Goal: Task Accomplishment & Management: Complete application form

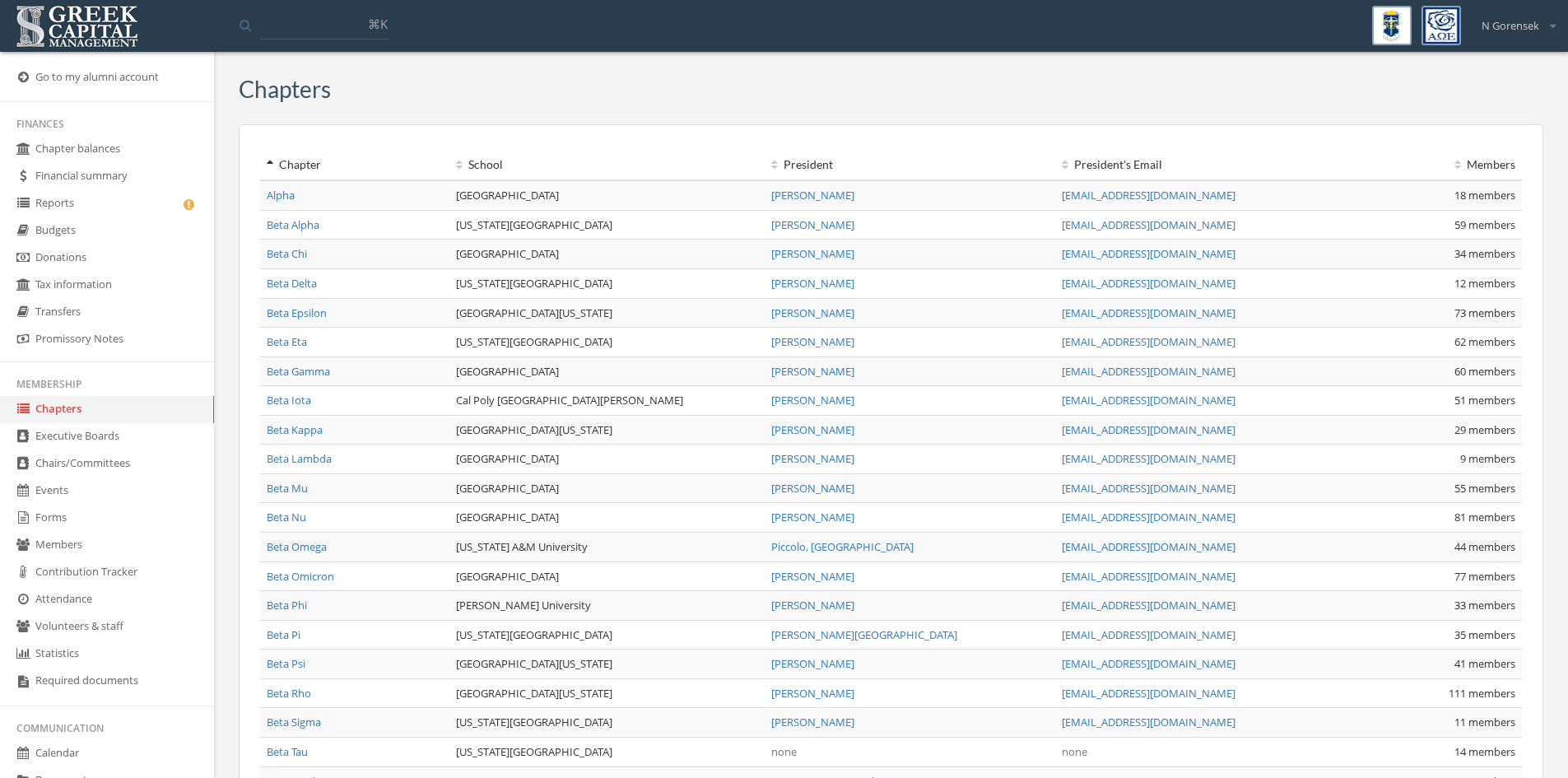
click at [288, 749] on link "Beta Tau" at bounding box center [286, 751] width 41 height 15
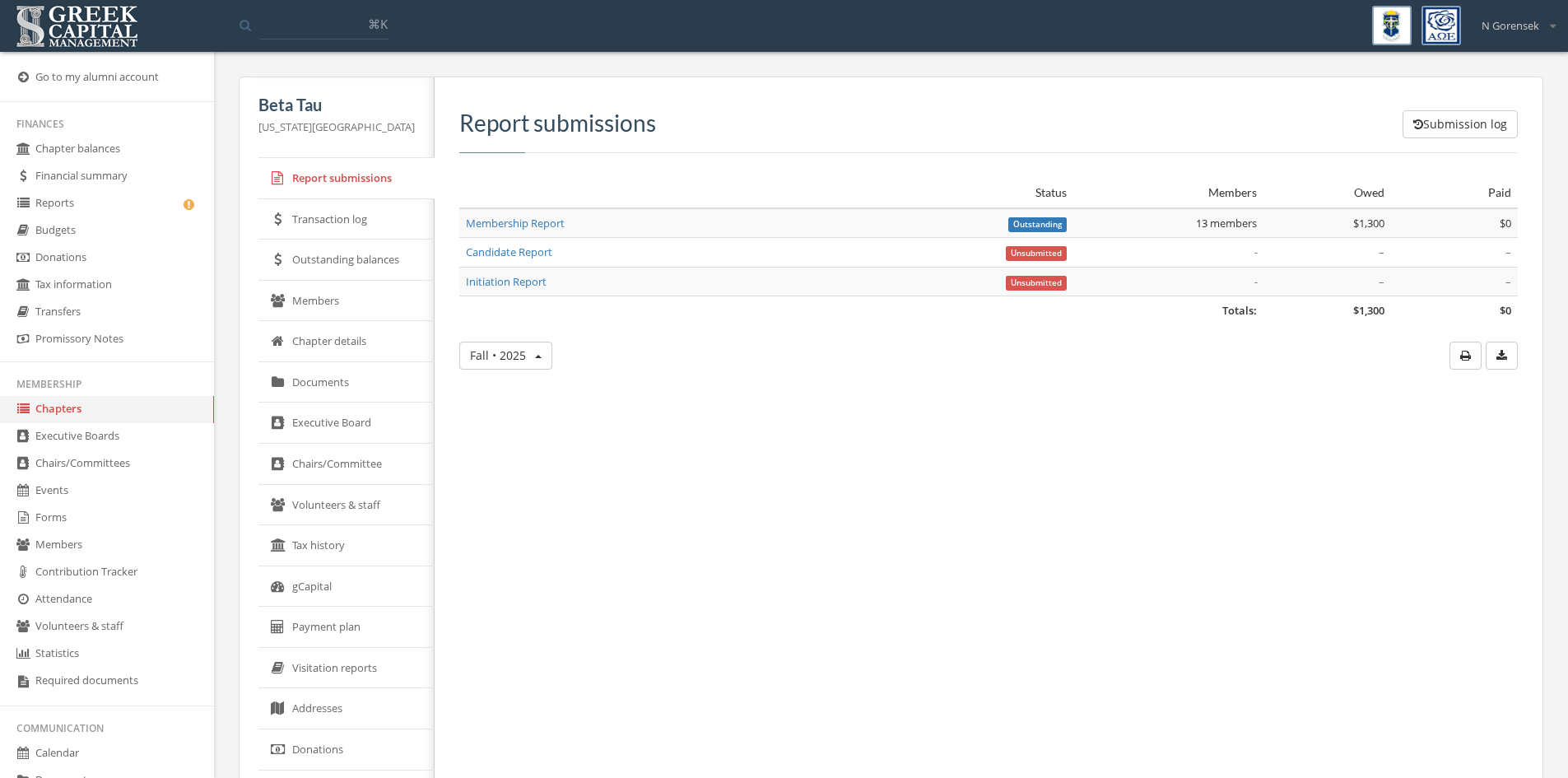
click at [380, 307] on link "Members" at bounding box center [347, 300] width 176 height 41
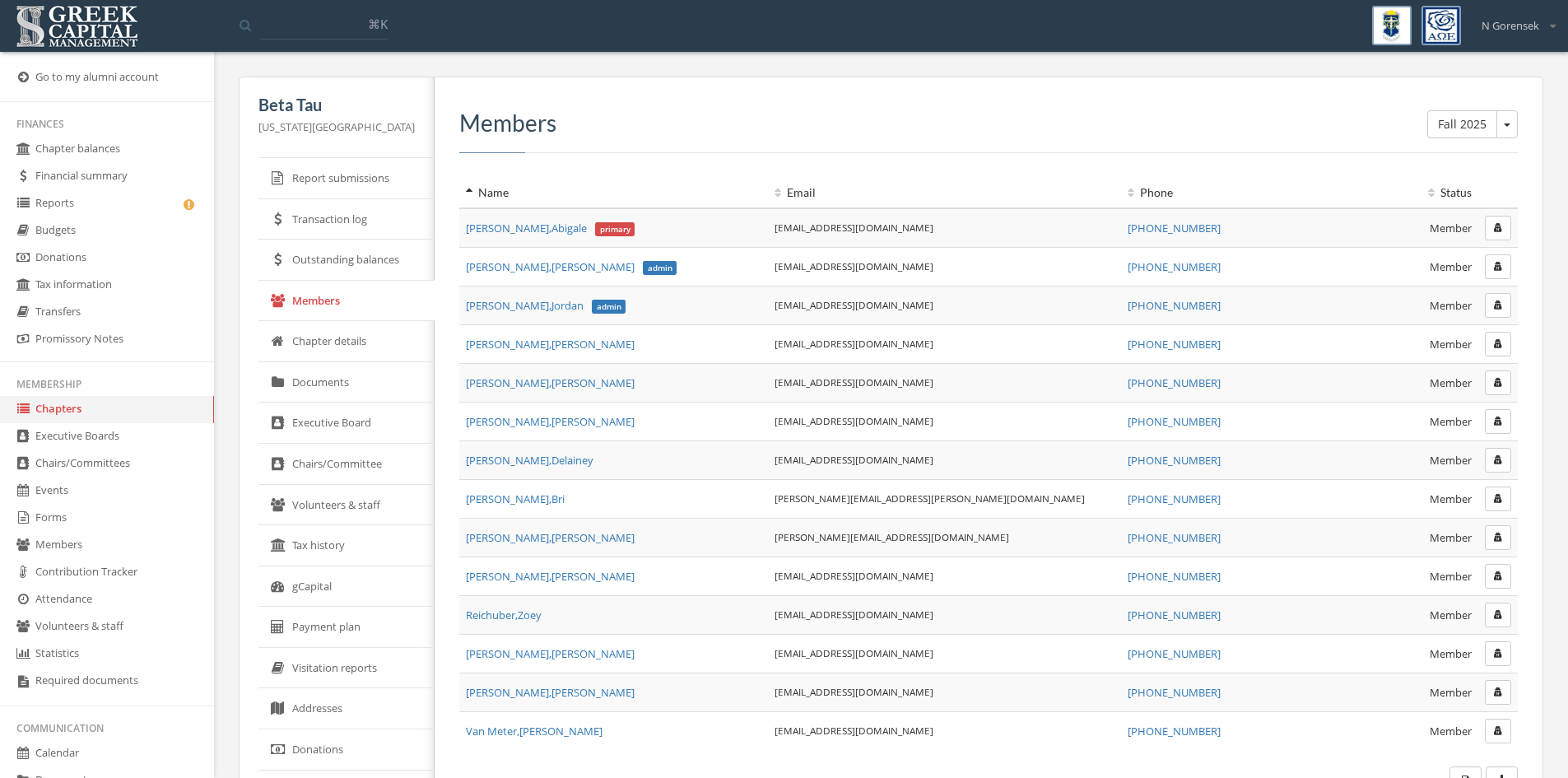
click at [83, 193] on link "Reports" at bounding box center [107, 203] width 214 height 27
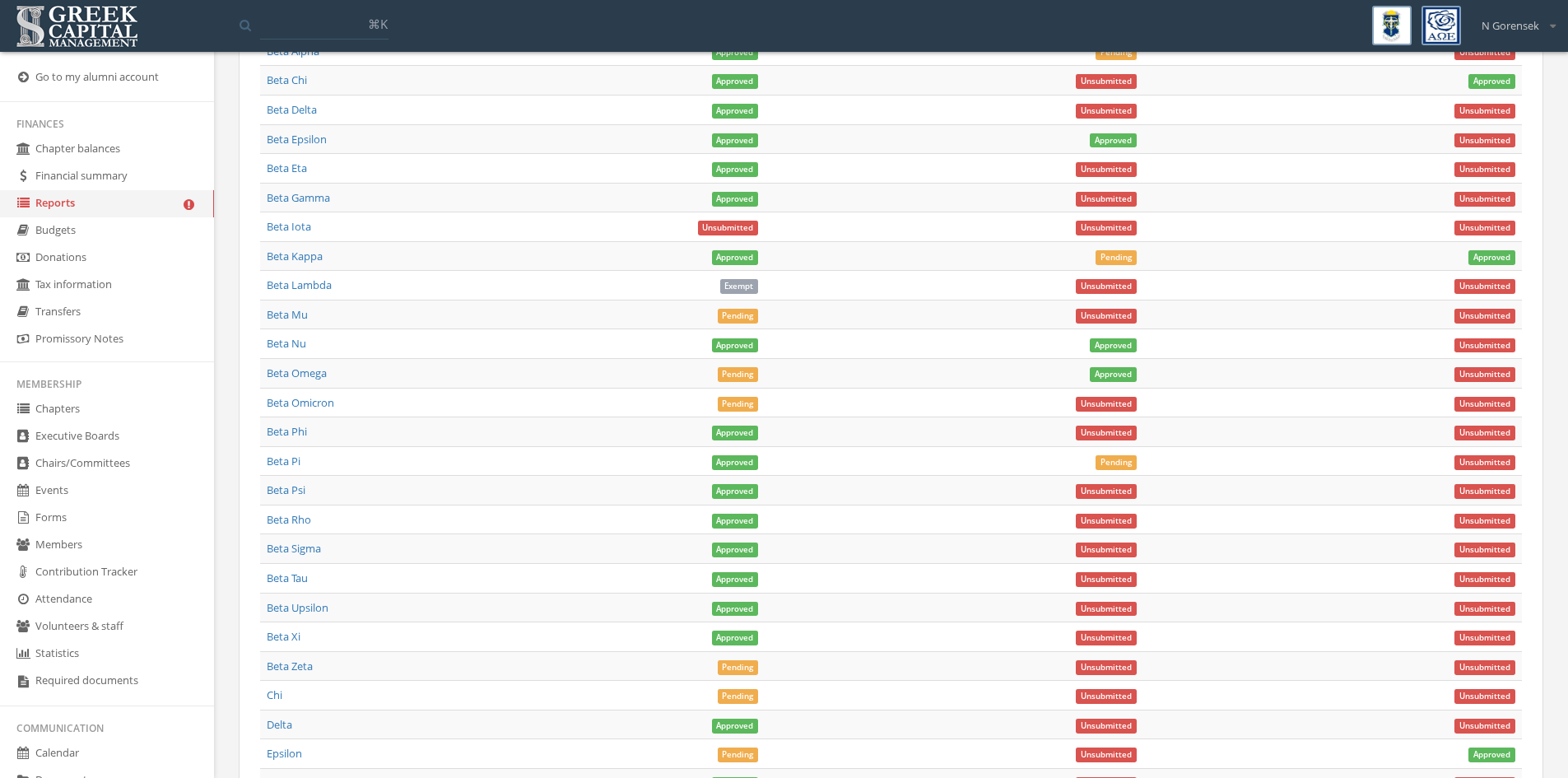
scroll to position [1399, 0]
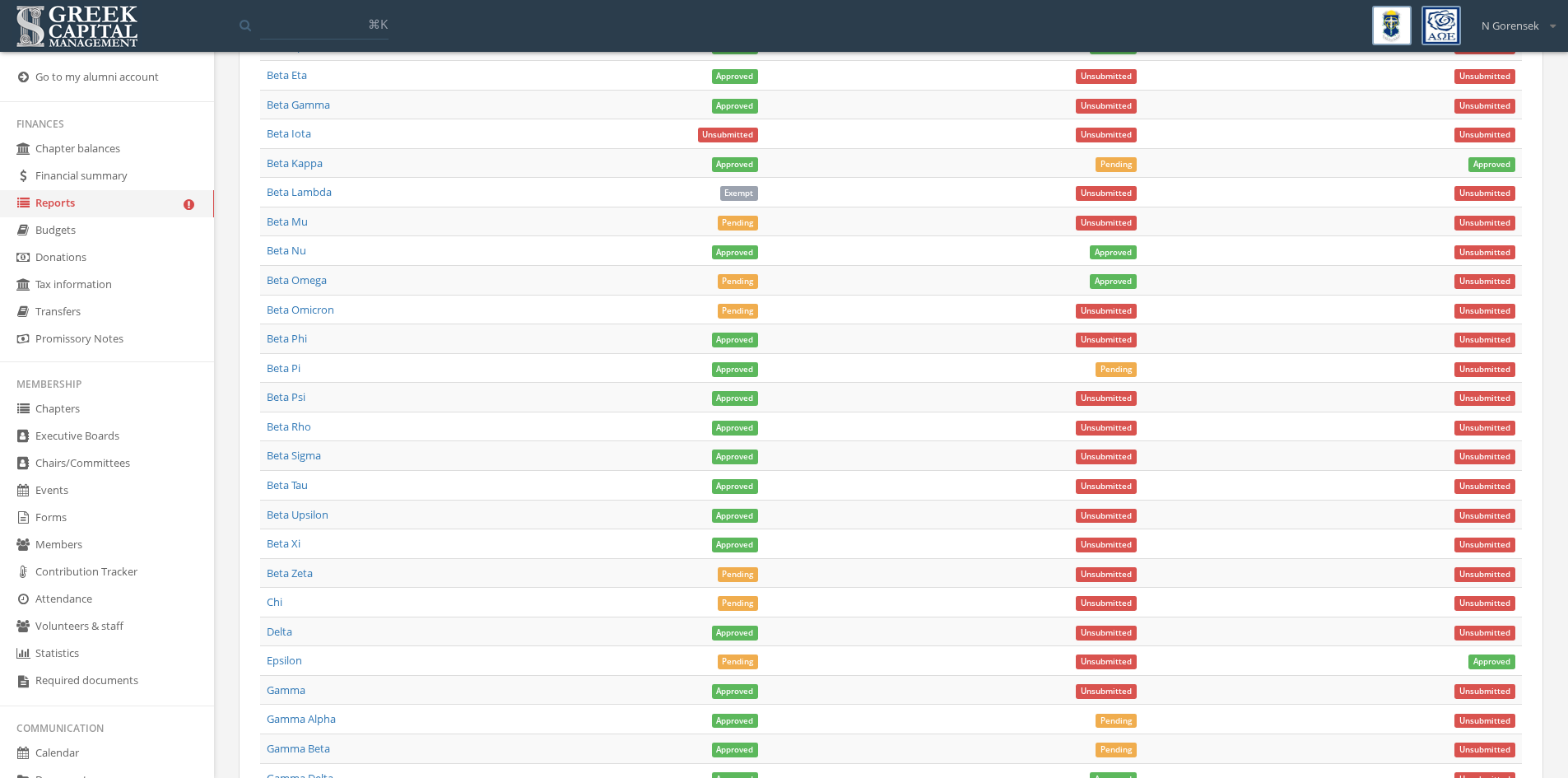
click at [287, 492] on link "Beta Tau" at bounding box center [286, 484] width 41 height 15
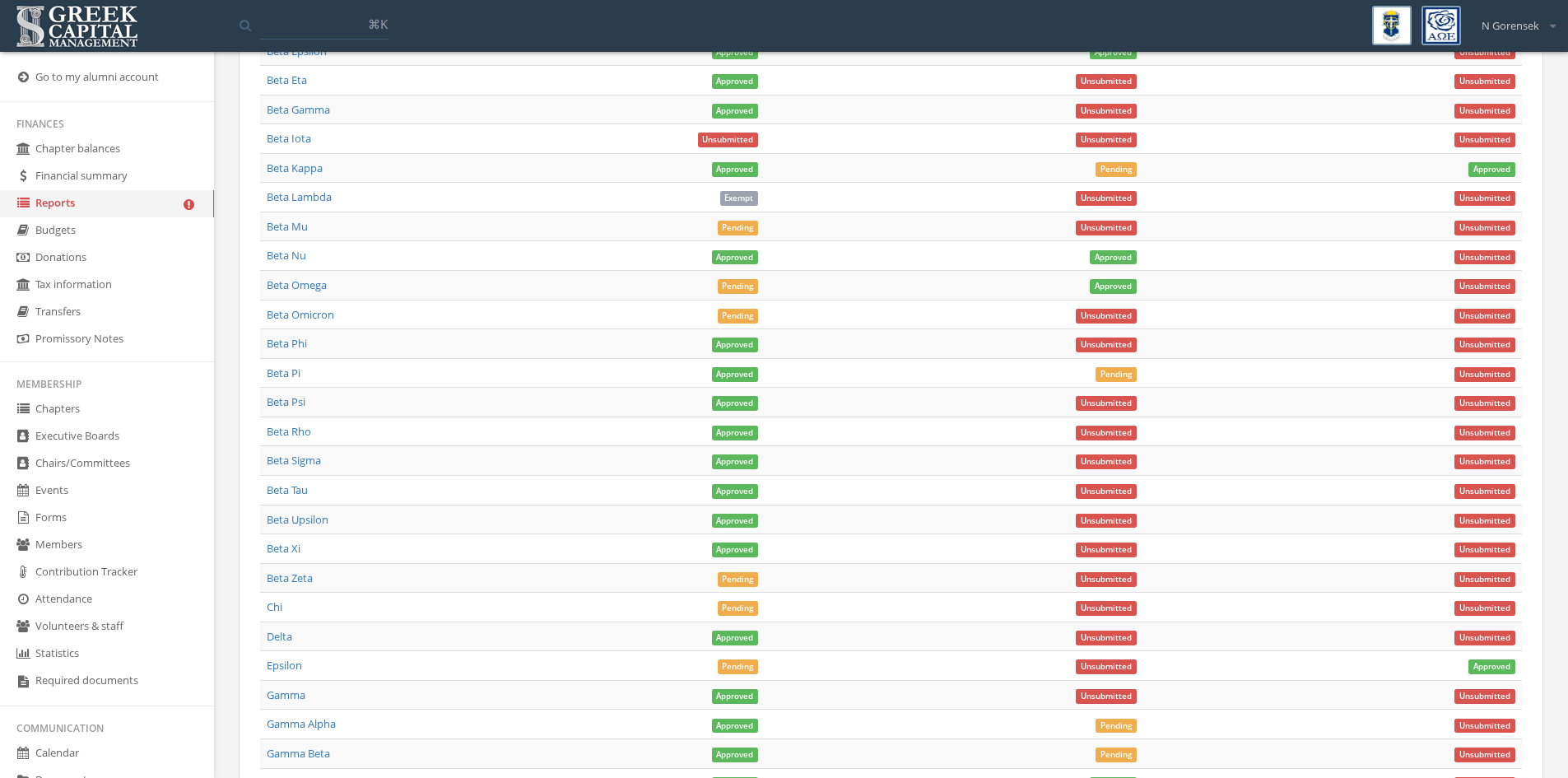
scroll to position [1399, 0]
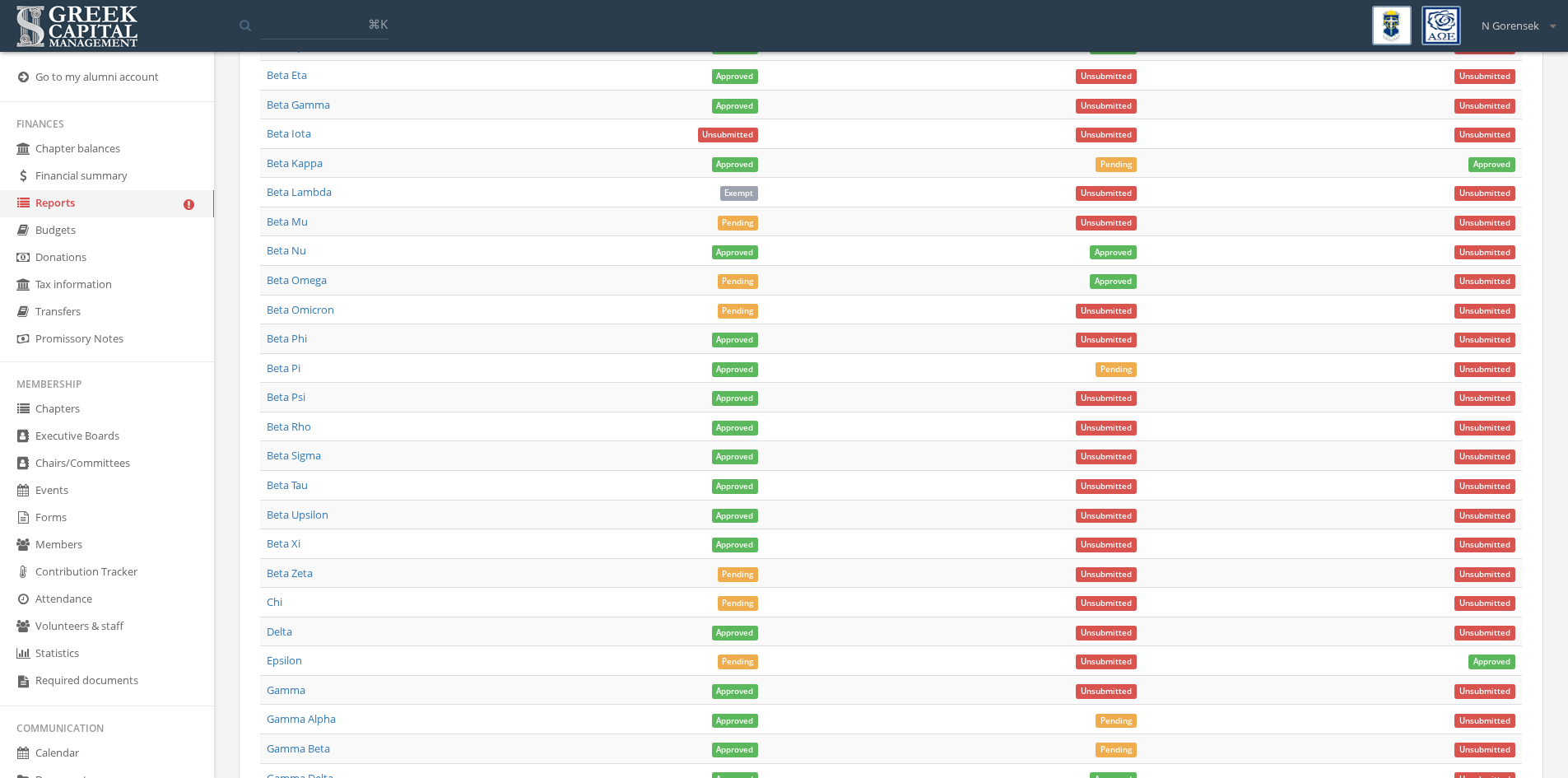
click at [275, 482] on link "Beta Tau" at bounding box center [286, 484] width 41 height 15
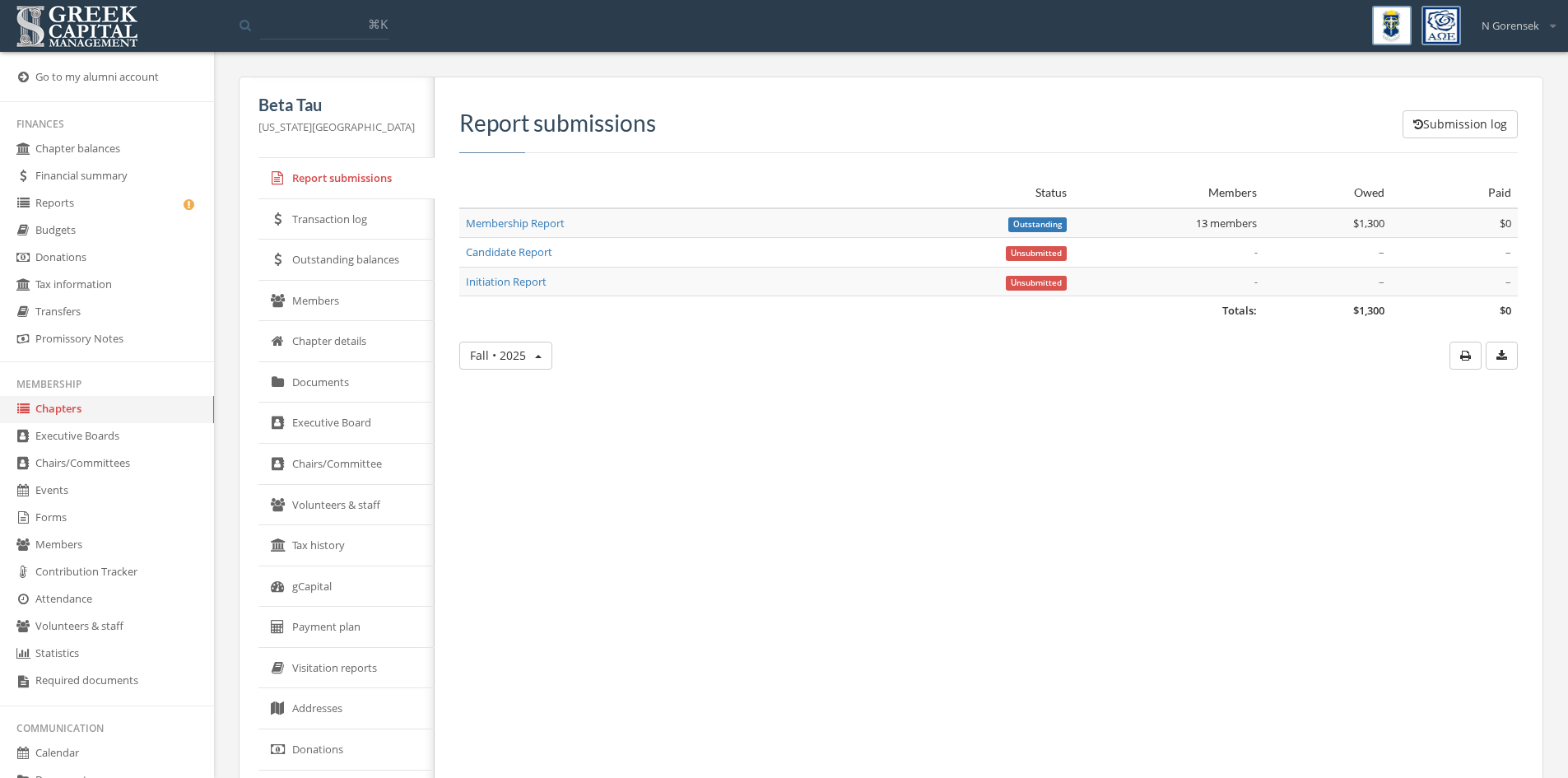
click at [355, 305] on link "Members" at bounding box center [347, 300] width 176 height 41
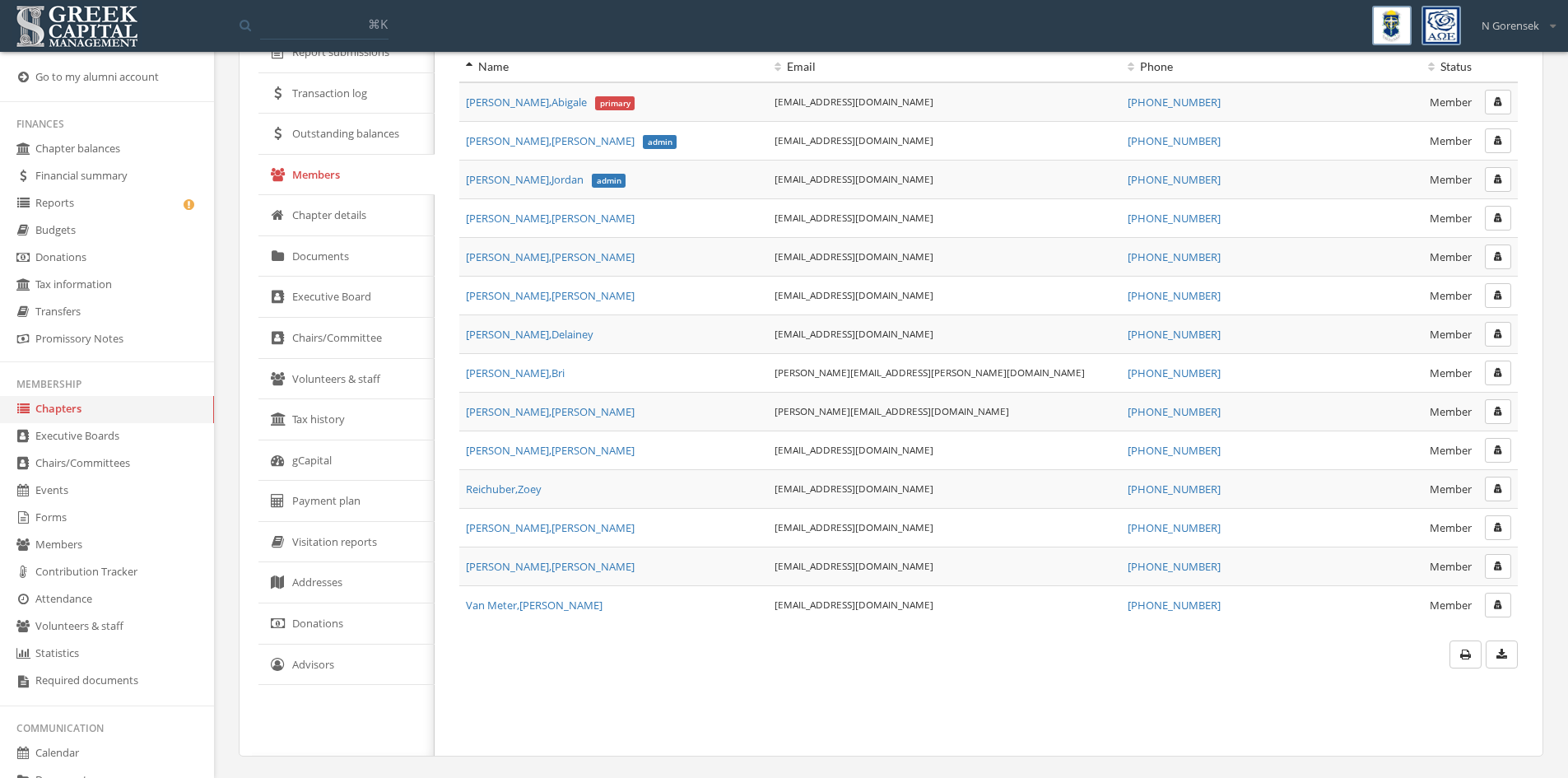
scroll to position [44, 0]
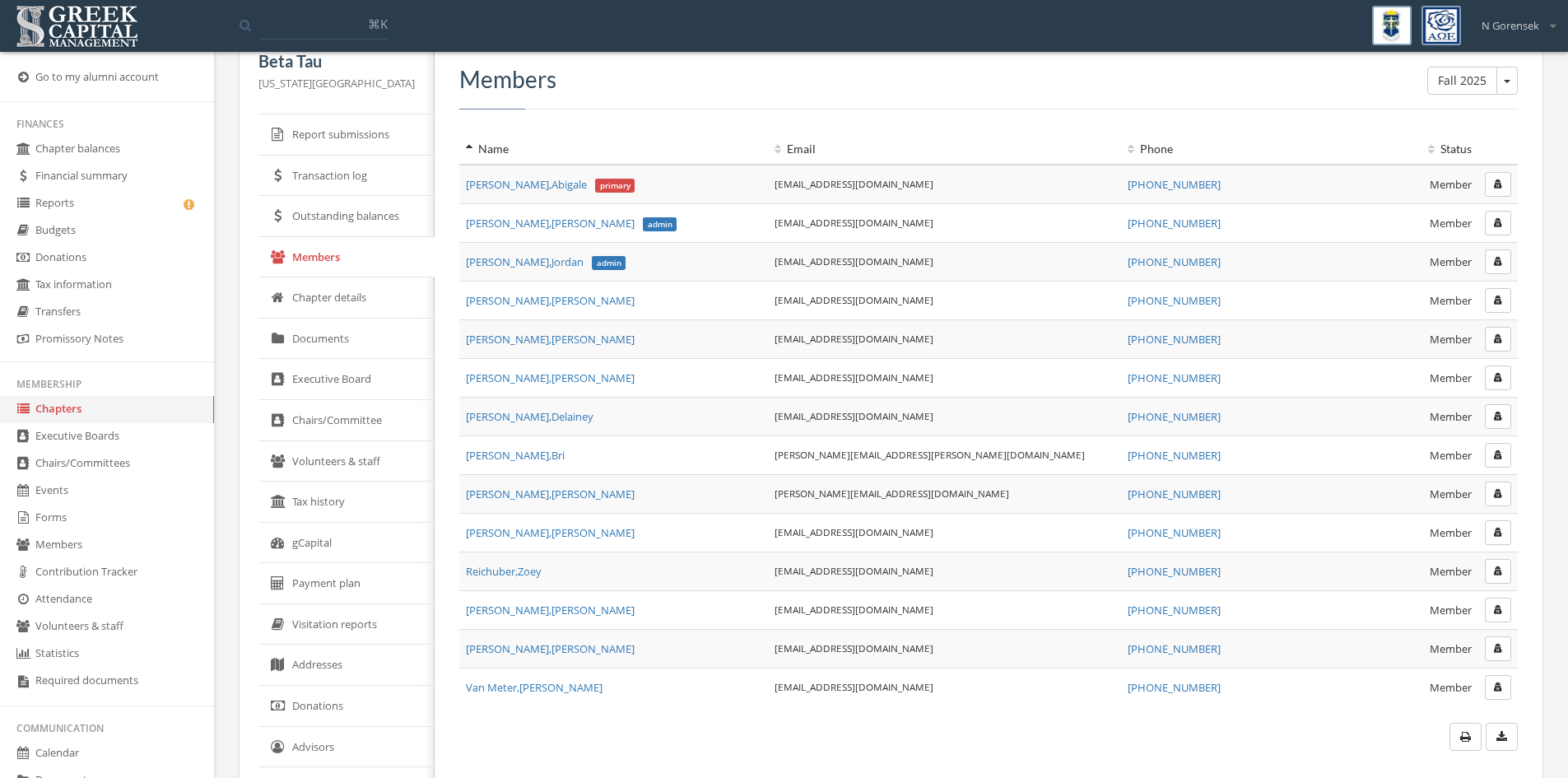
click at [71, 202] on link "Reports" at bounding box center [107, 203] width 214 height 27
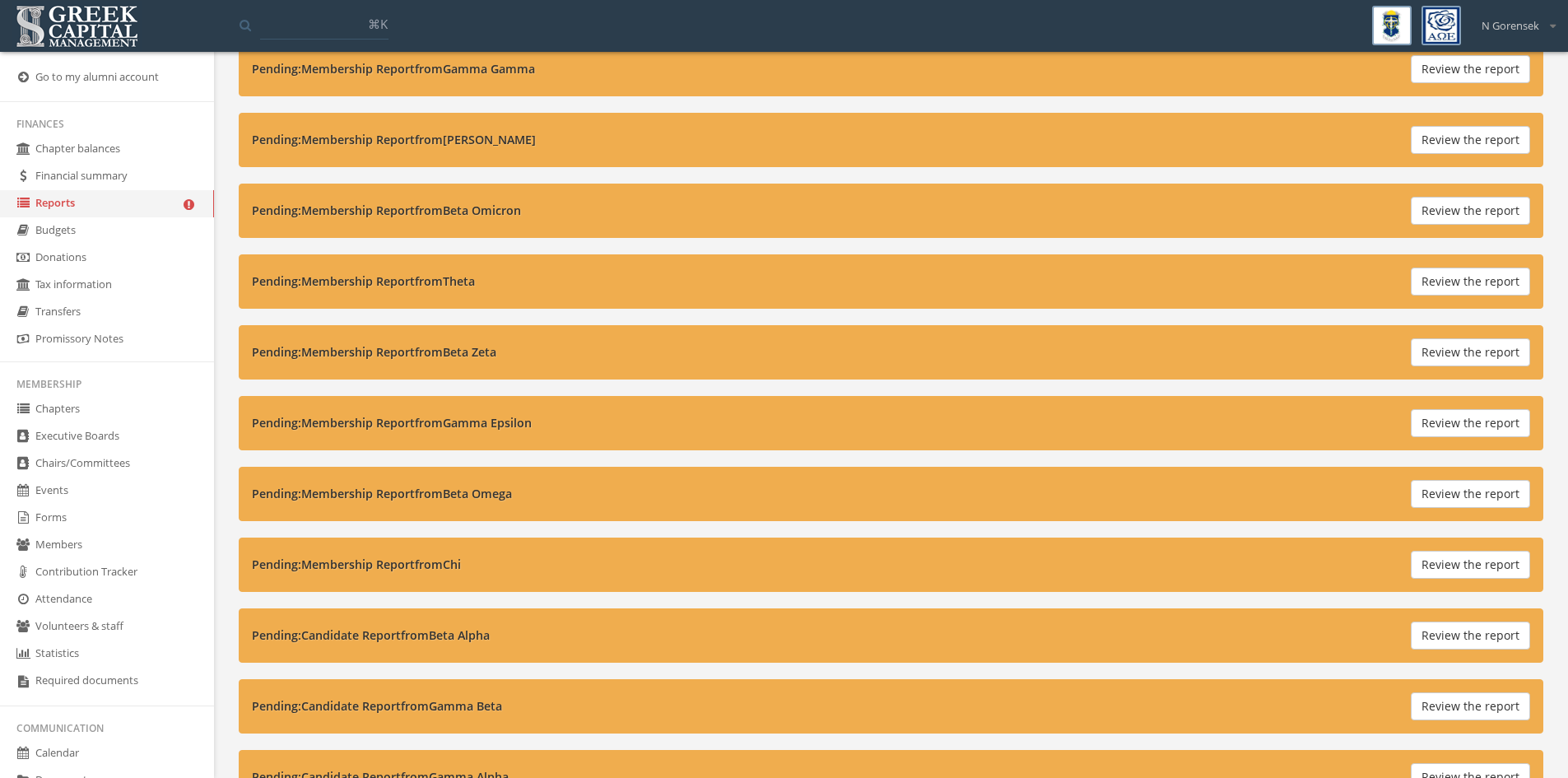
scroll to position [329, 0]
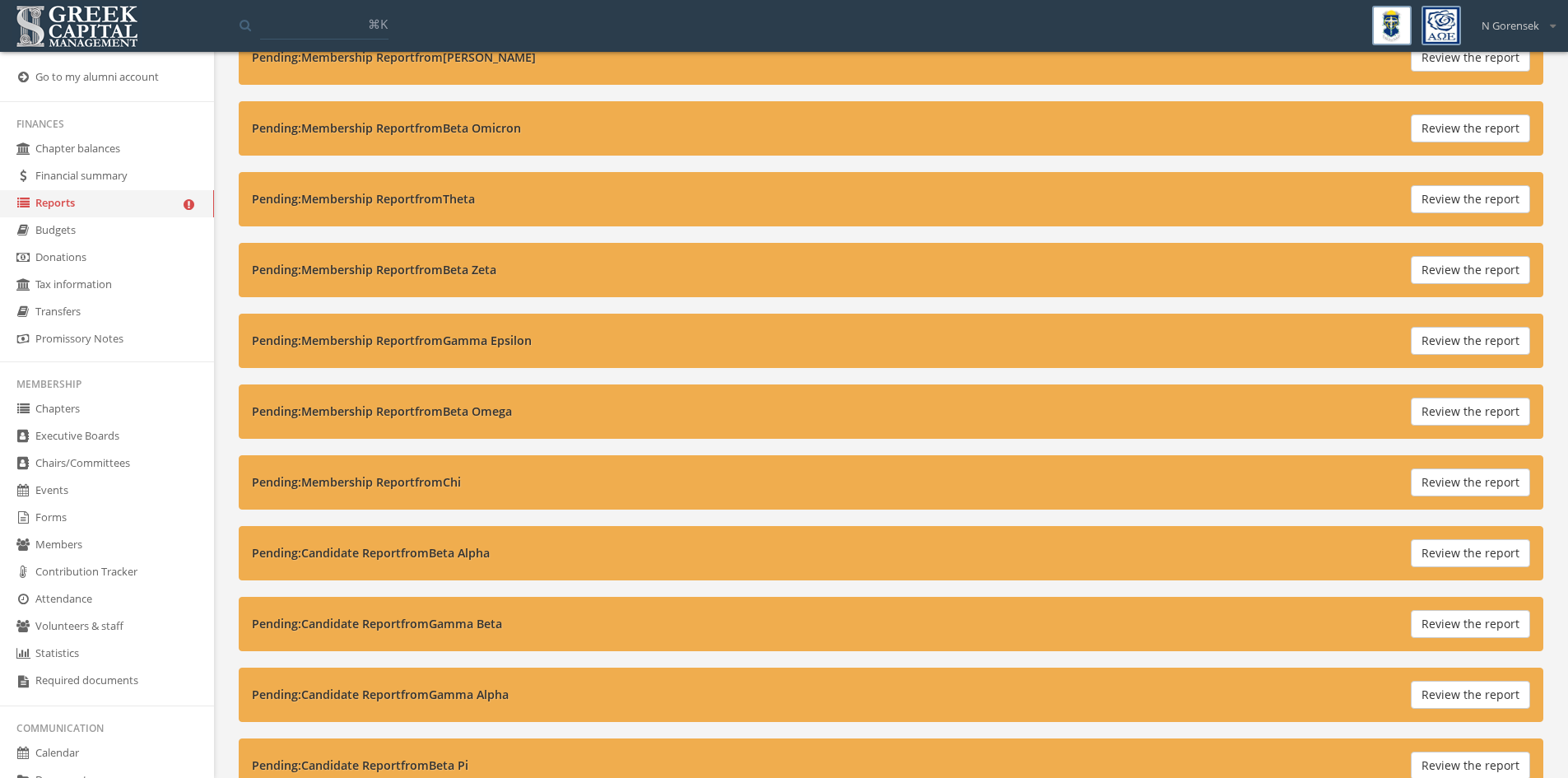
click at [1444, 617] on button "Review the report" at bounding box center [1470, 624] width 119 height 28
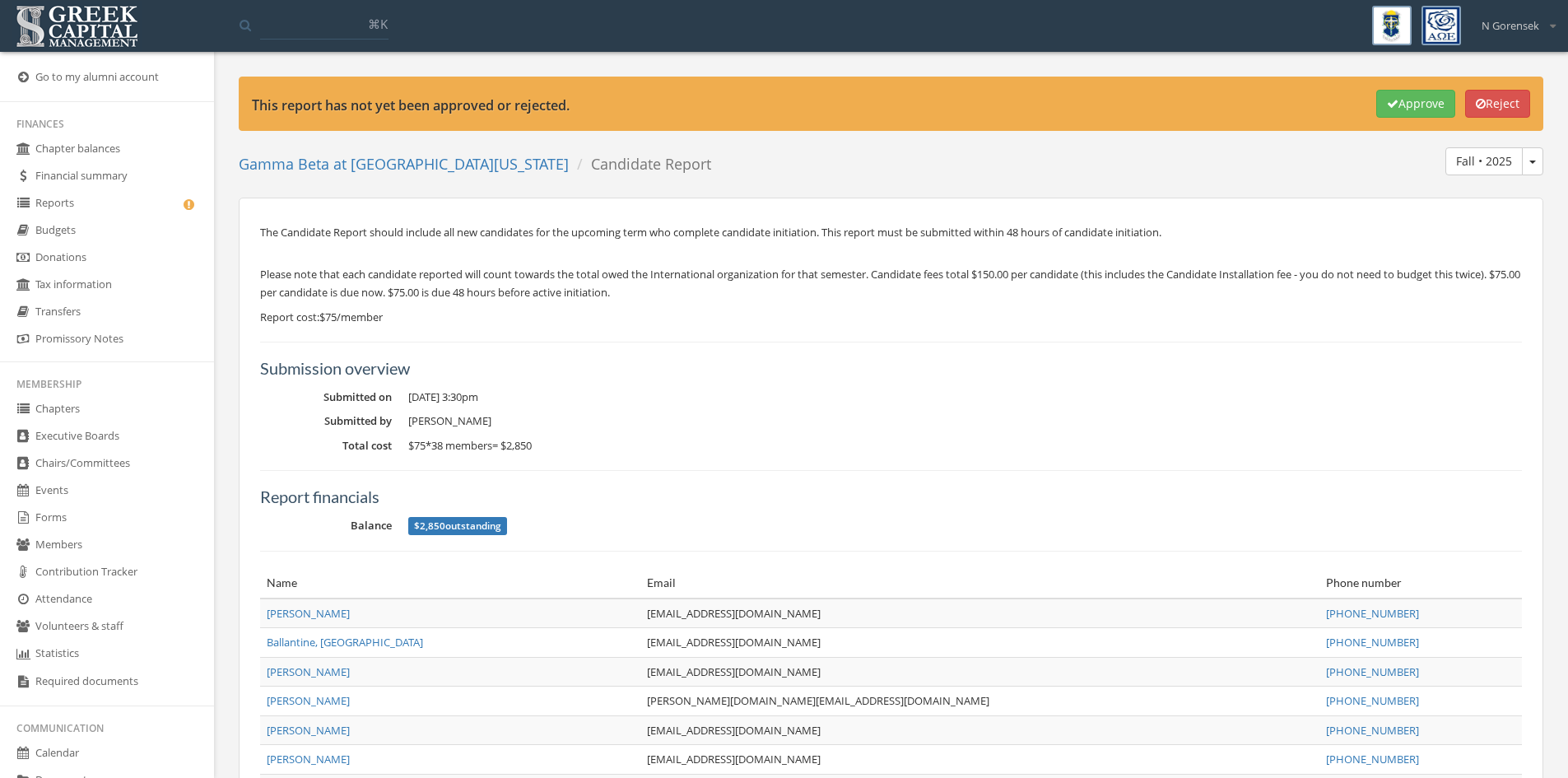
click at [1403, 96] on button "Approve" at bounding box center [1416, 104] width 79 height 28
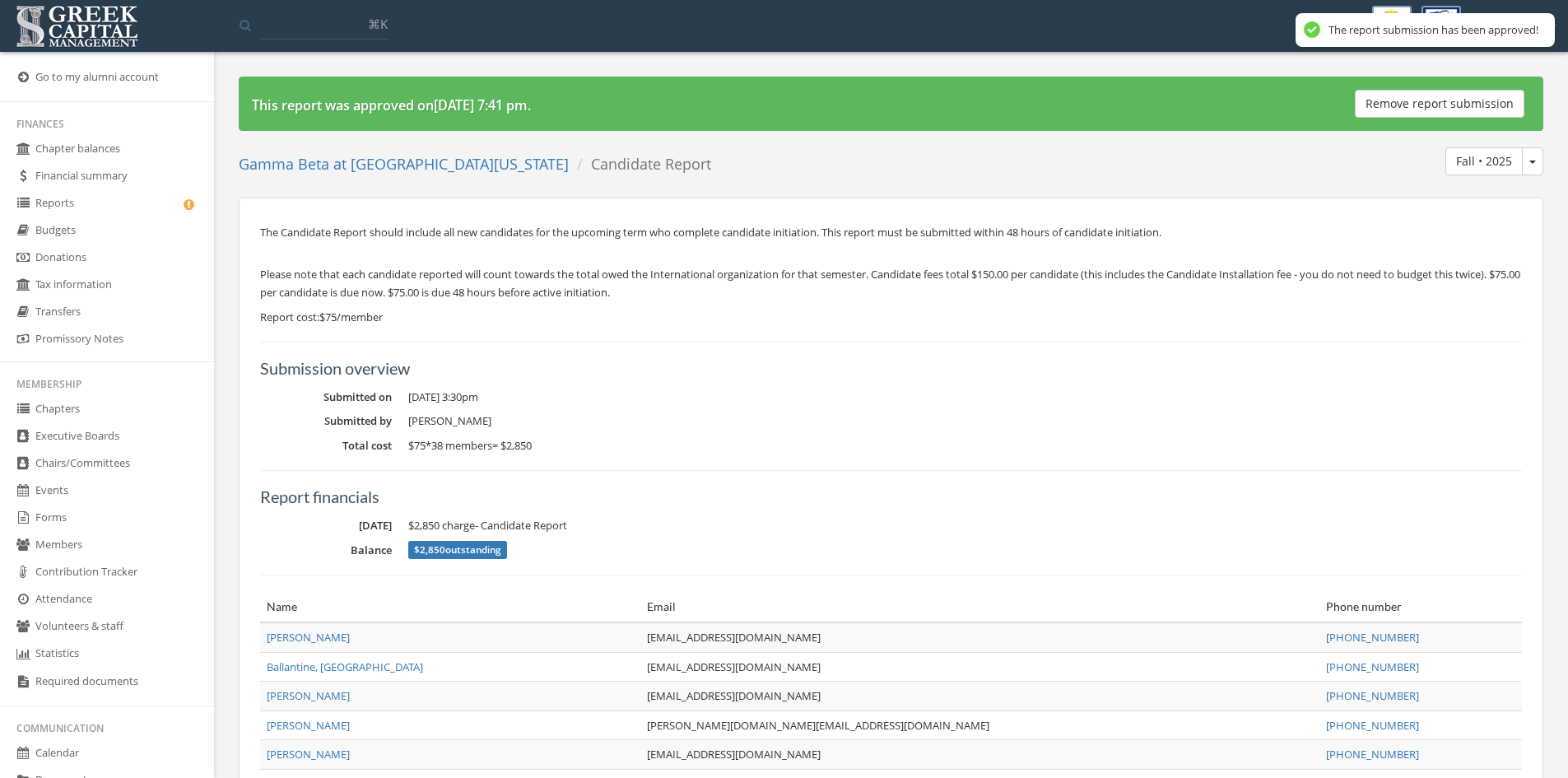
click at [145, 212] on link "Reports" at bounding box center [107, 203] width 214 height 27
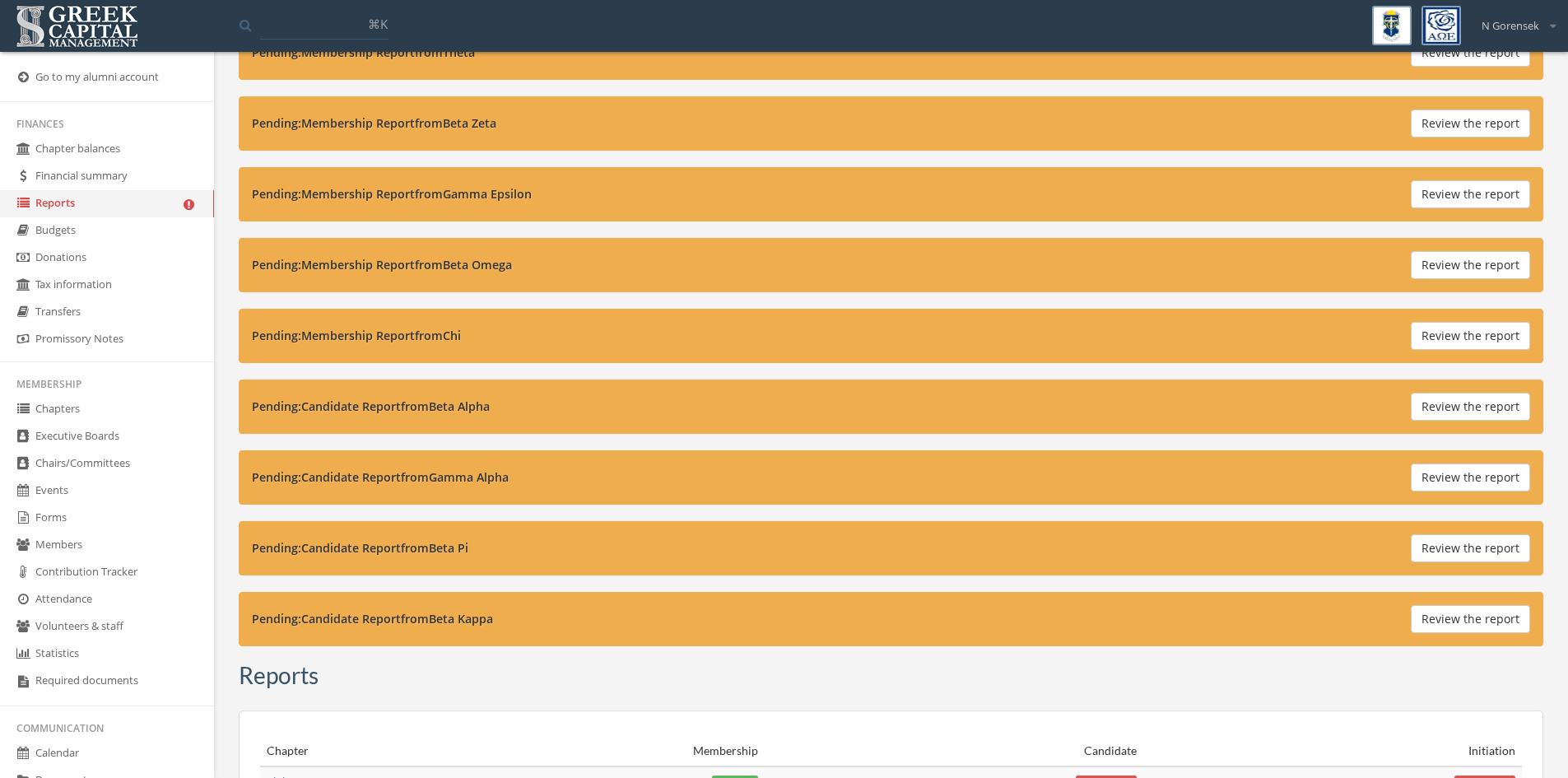
scroll to position [493, 0]
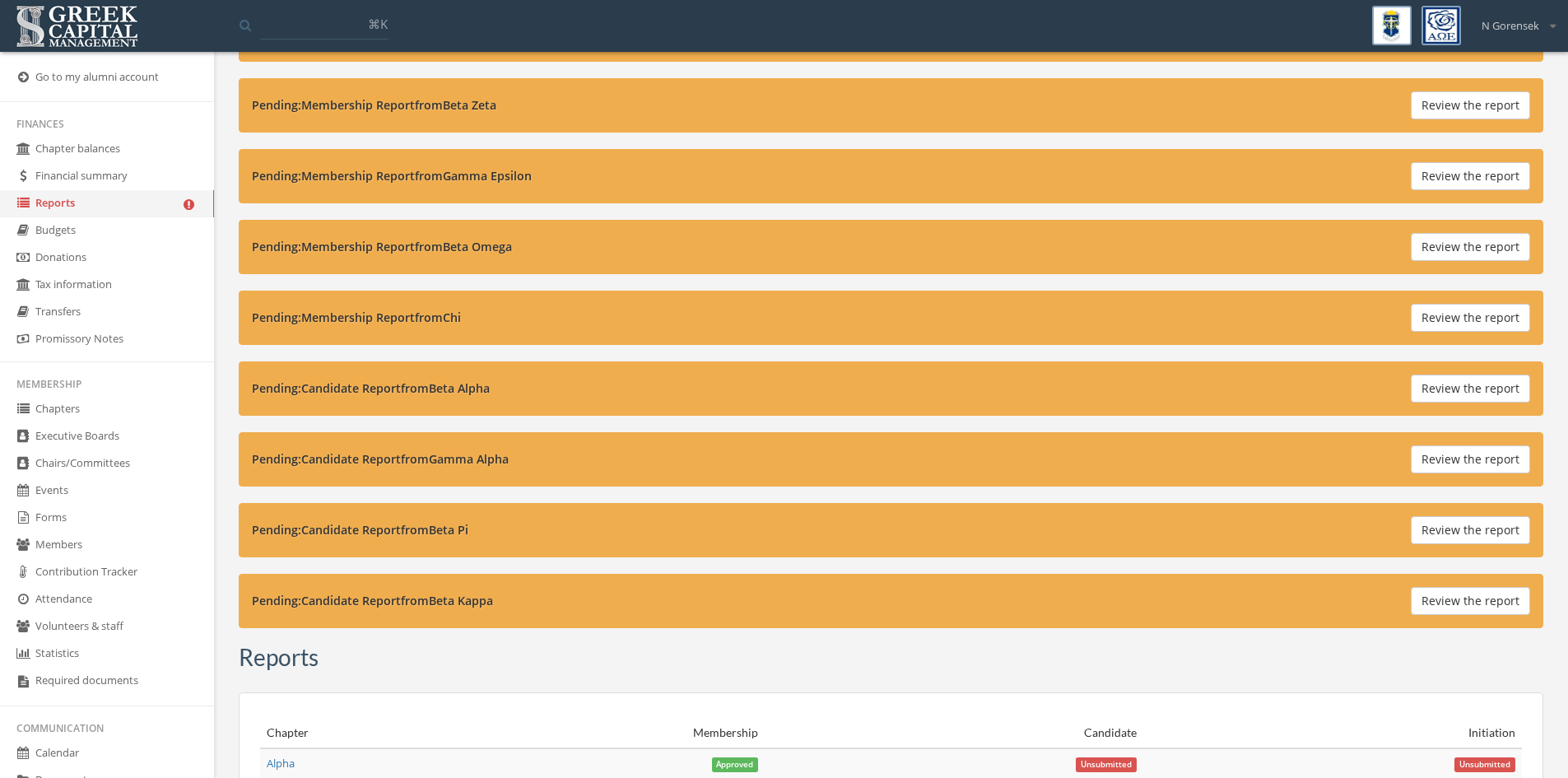
click at [1476, 378] on button "Review the report" at bounding box center [1470, 388] width 119 height 28
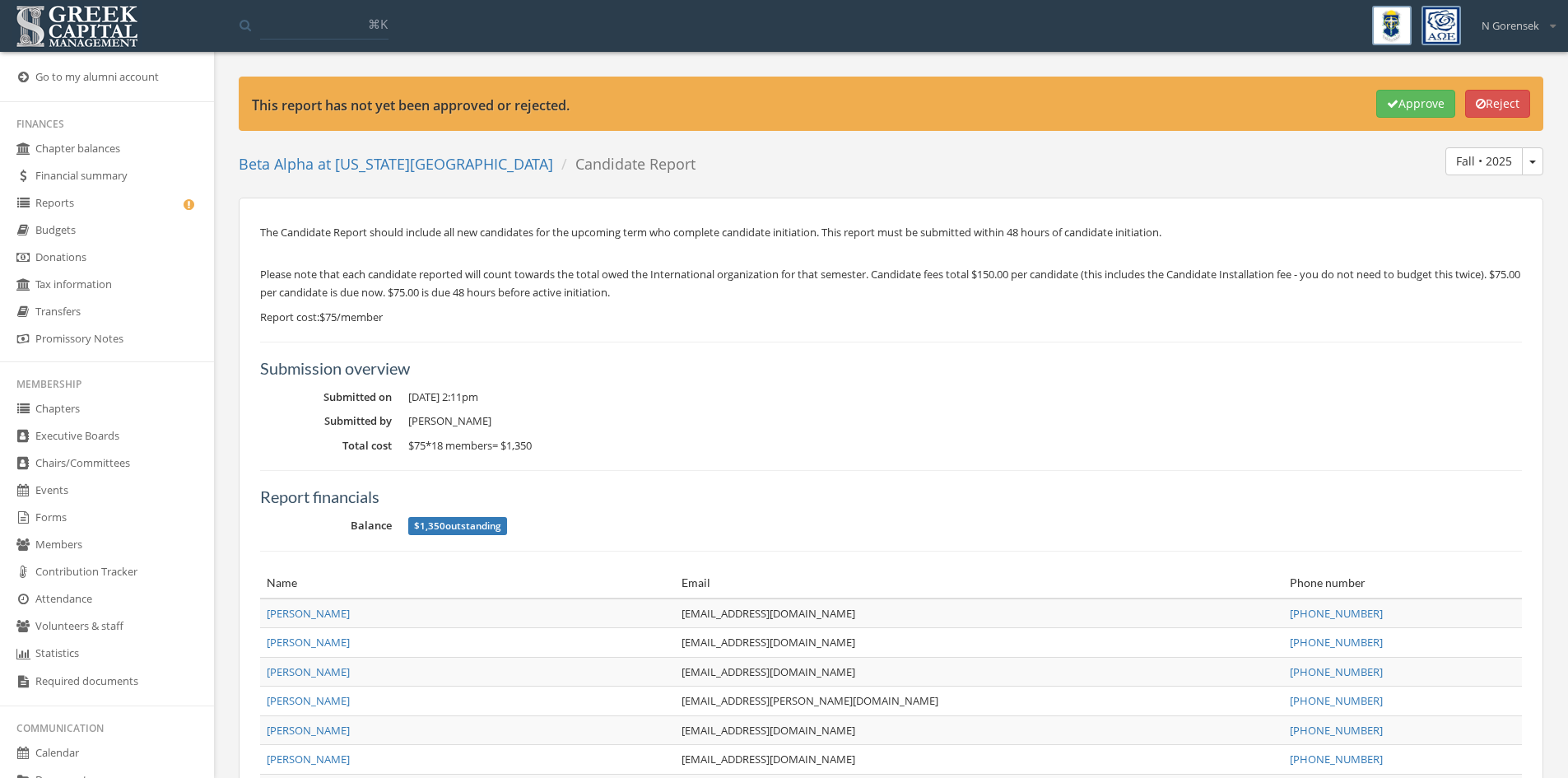
click at [1405, 110] on button "Approve" at bounding box center [1416, 104] width 79 height 28
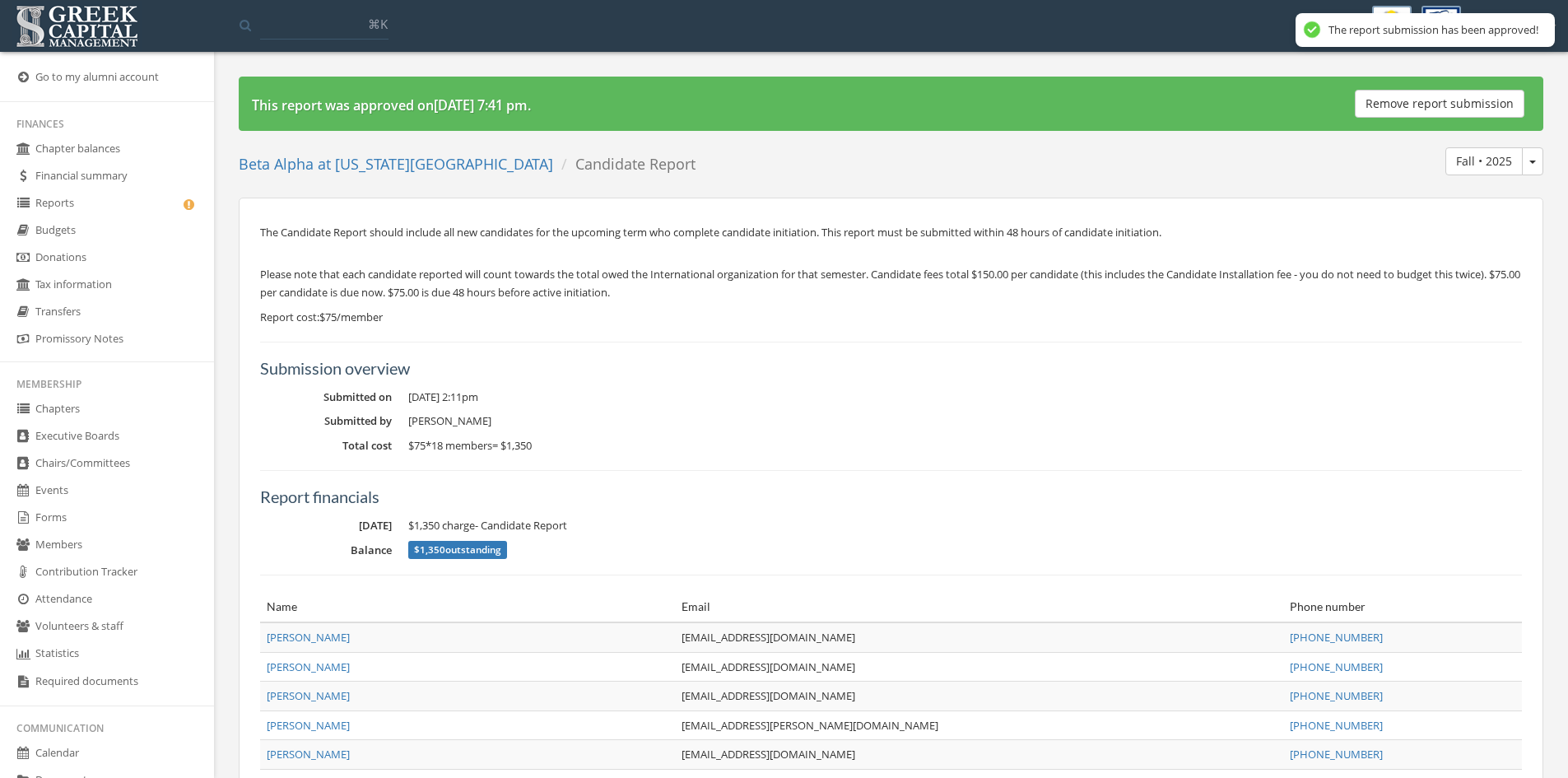
click at [129, 207] on link "Reports" at bounding box center [107, 203] width 214 height 27
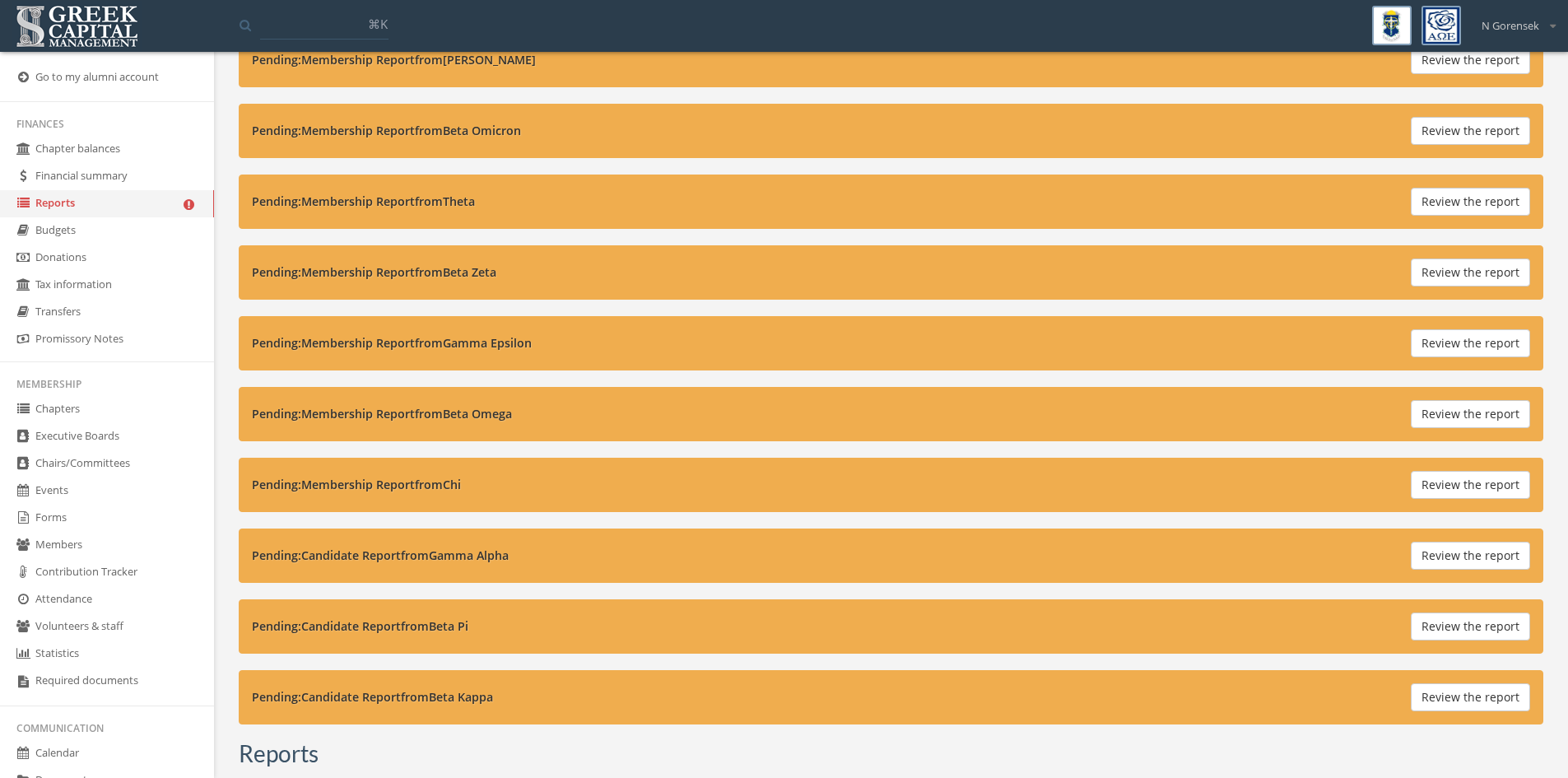
scroll to position [329, 0]
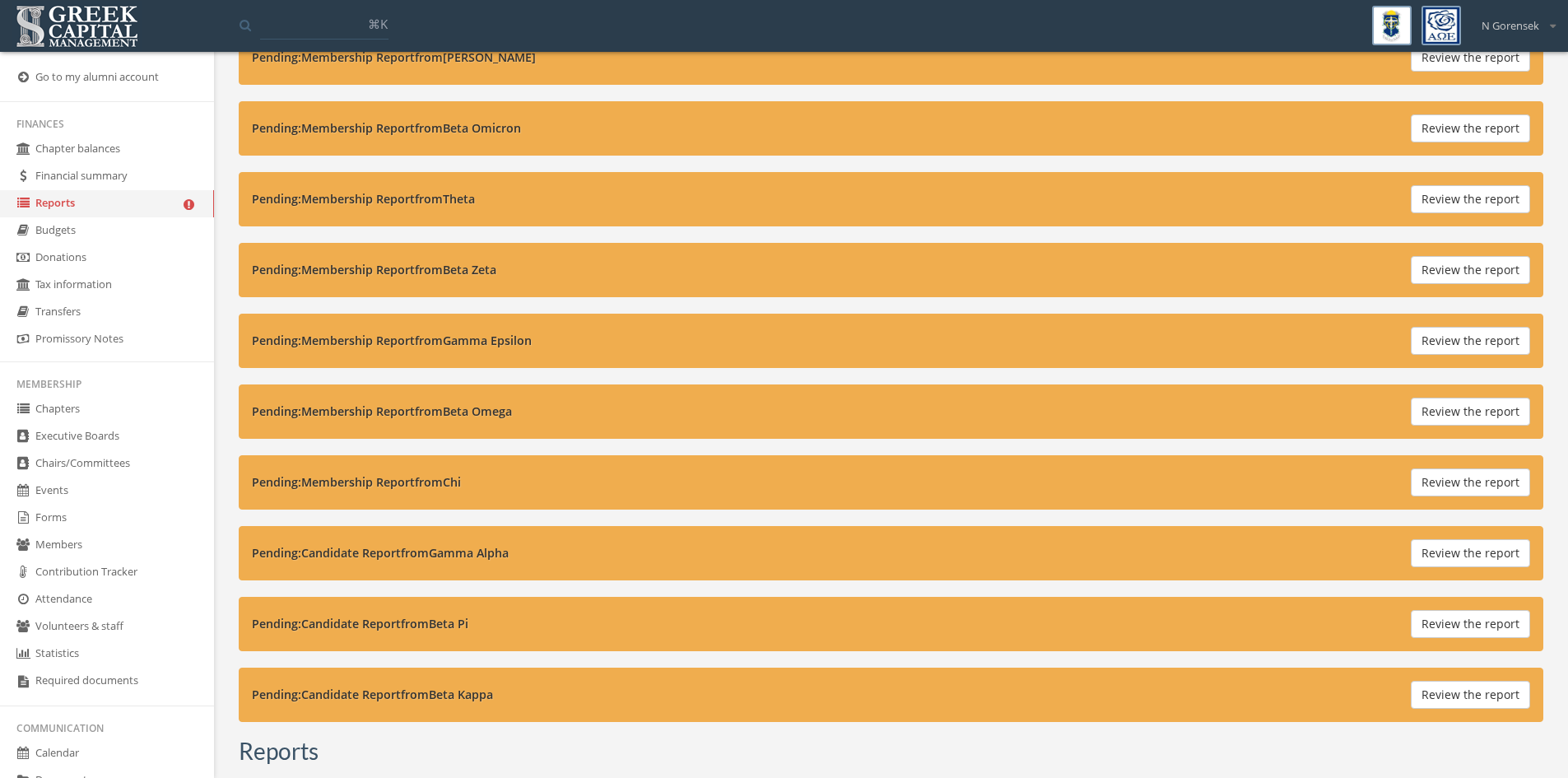
click at [1430, 547] on button "Review the report" at bounding box center [1470, 553] width 119 height 28
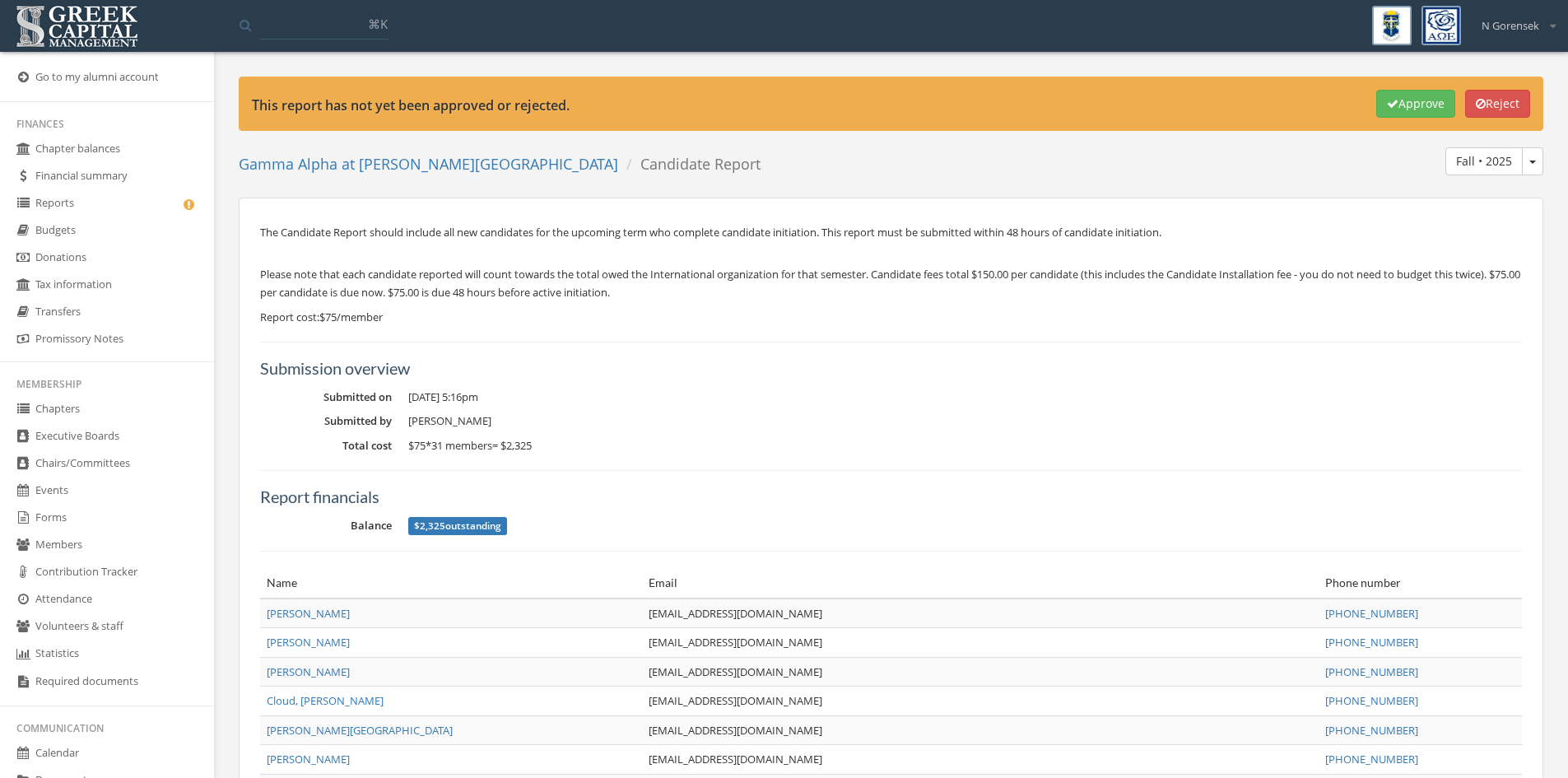
click at [1388, 104] on icon "button" at bounding box center [1392, 104] width 11 height 11
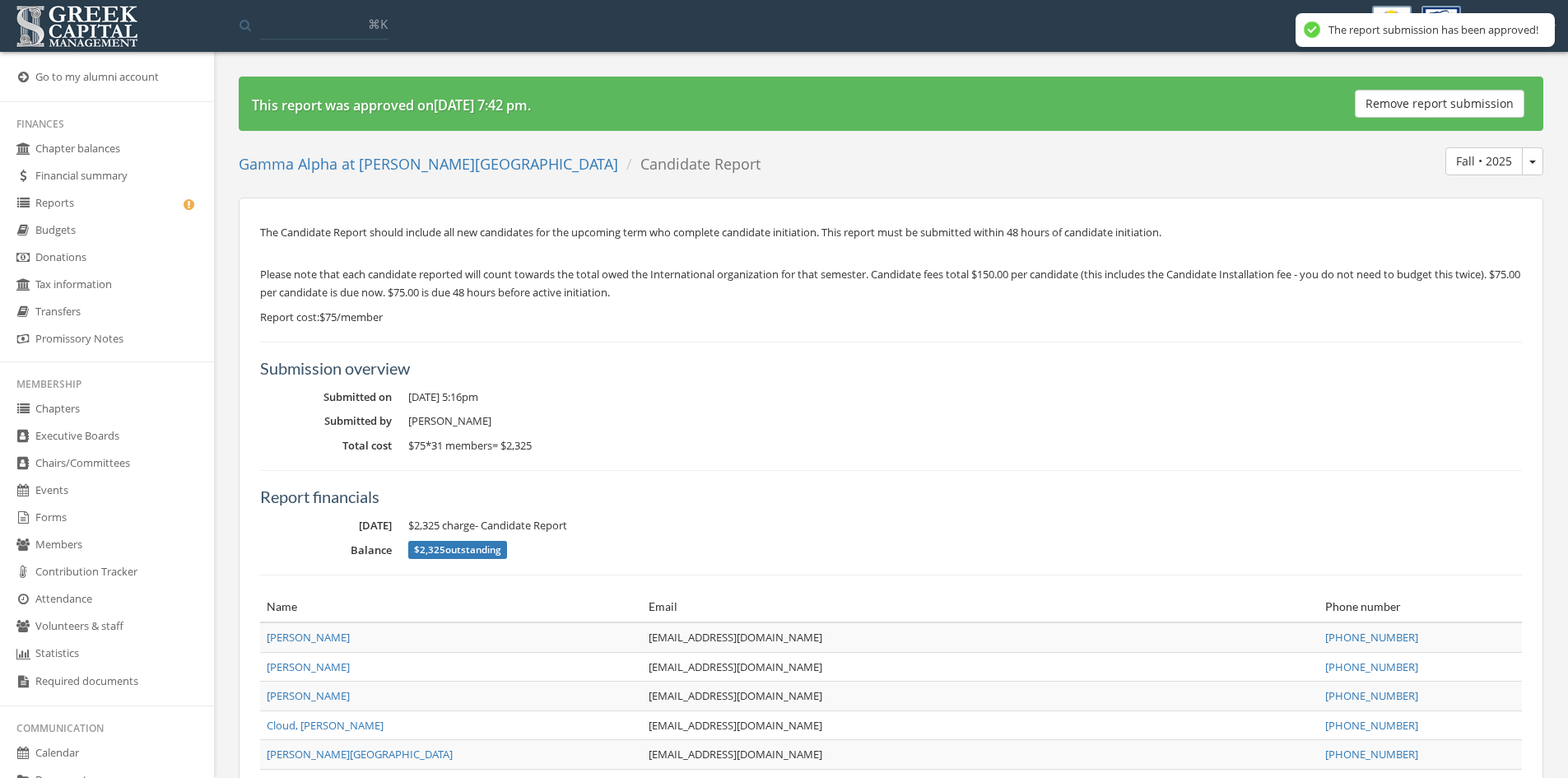
click at [114, 204] on link "Reports" at bounding box center [107, 203] width 214 height 27
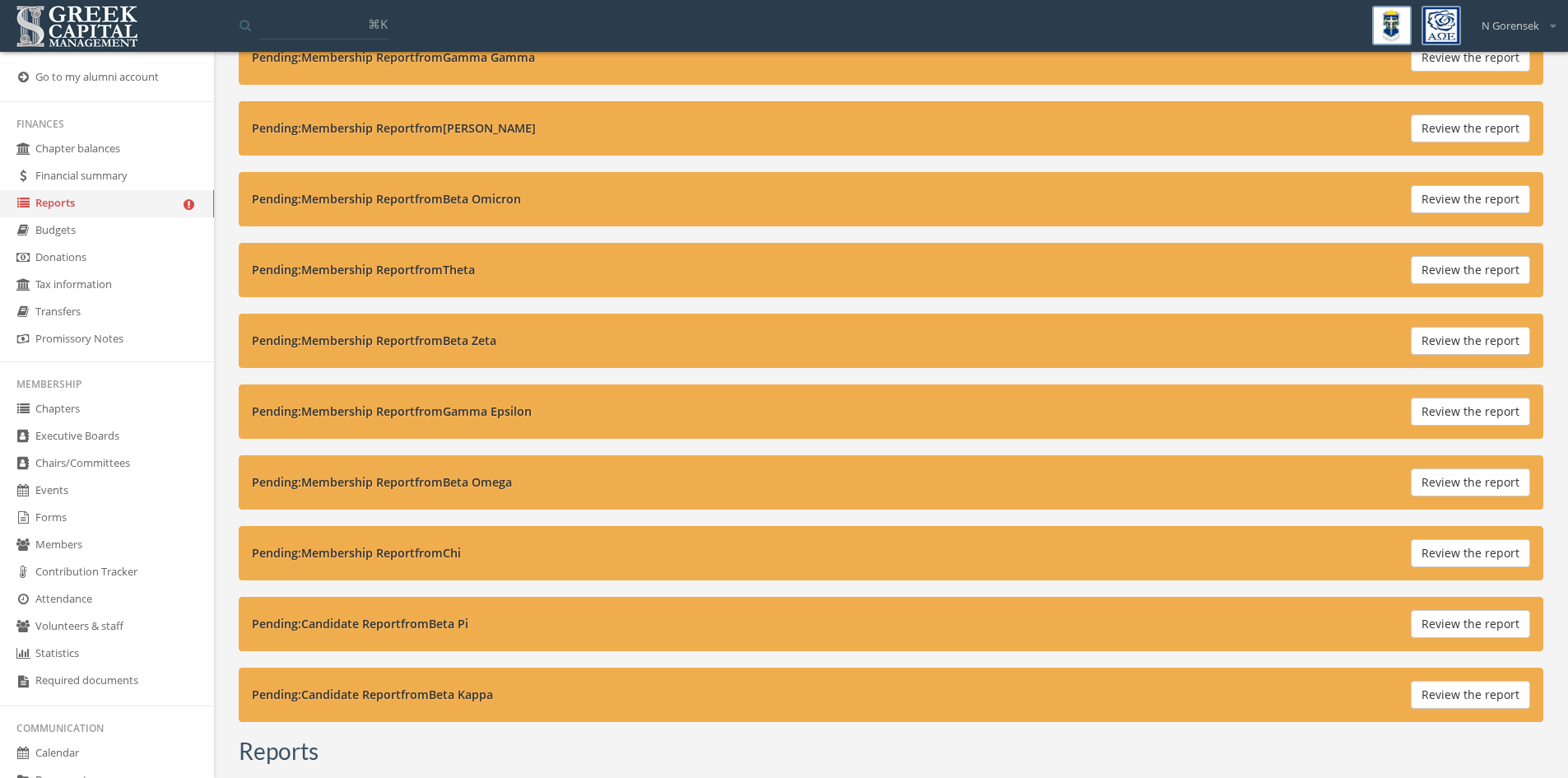
scroll to position [329, 0]
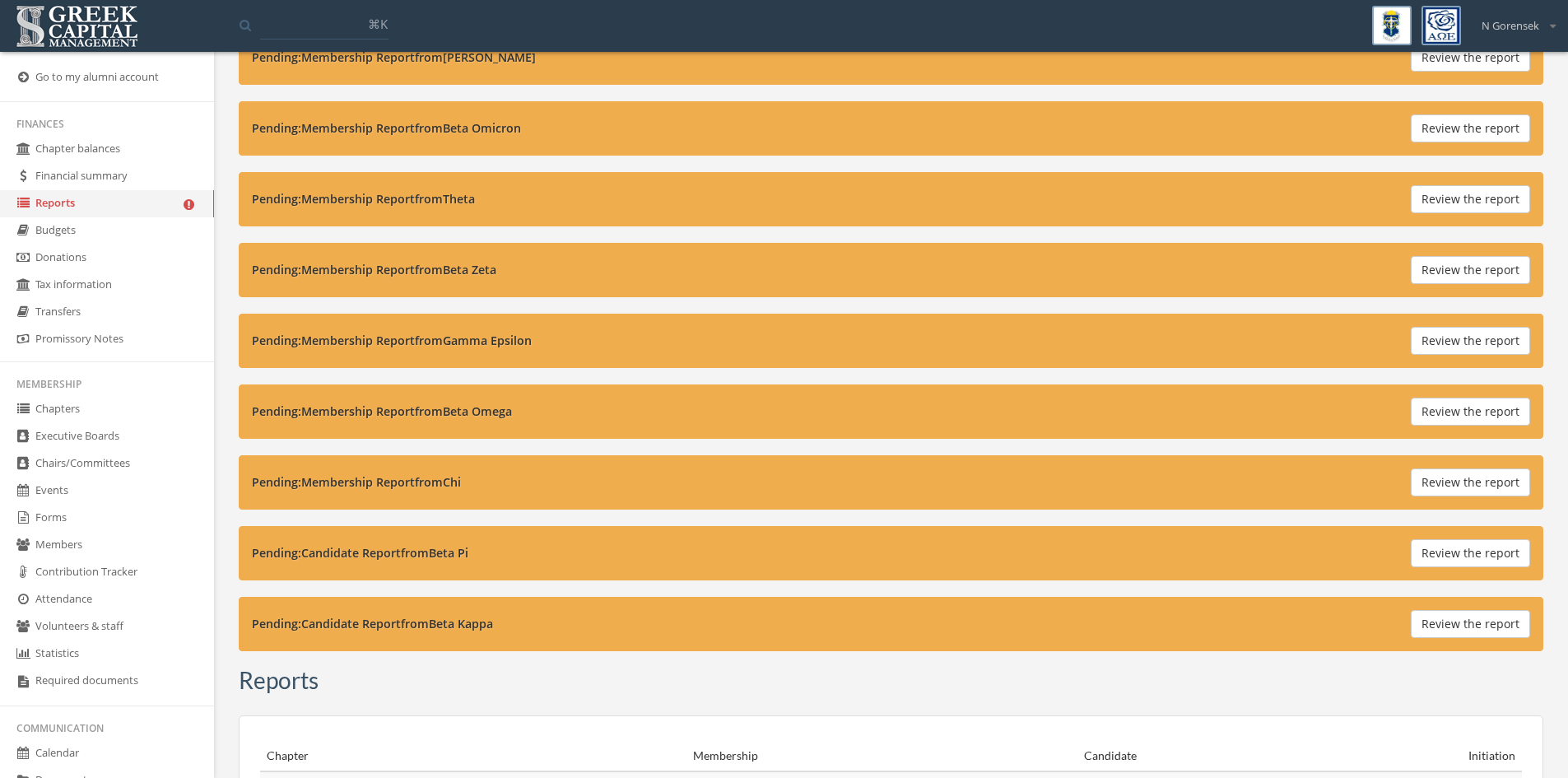
click at [1447, 553] on button "Review the report" at bounding box center [1470, 553] width 119 height 28
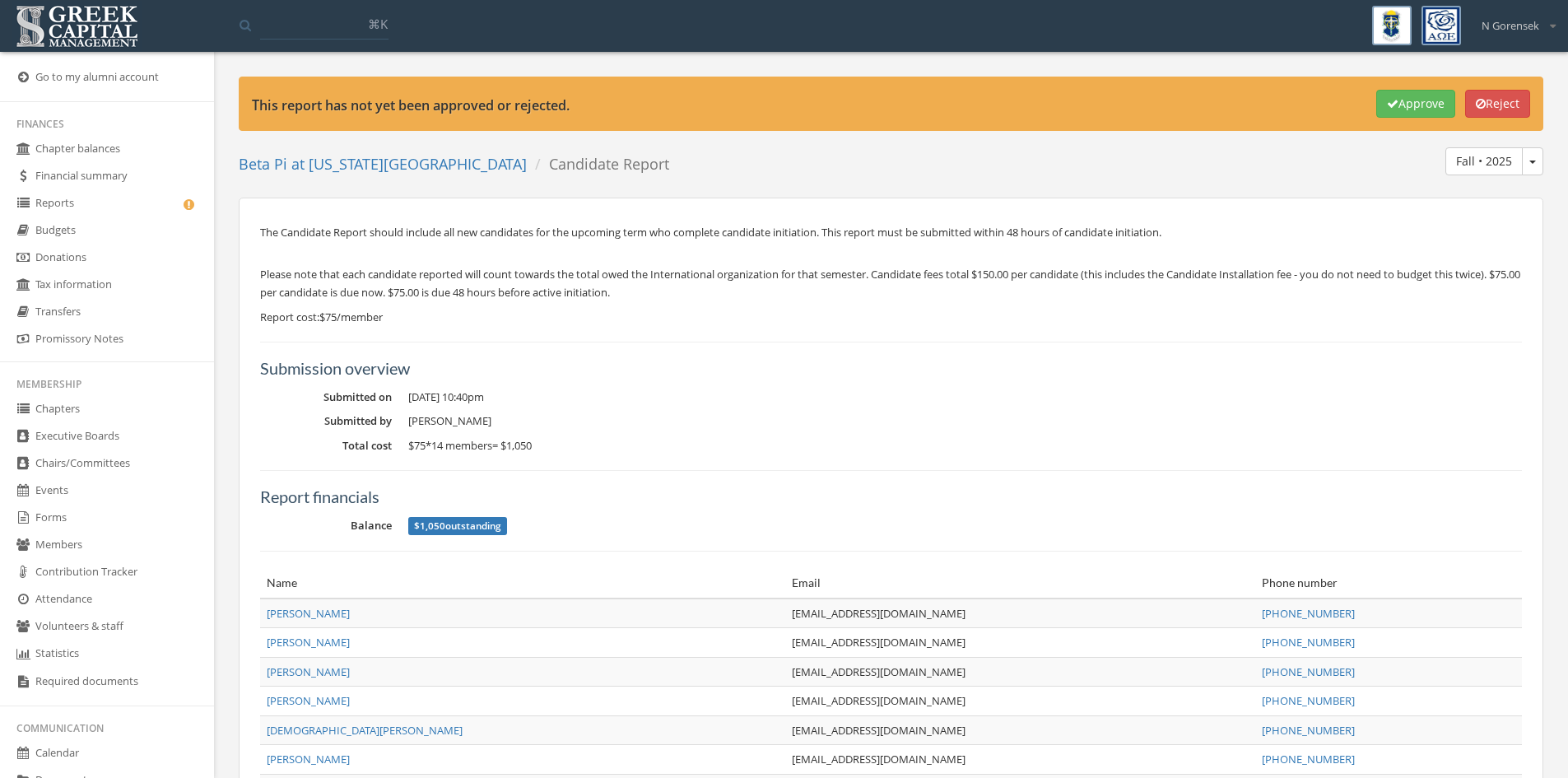
drag, startPoint x: 1367, startPoint y: 127, endPoint x: 1370, endPoint y: 118, distance: 9.5
drag, startPoint x: 1370, startPoint y: 118, endPoint x: 1394, endPoint y: 90, distance: 36.9
click at [1394, 90] on button "Approve" at bounding box center [1416, 104] width 79 height 28
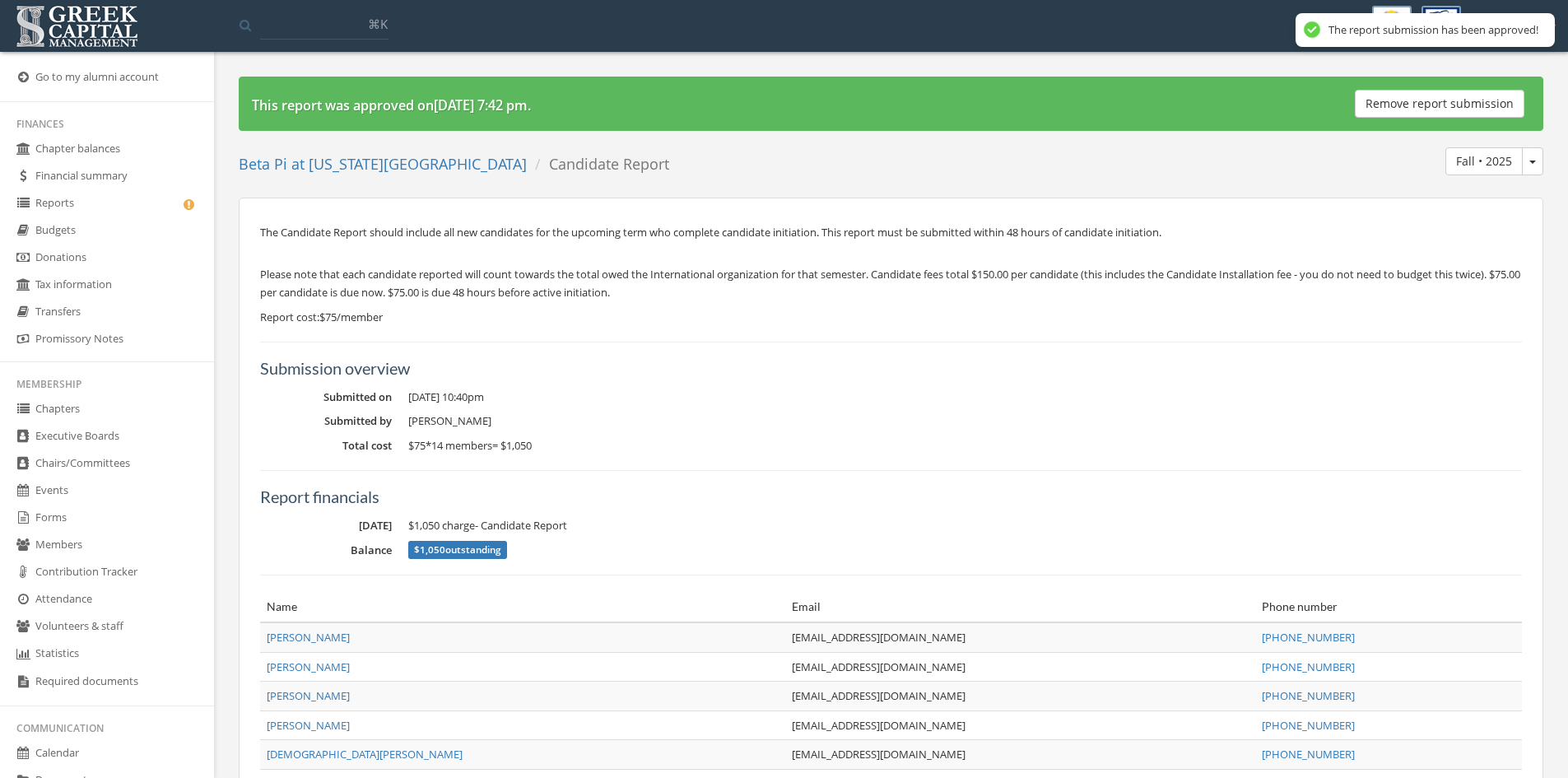
click at [71, 191] on link "Reports" at bounding box center [107, 203] width 214 height 27
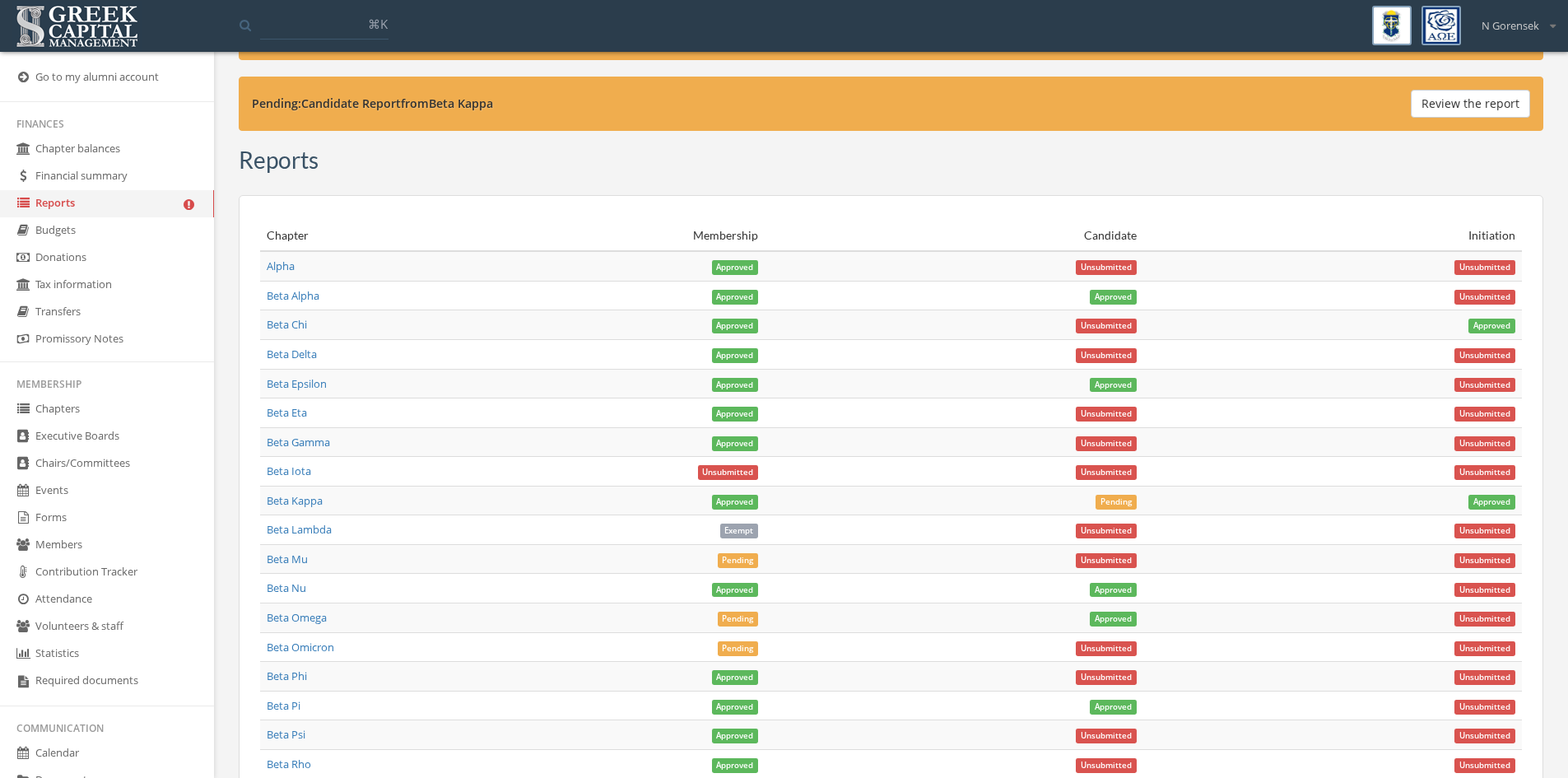
scroll to position [576, 0]
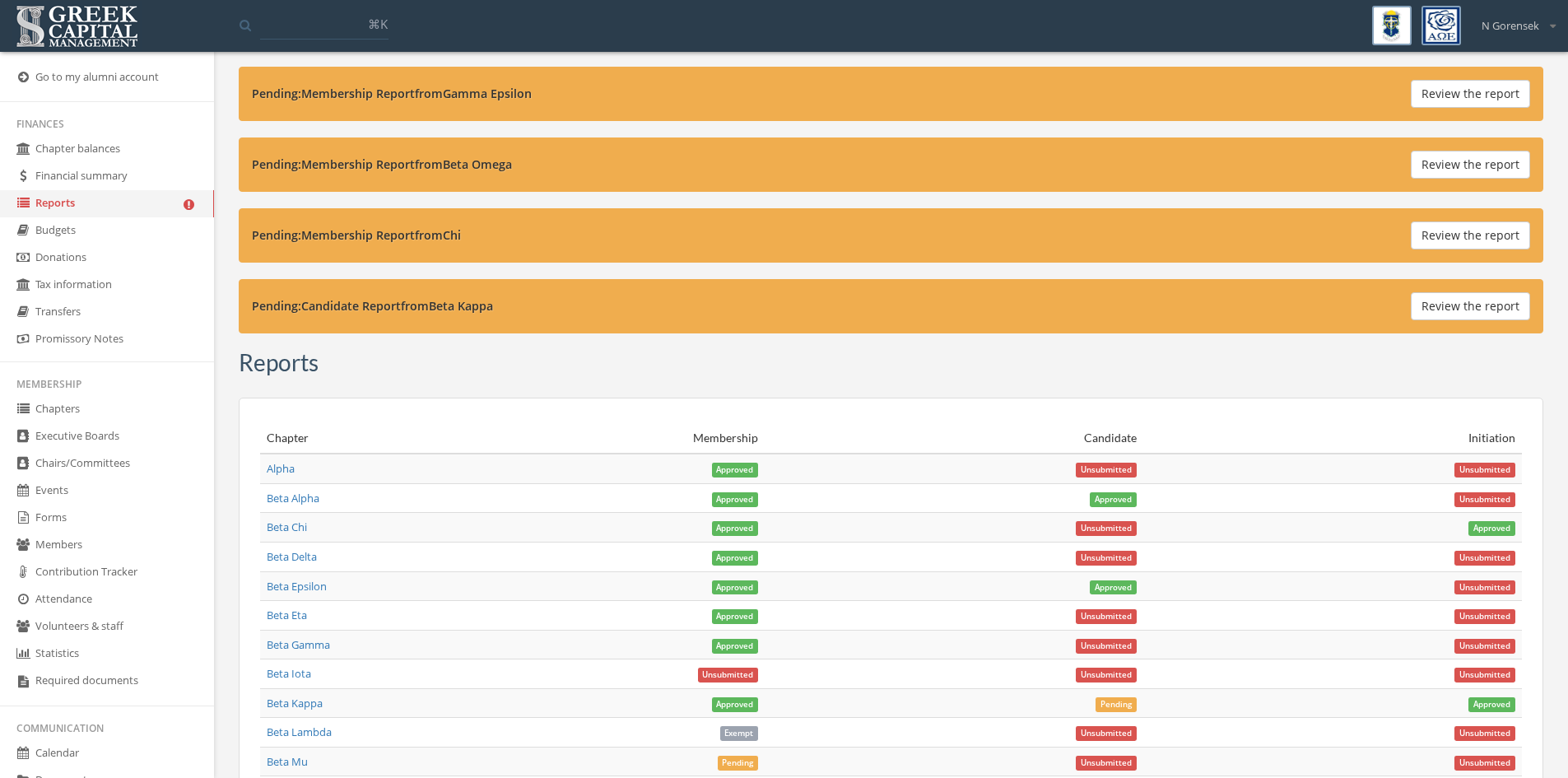
click at [1449, 300] on button "Review the report" at bounding box center [1470, 306] width 119 height 28
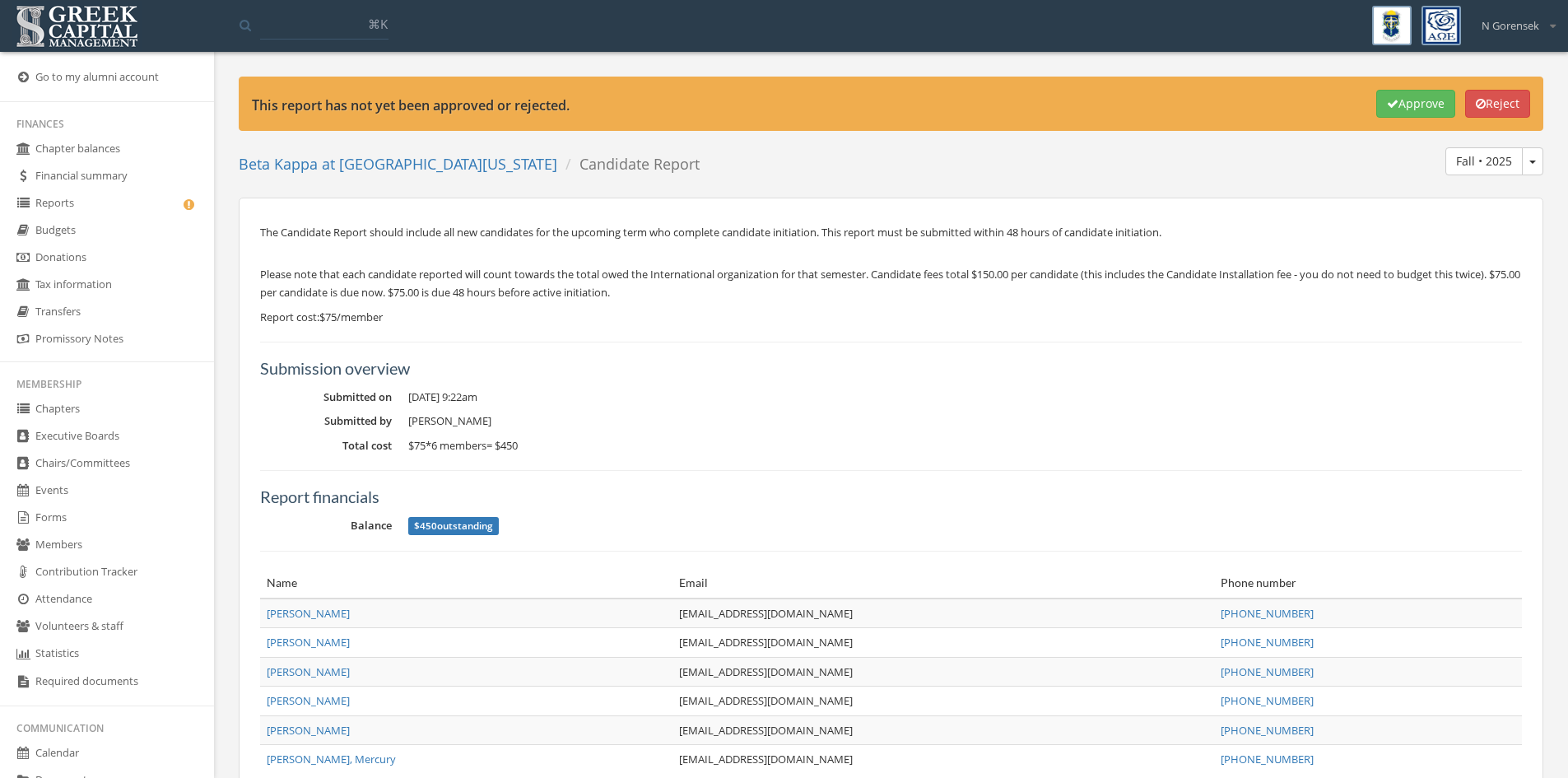
click at [1407, 106] on button "Approve" at bounding box center [1416, 104] width 79 height 28
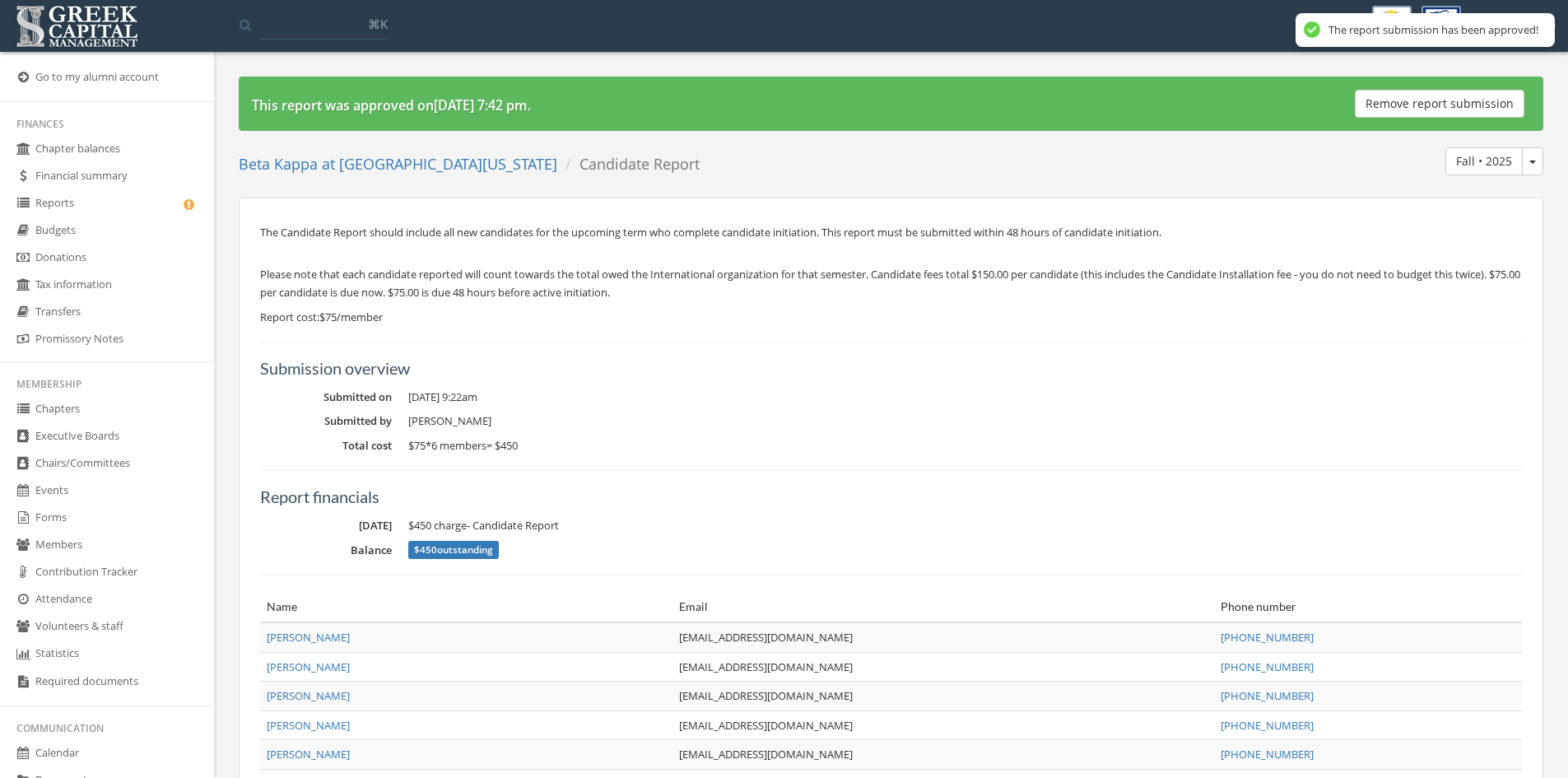
click at [124, 207] on link "Reports" at bounding box center [107, 203] width 214 height 27
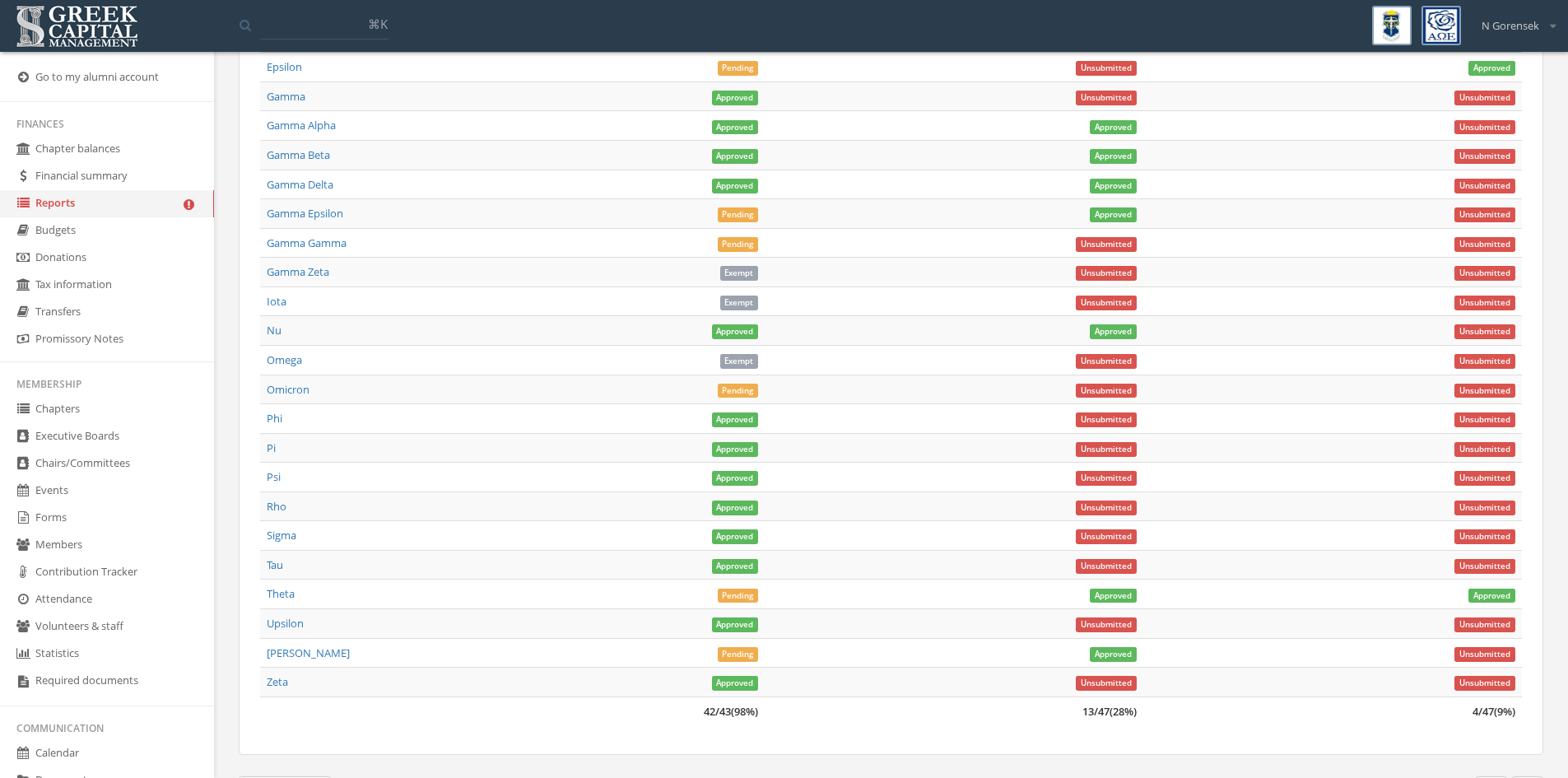
scroll to position [1681, 0]
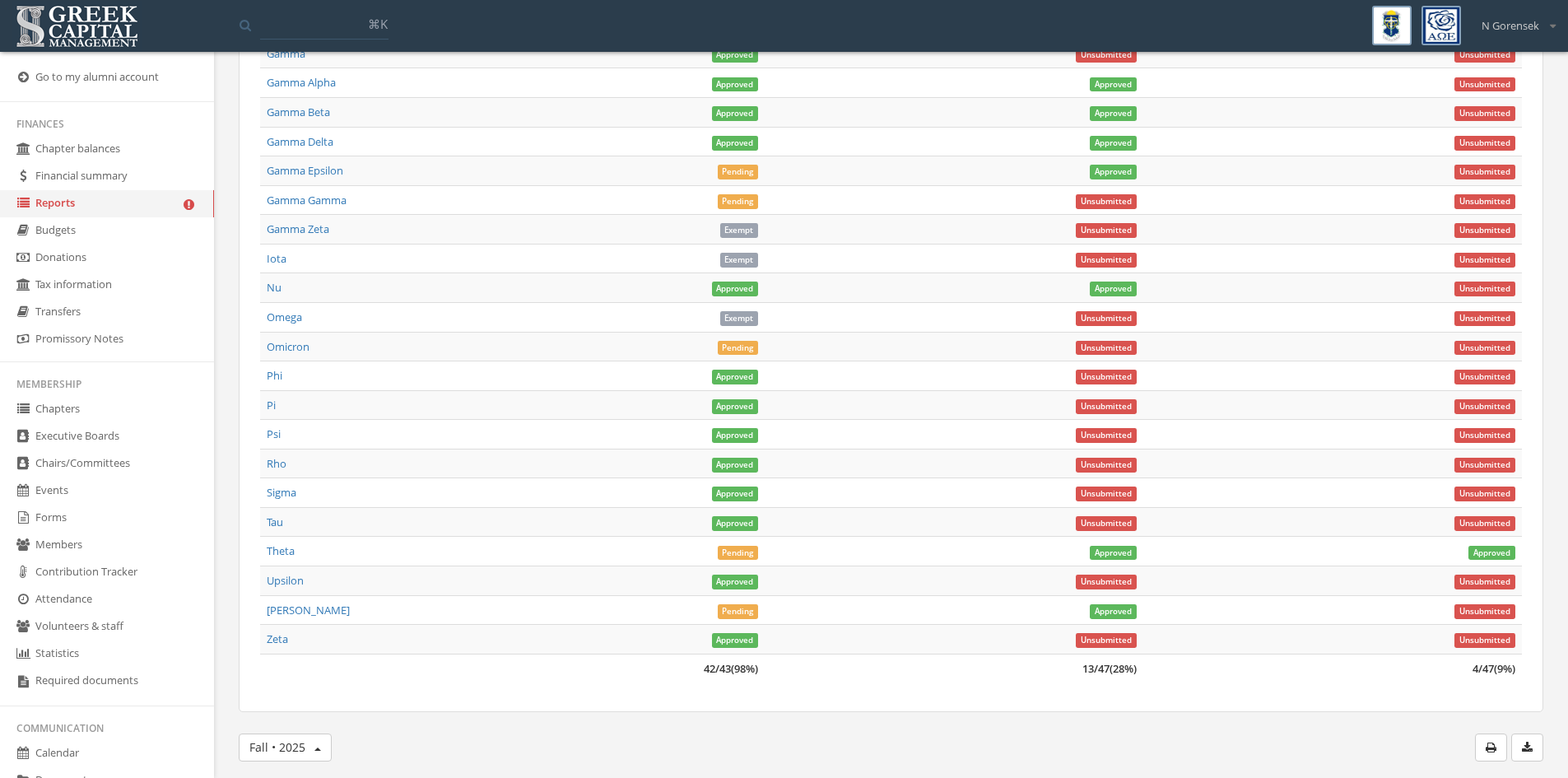
click at [1098, 318] on span "Unsubmitted" at bounding box center [1107, 318] width 61 height 15
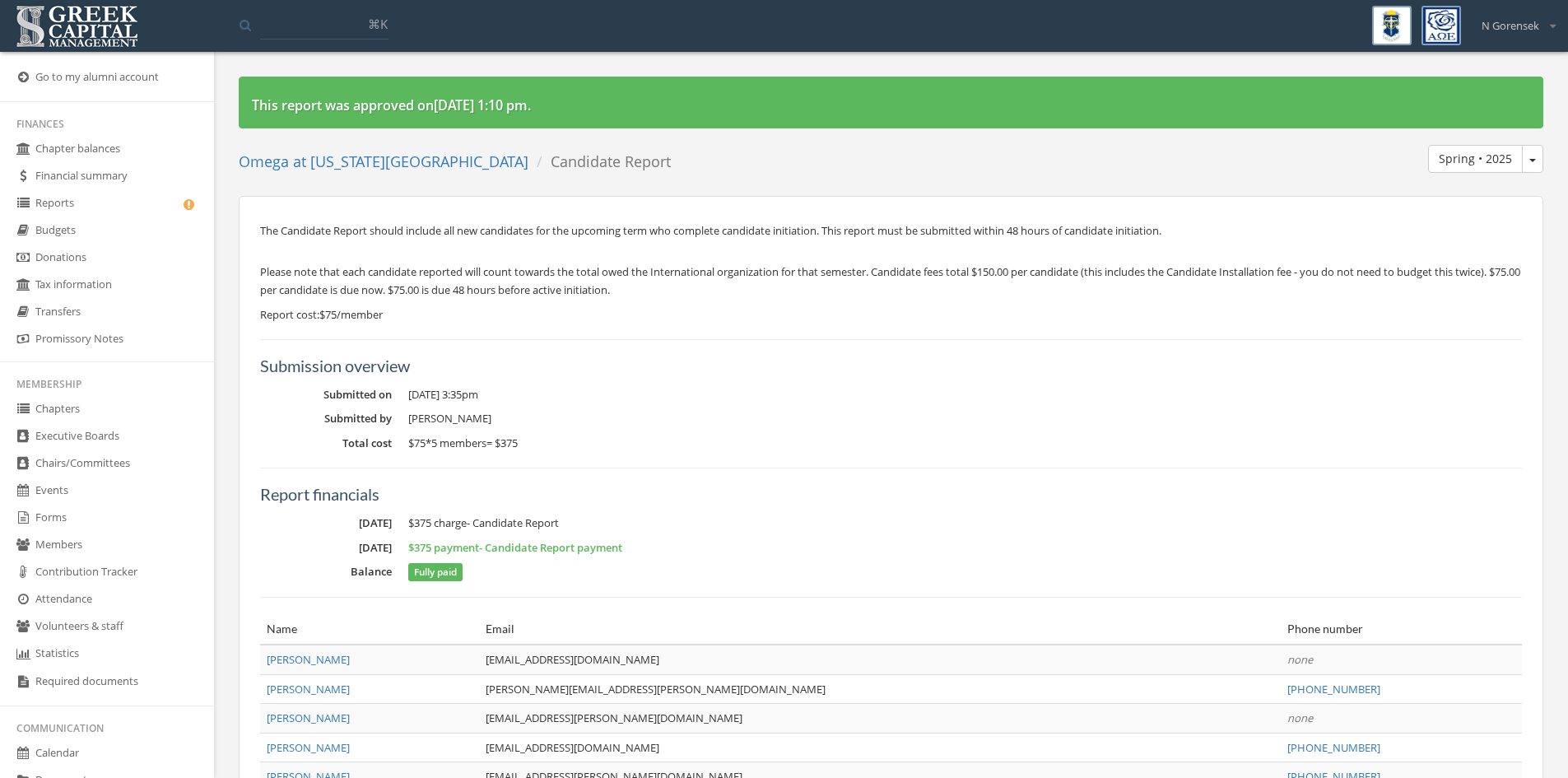
click at [1527, 165] on button "Spring • 2025" at bounding box center [1532, 158] width 22 height 28
click at [1461, 198] on link "Fall • 2025" at bounding box center [1477, 191] width 118 height 25
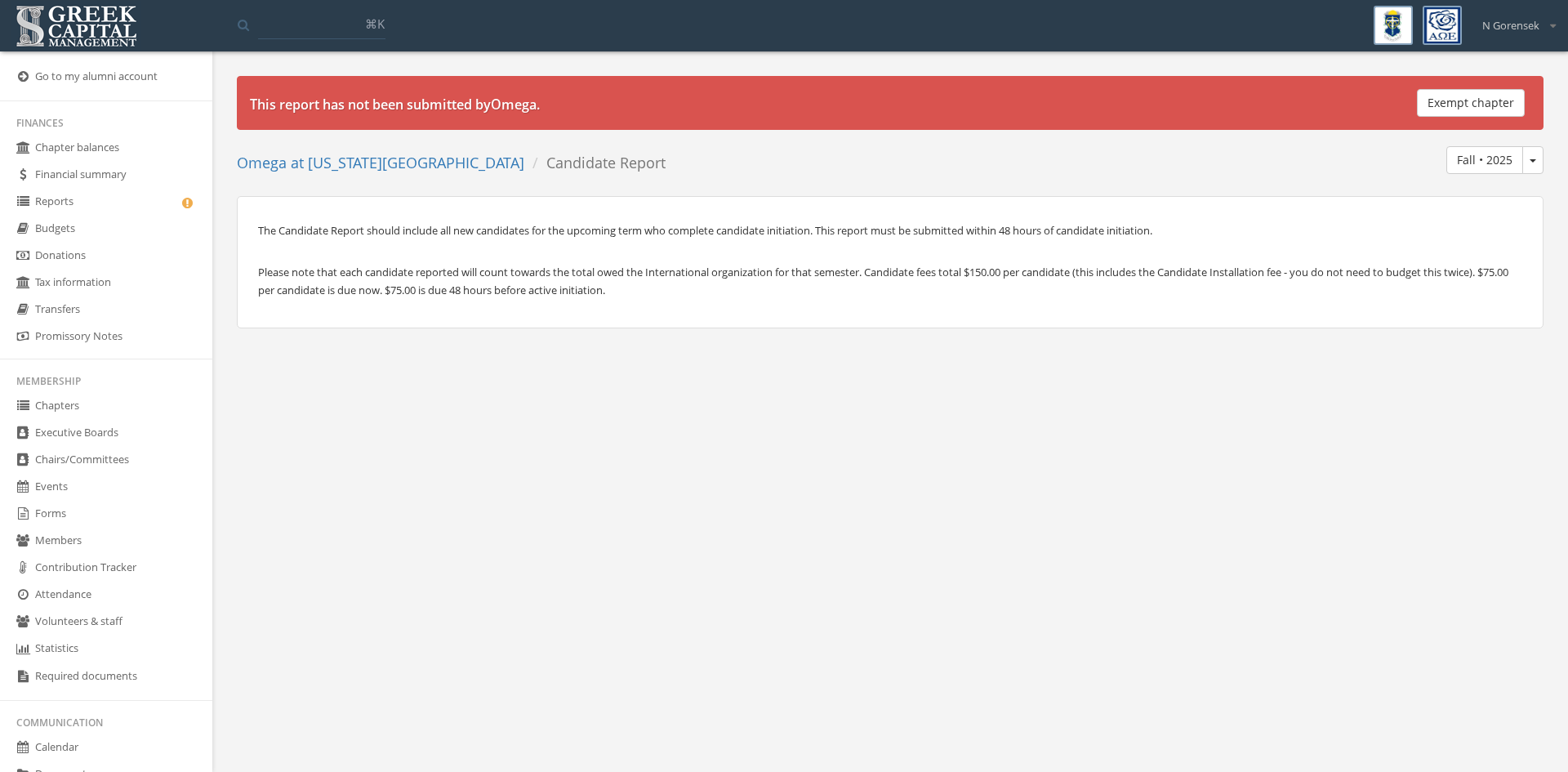
click at [1472, 98] on button "Exempt chapter" at bounding box center [1470, 103] width 108 height 28
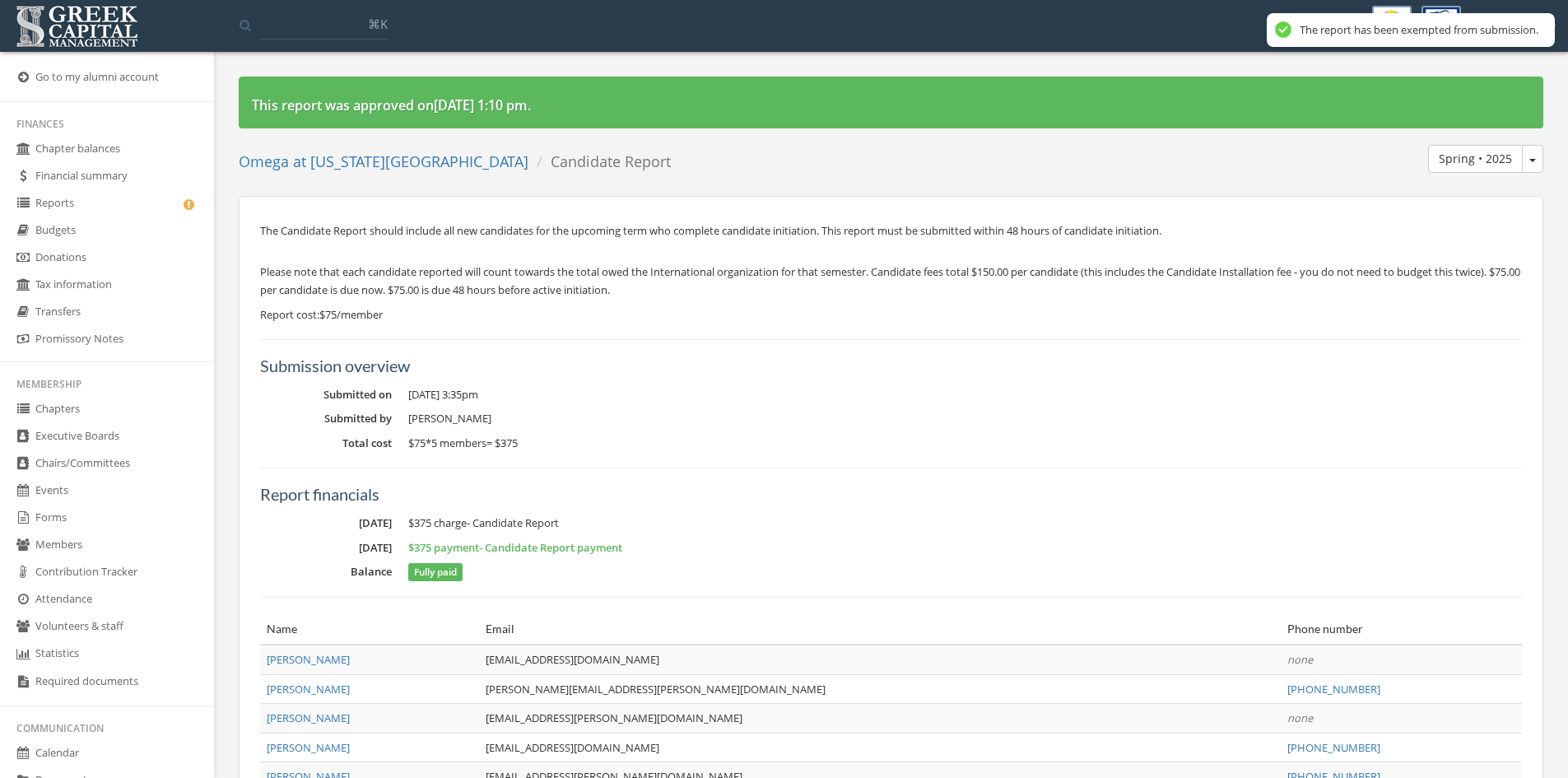
click at [124, 211] on link "Reports" at bounding box center [107, 203] width 214 height 27
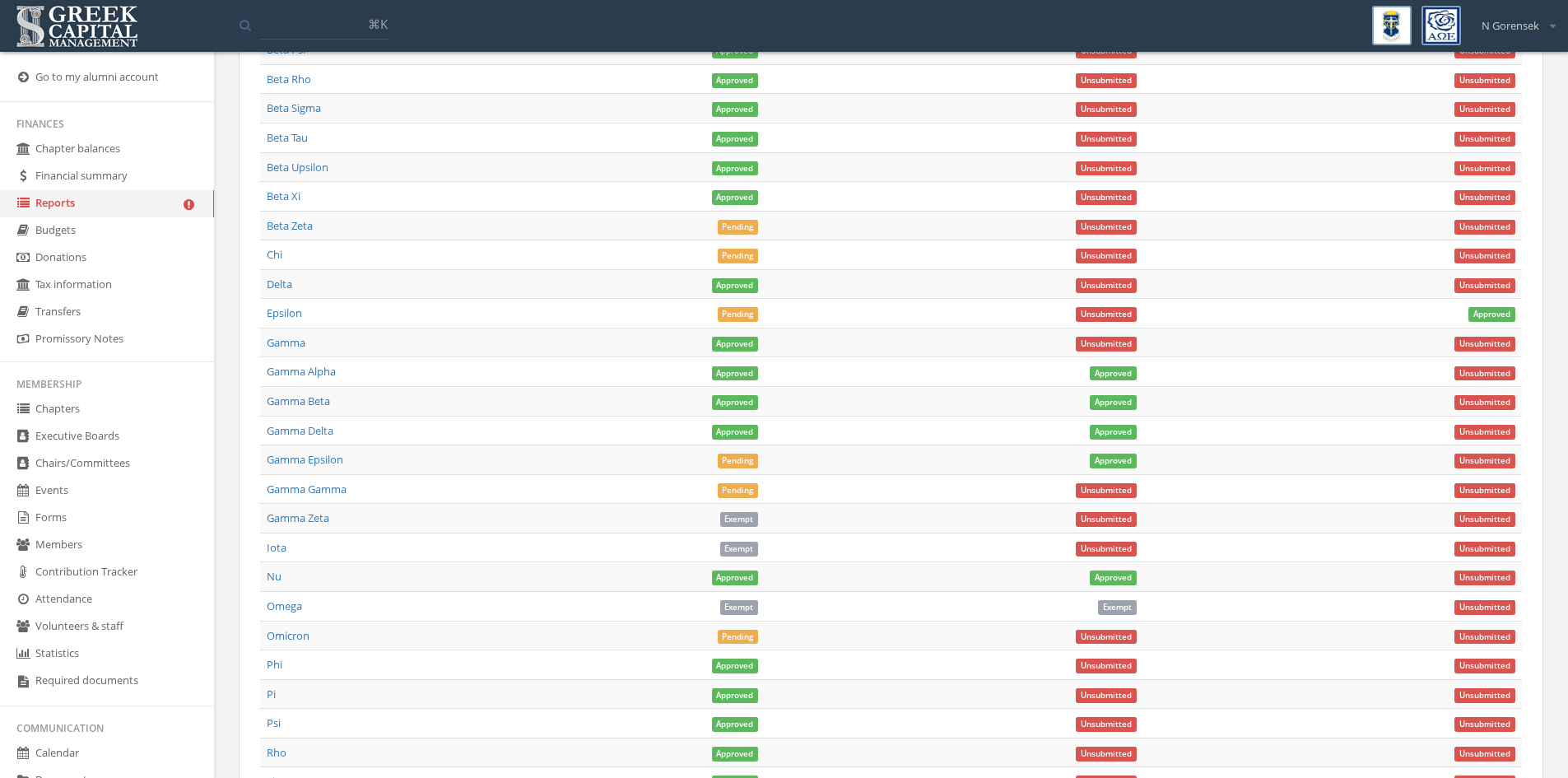
scroll to position [1399, 0]
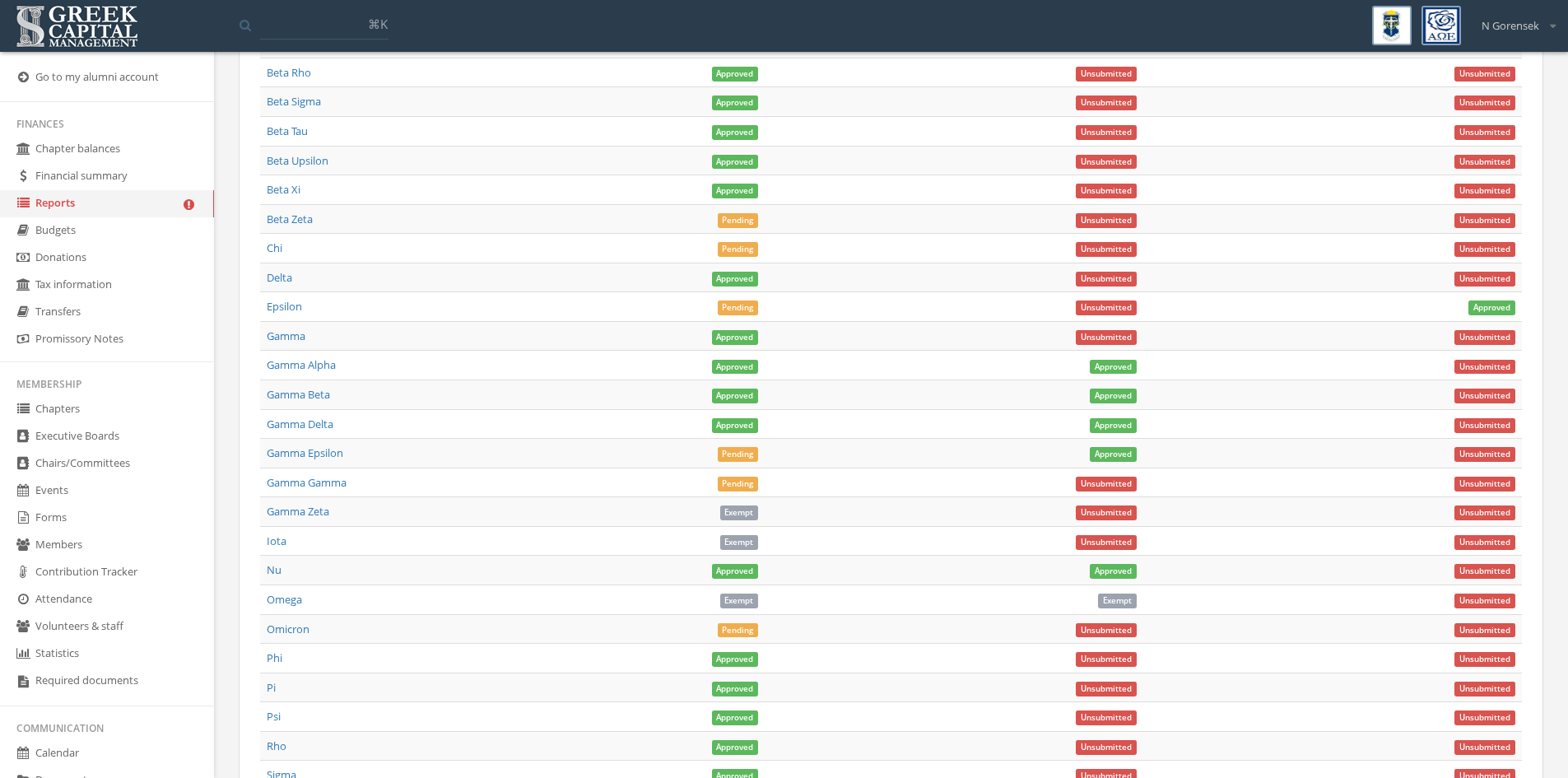
click at [1462, 594] on span "Unsubmitted" at bounding box center [1485, 600] width 61 height 15
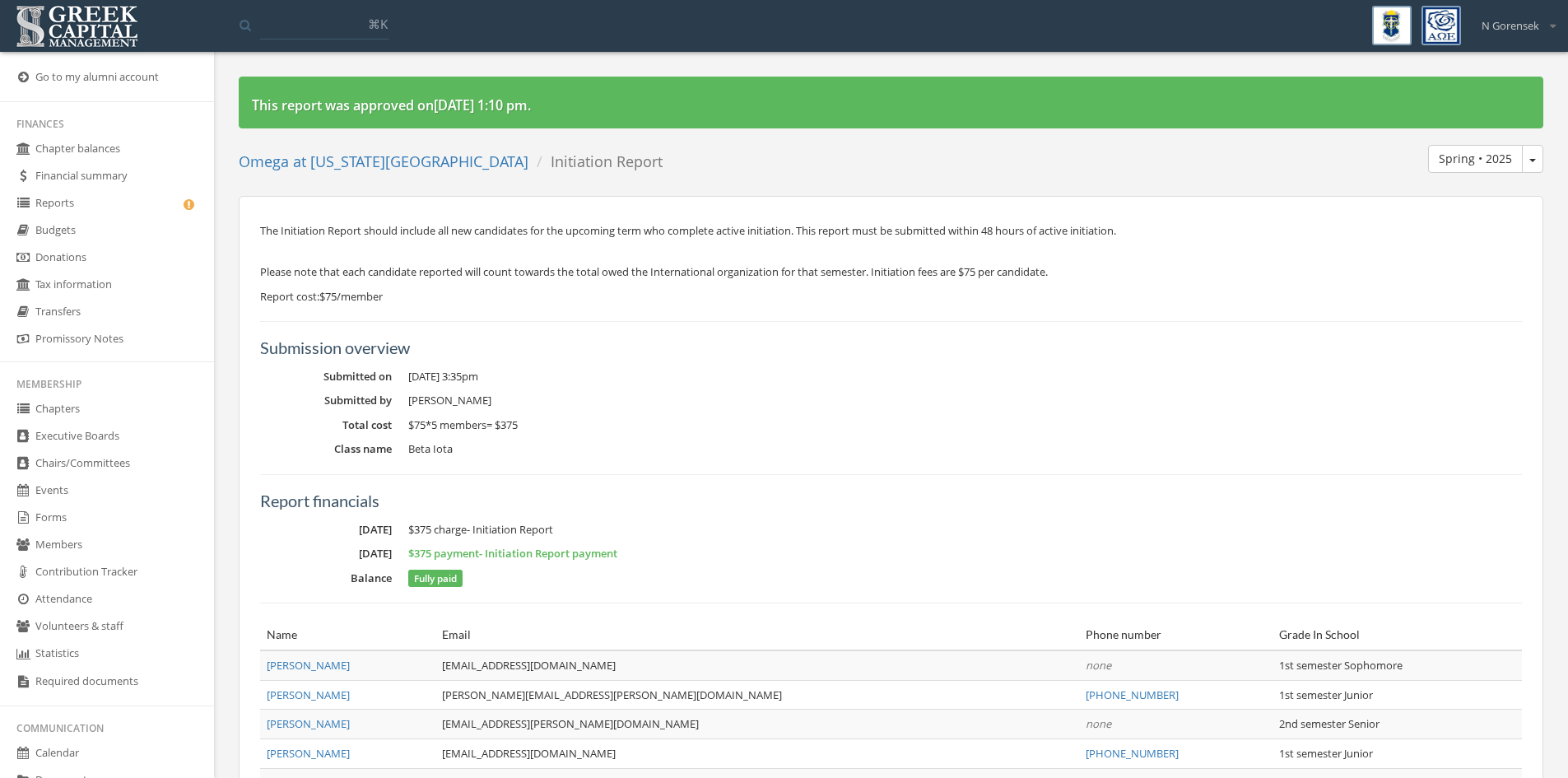
click at [1534, 160] on span "Spring • 2025" at bounding box center [1533, 161] width 7 height 3
click at [1481, 189] on link "Fall • 2025" at bounding box center [1477, 191] width 118 height 25
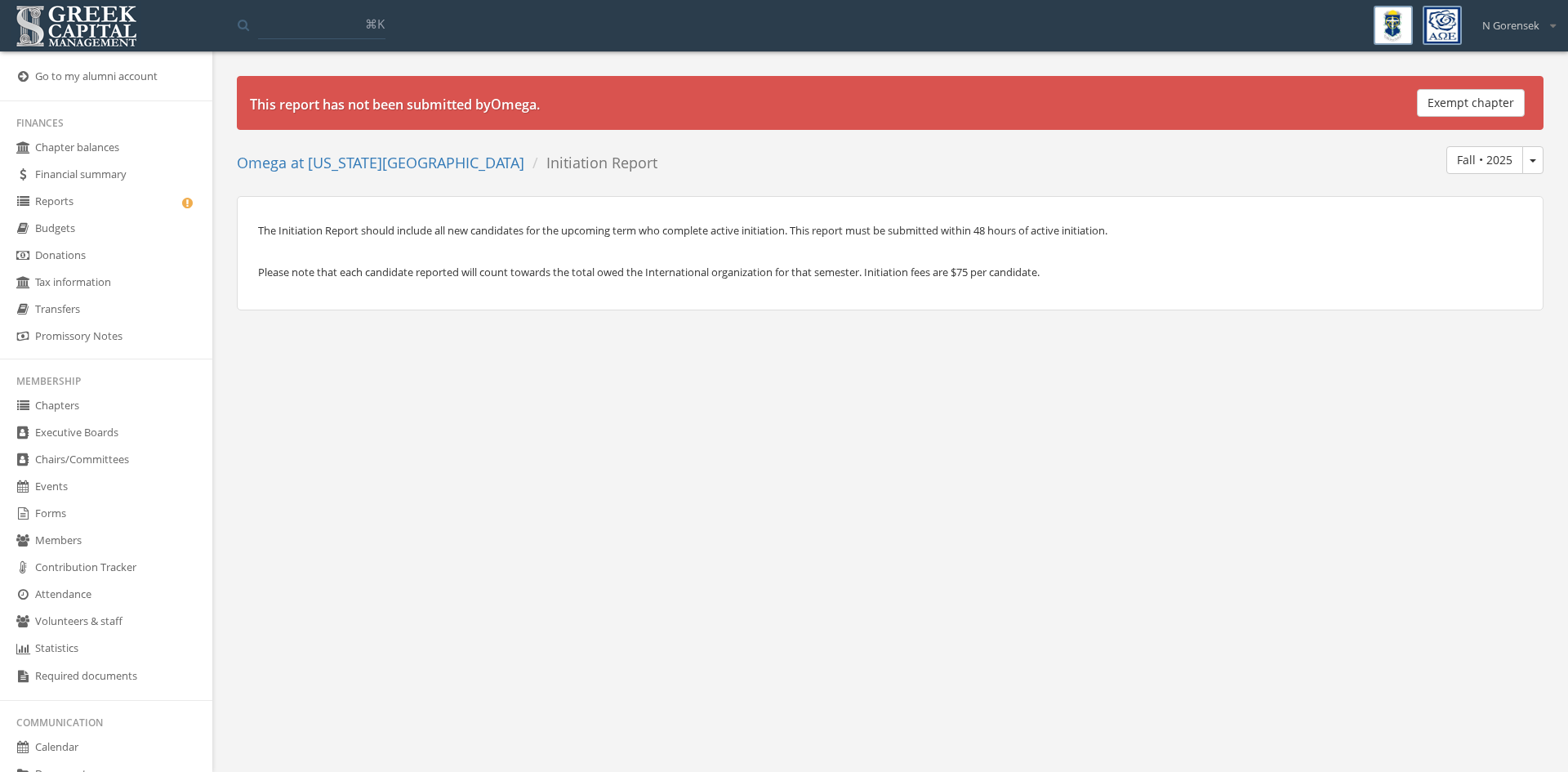
click at [1460, 107] on button "Exempt chapter" at bounding box center [1470, 103] width 108 height 28
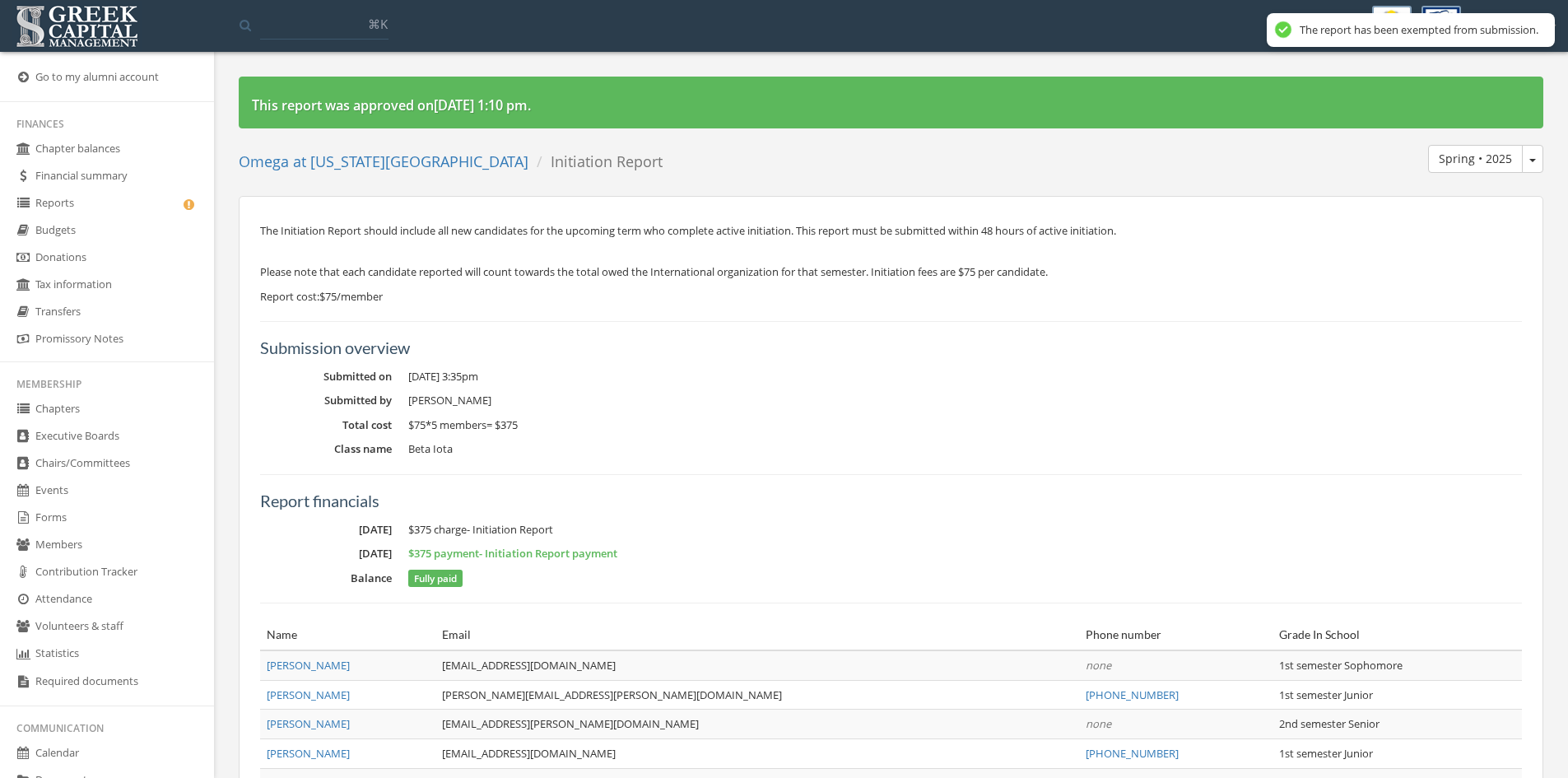
click at [51, 216] on link "Reports" at bounding box center [107, 203] width 214 height 27
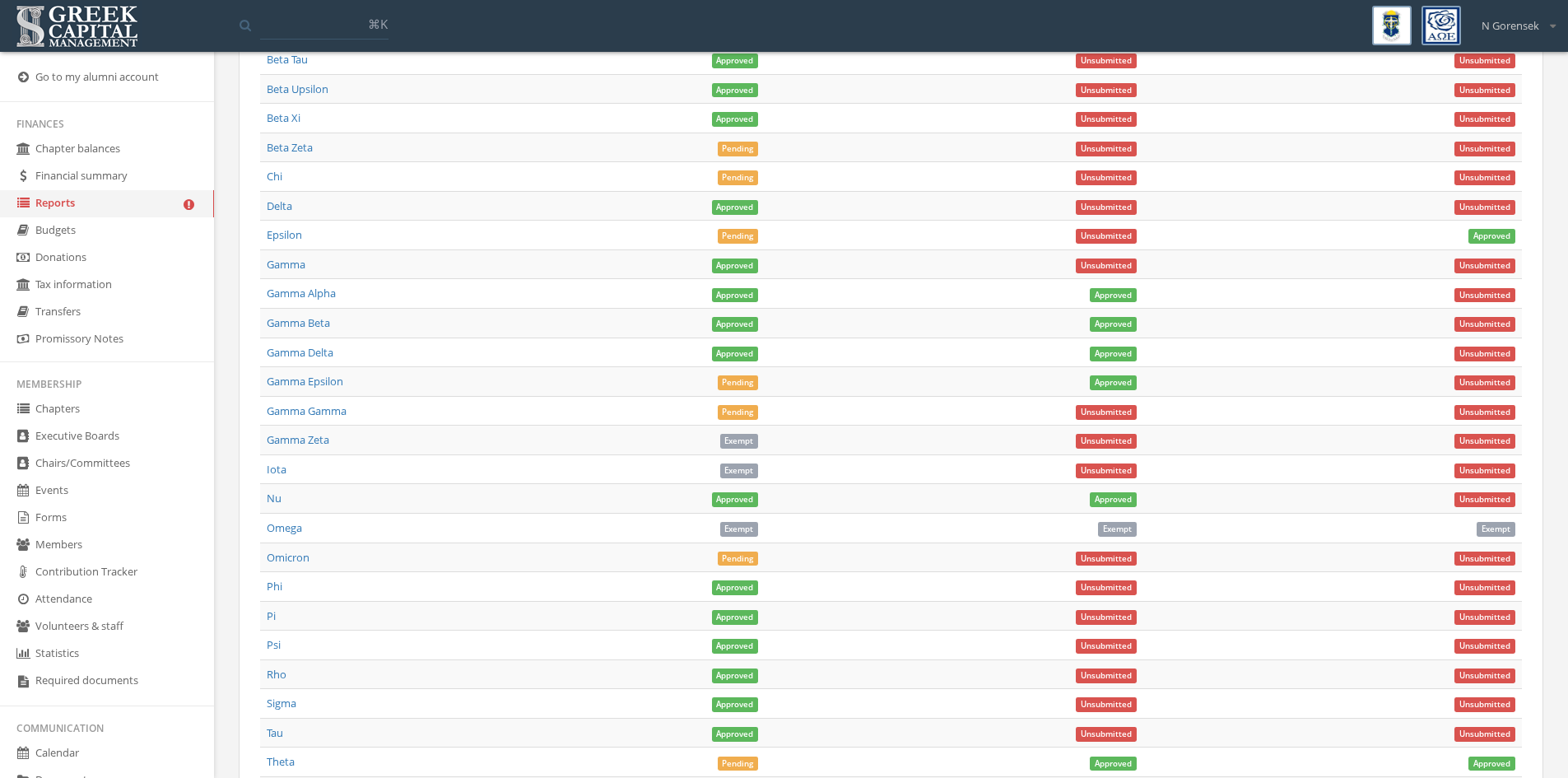
scroll to position [1434, 0]
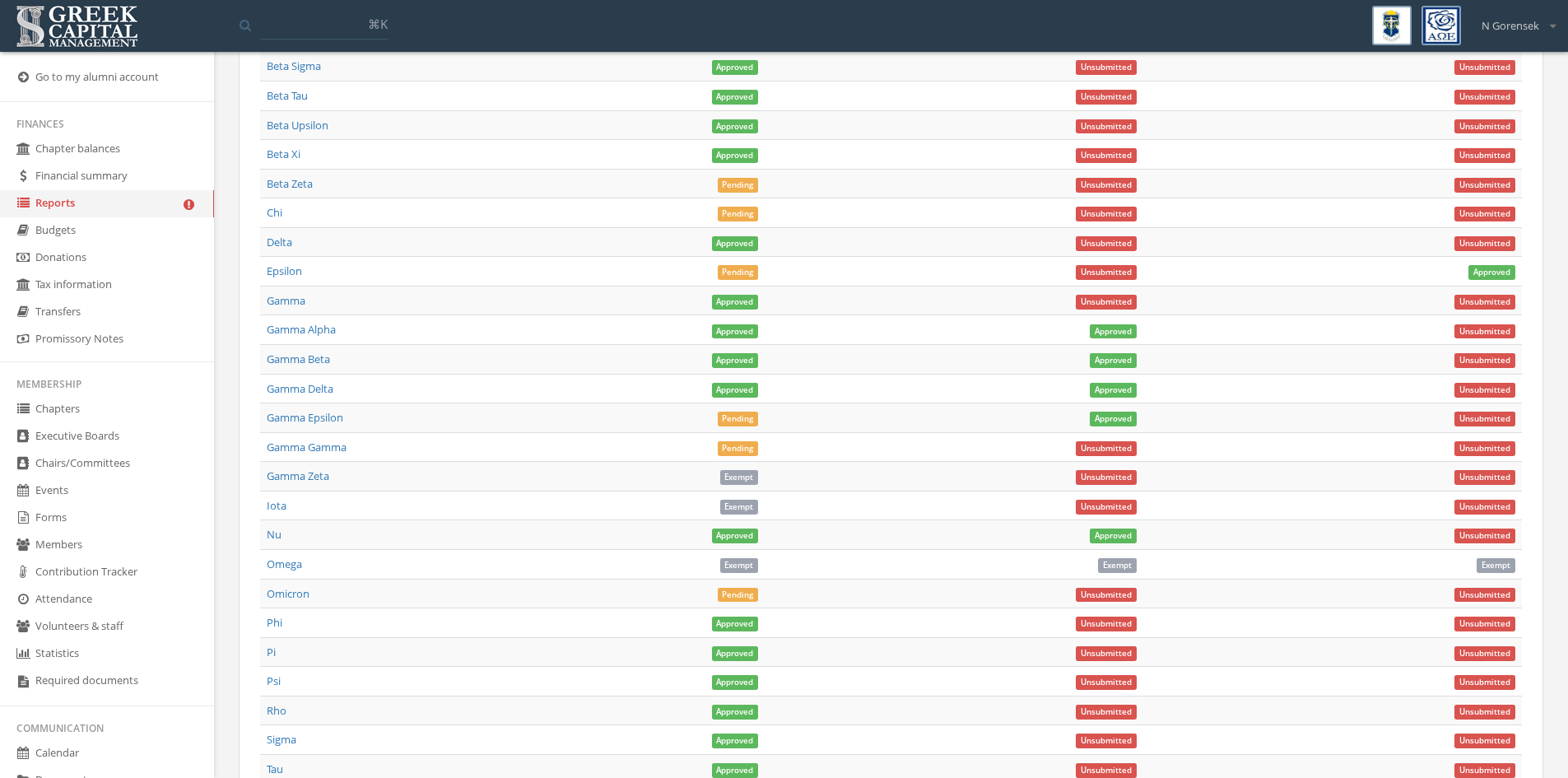
click at [1107, 501] on span "Unsubmitted" at bounding box center [1107, 506] width 61 height 15
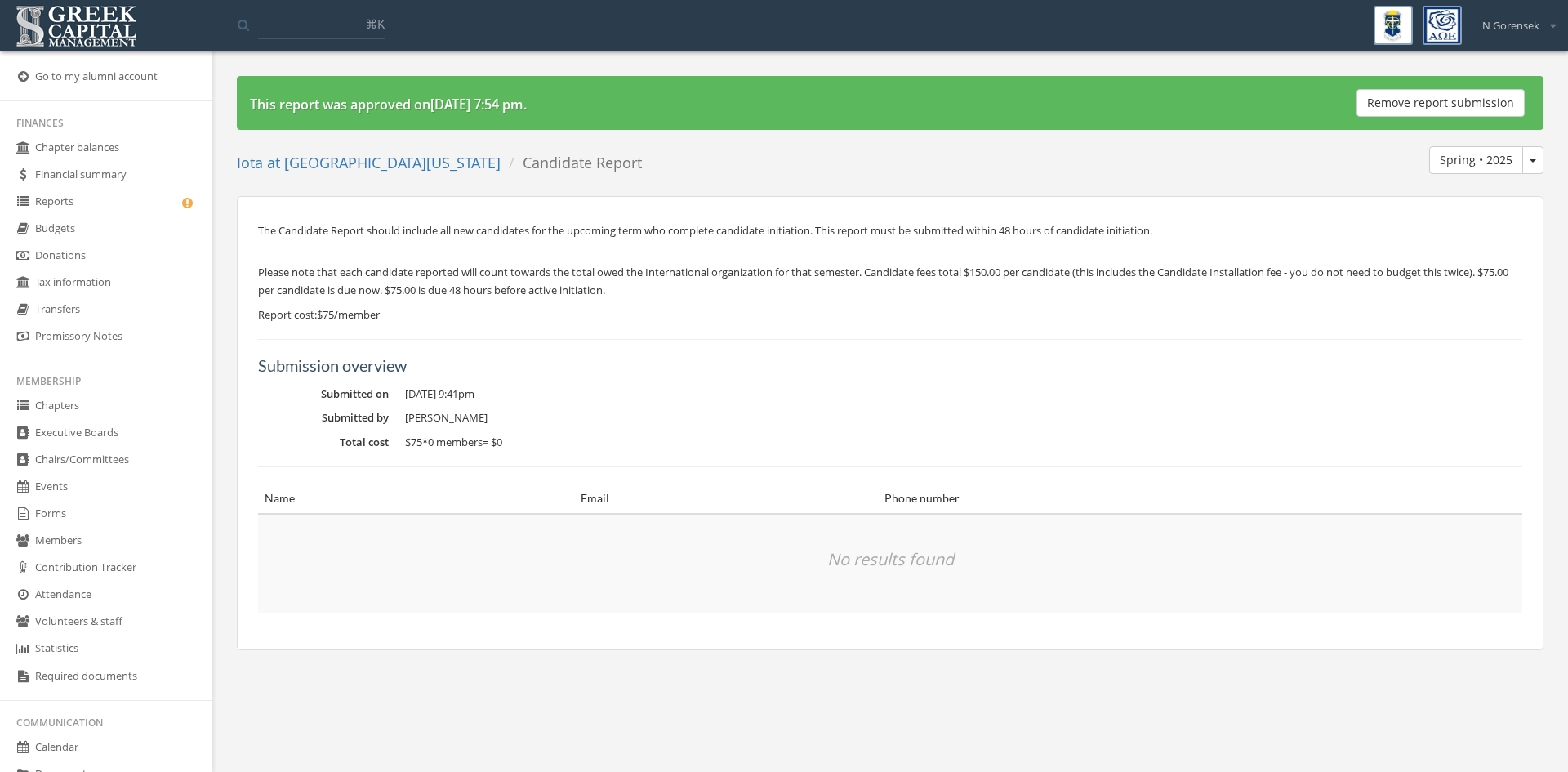
click at [1540, 158] on button "Spring • 2025" at bounding box center [1533, 160] width 22 height 28
click at [1502, 192] on link "Fall • 2025" at bounding box center [1477, 193] width 117 height 25
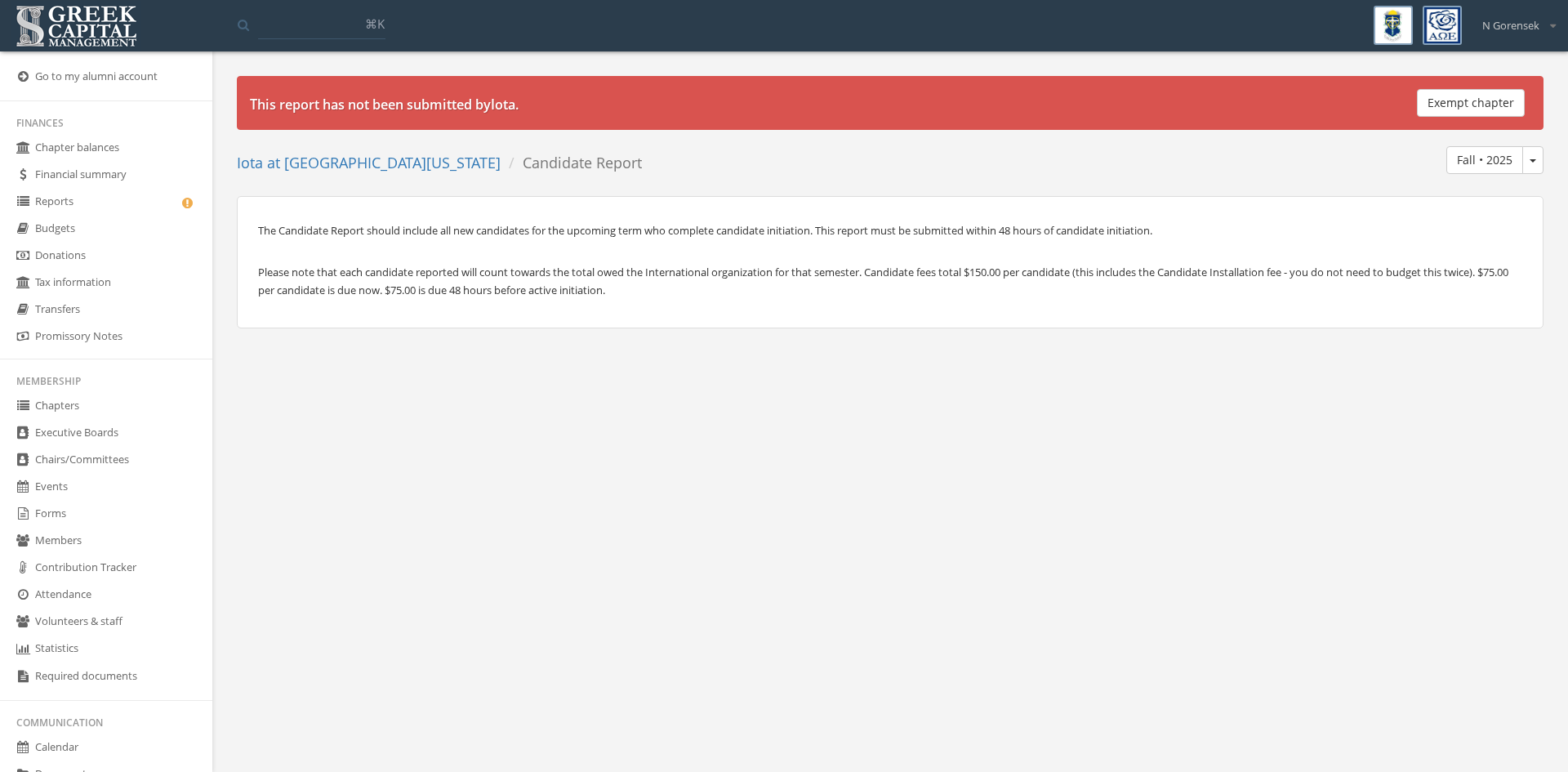
click at [1468, 103] on button "Exempt chapter" at bounding box center [1470, 103] width 108 height 28
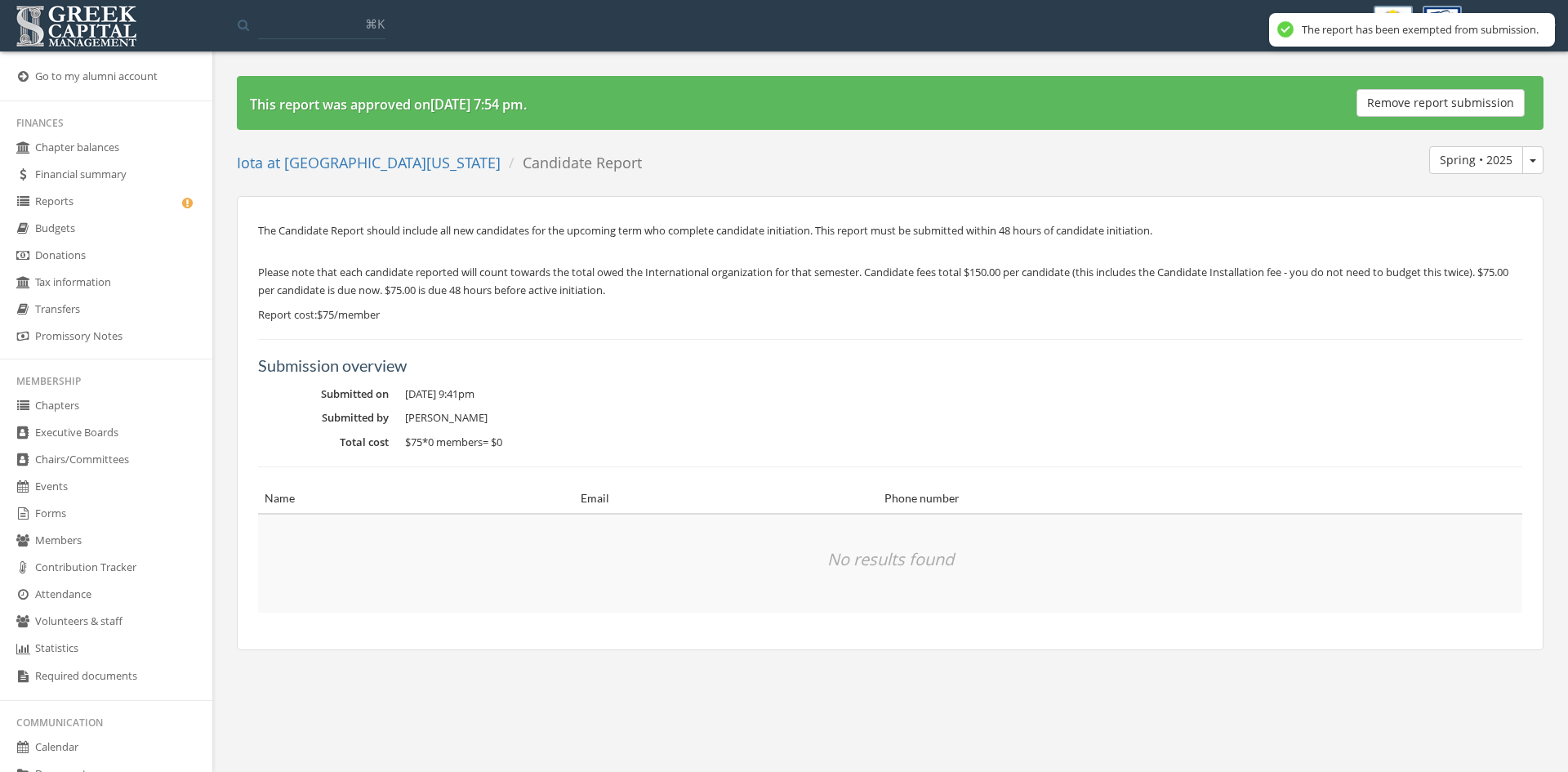
click at [102, 207] on link "Reports" at bounding box center [106, 201] width 212 height 27
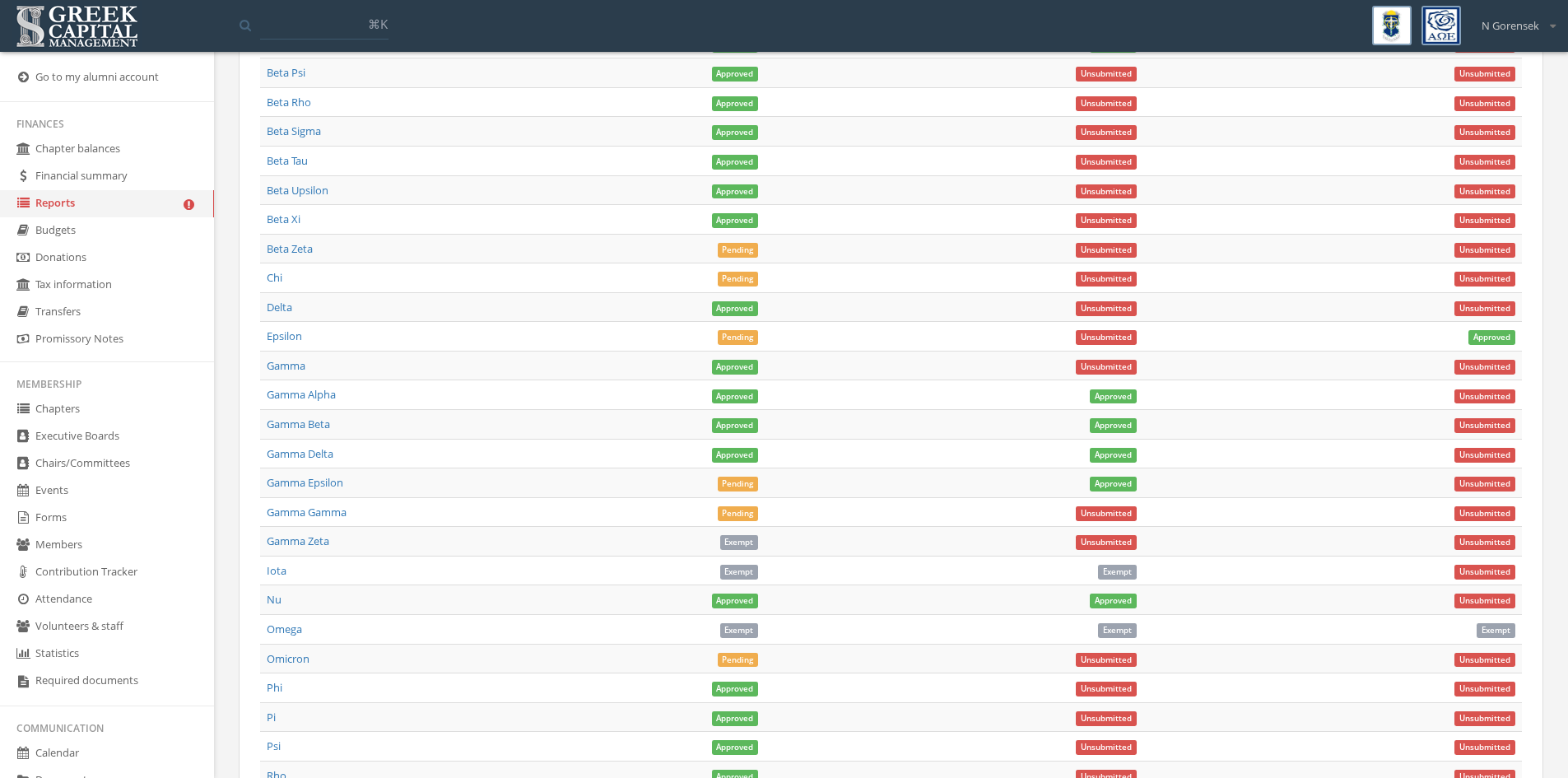
scroll to position [1399, 0]
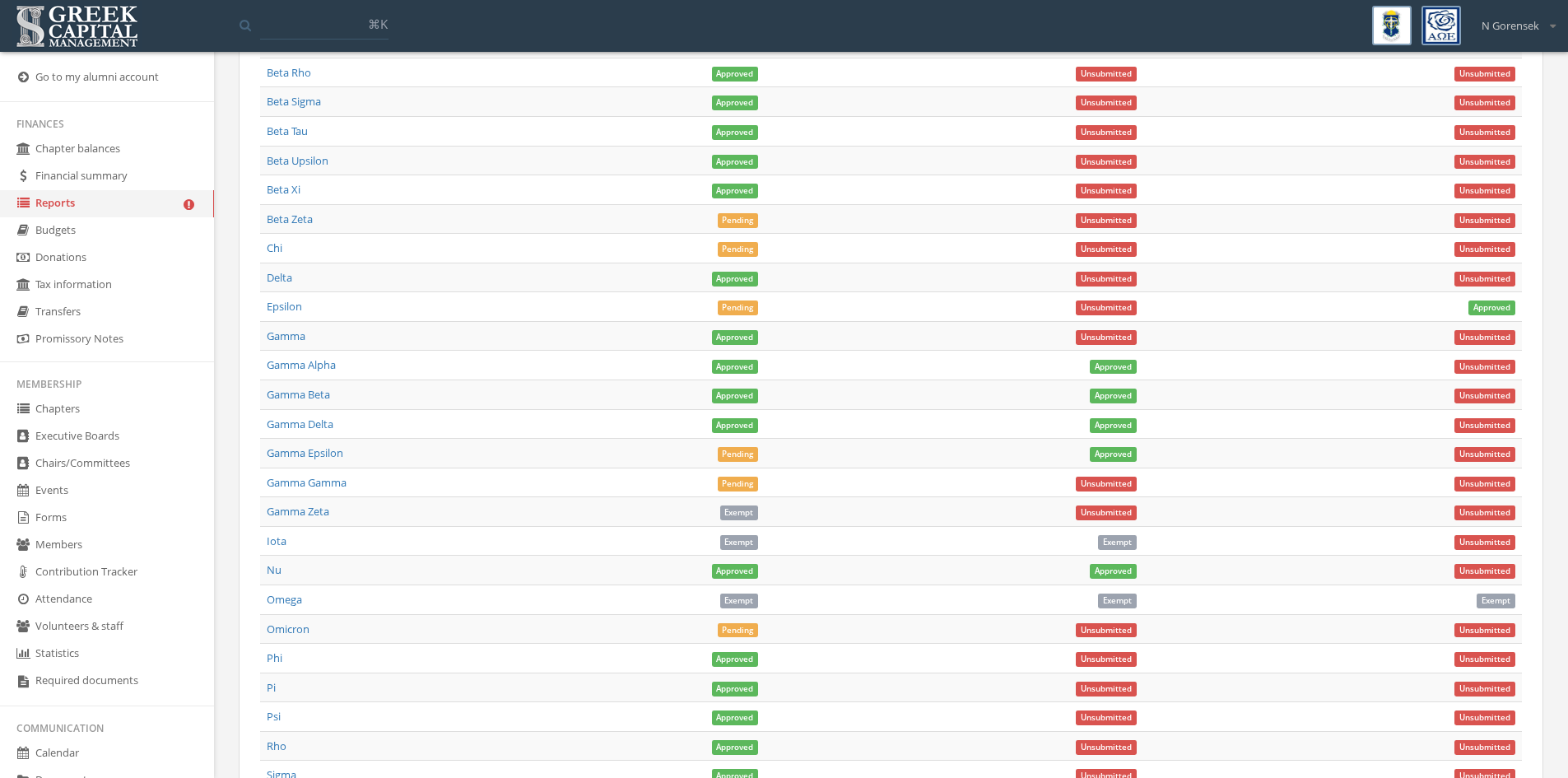
click at [1462, 543] on span "Unsubmitted" at bounding box center [1485, 542] width 61 height 15
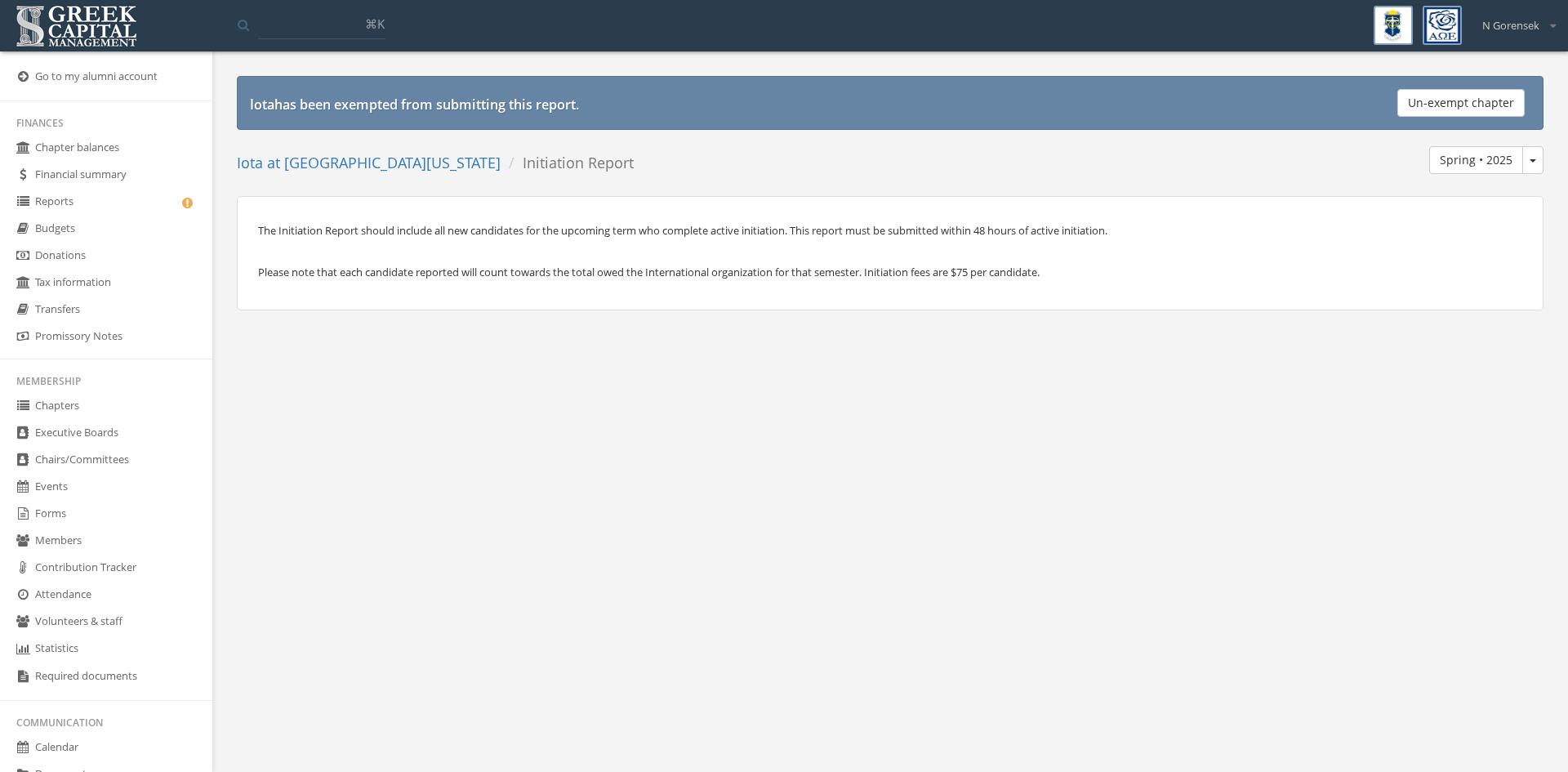
click at [1539, 159] on button "Spring • 2025" at bounding box center [1533, 160] width 22 height 28
click at [1455, 193] on link "Fall • 2025" at bounding box center [1477, 193] width 117 height 25
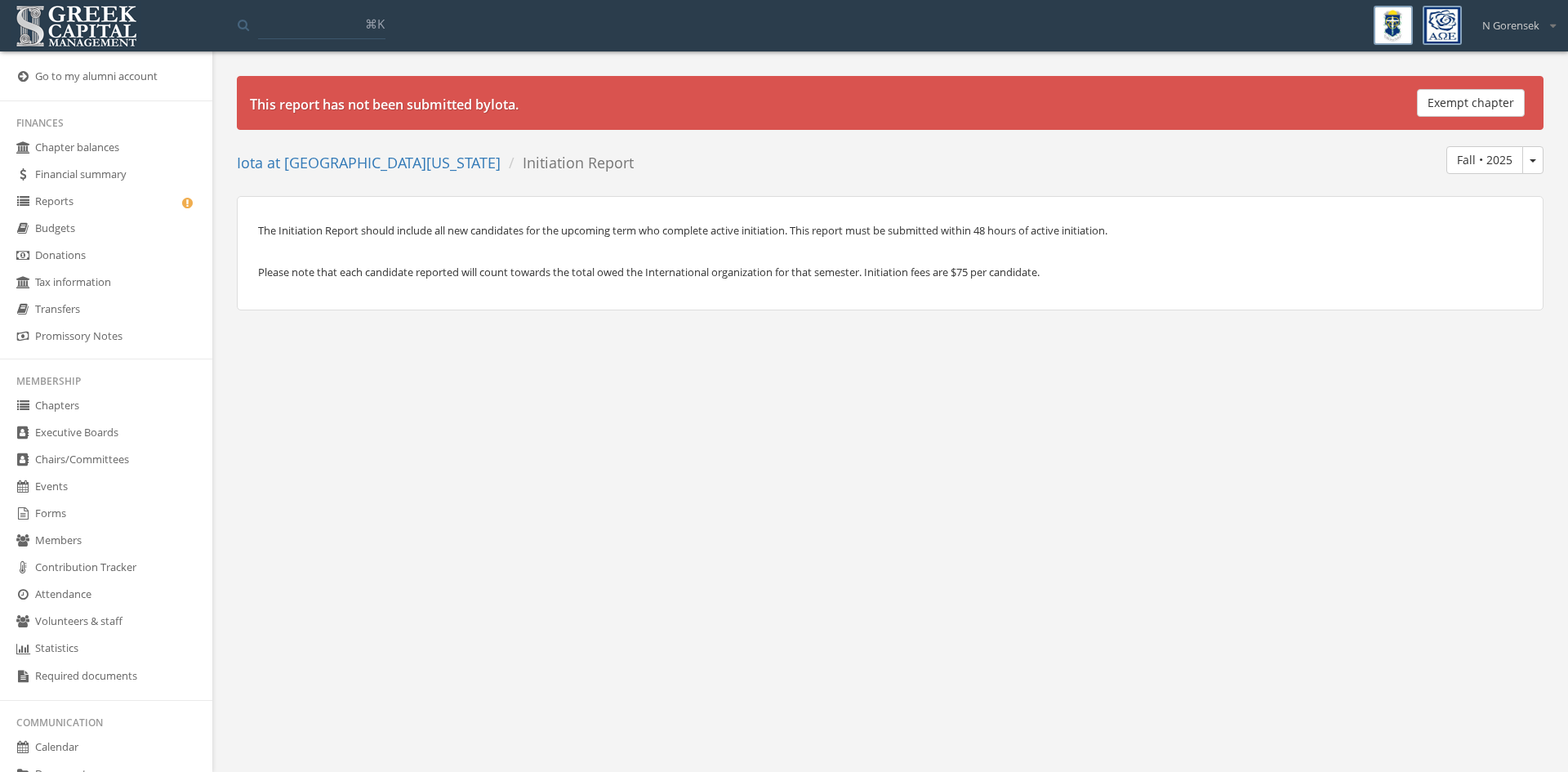
click at [1454, 105] on button "Exempt chapter" at bounding box center [1470, 103] width 108 height 28
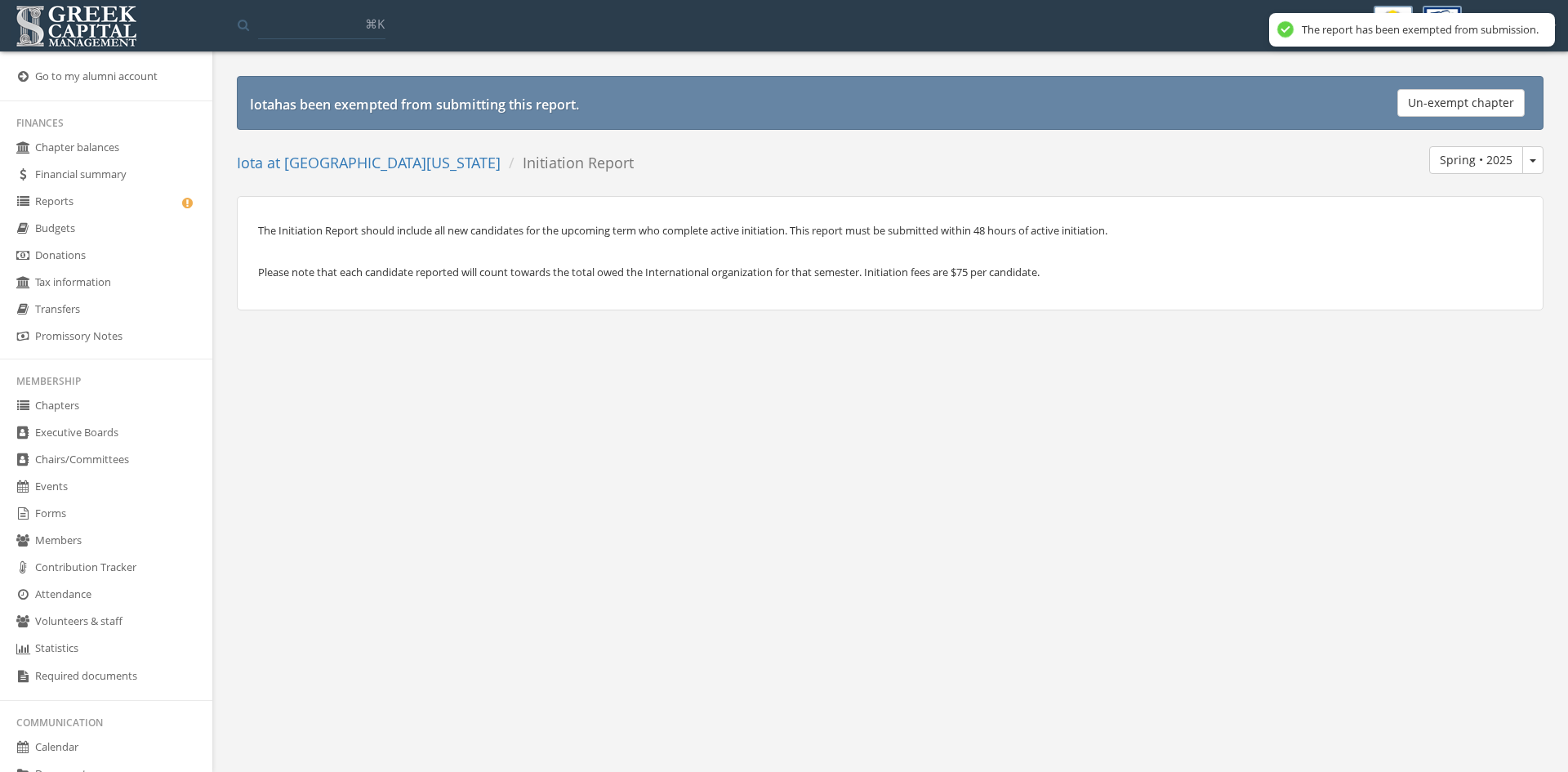
click at [111, 207] on link "Reports" at bounding box center [106, 201] width 212 height 27
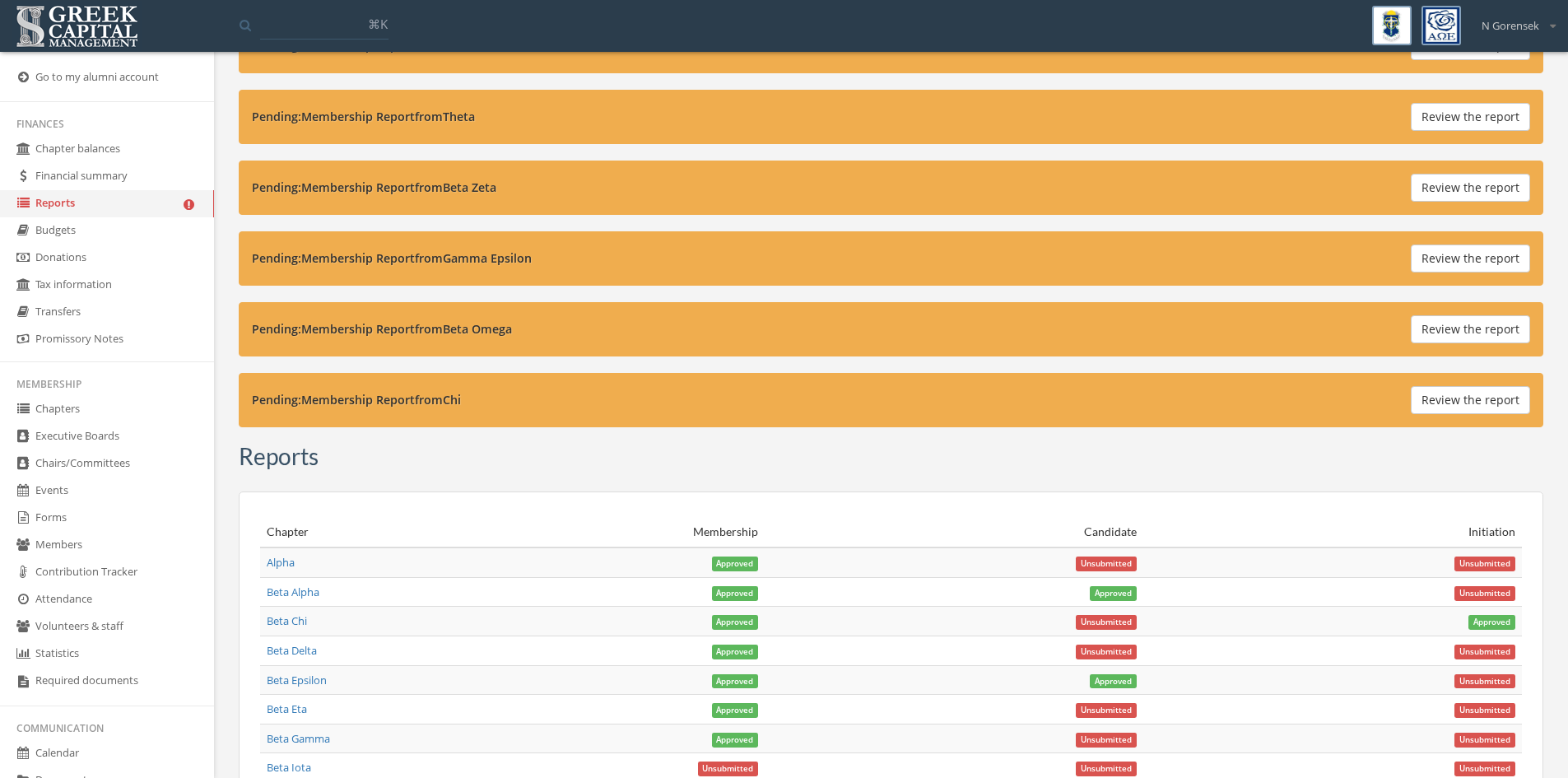
scroll to position [658, 0]
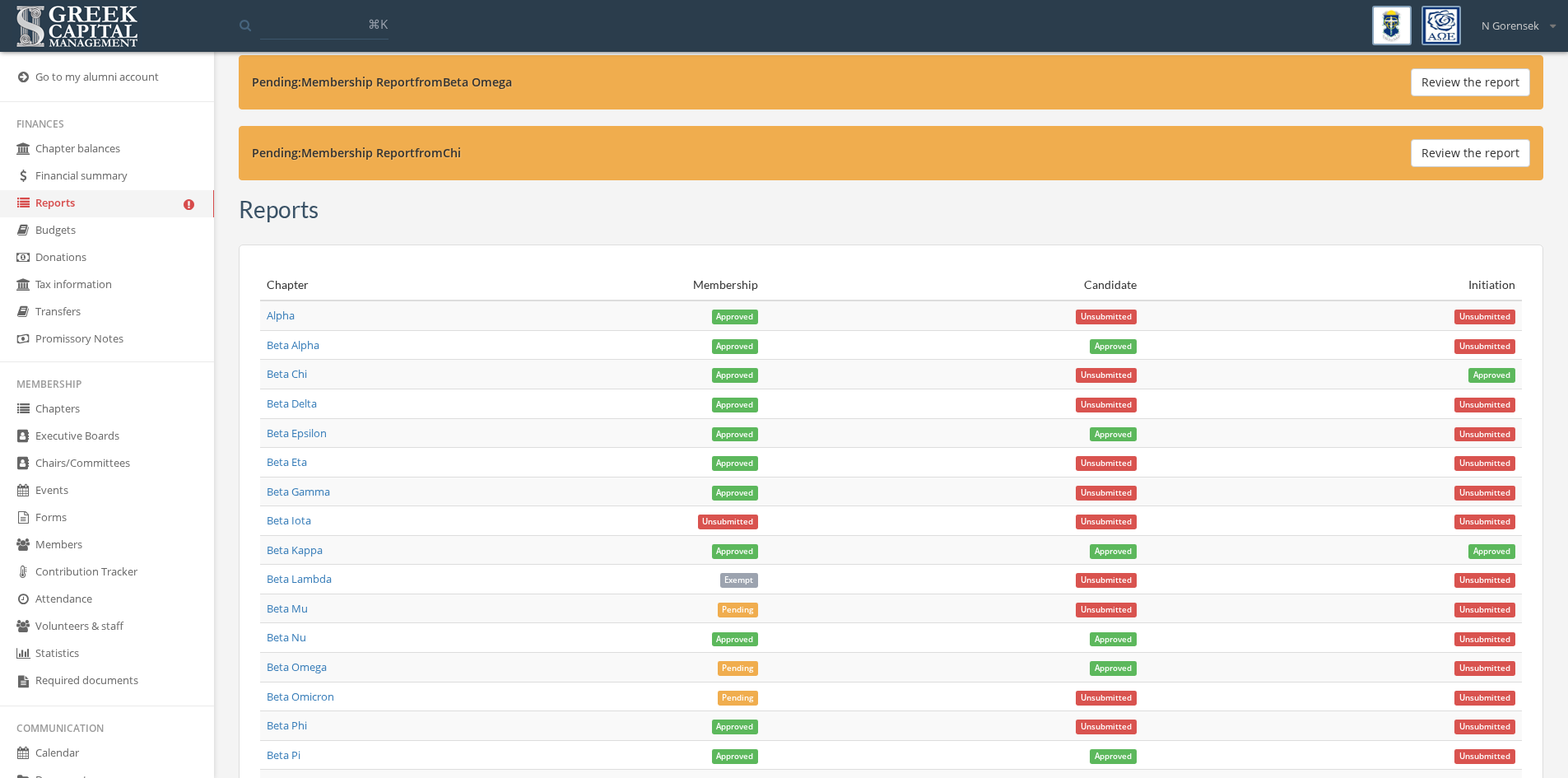
click at [1124, 577] on span "Unsubmitted" at bounding box center [1107, 580] width 61 height 15
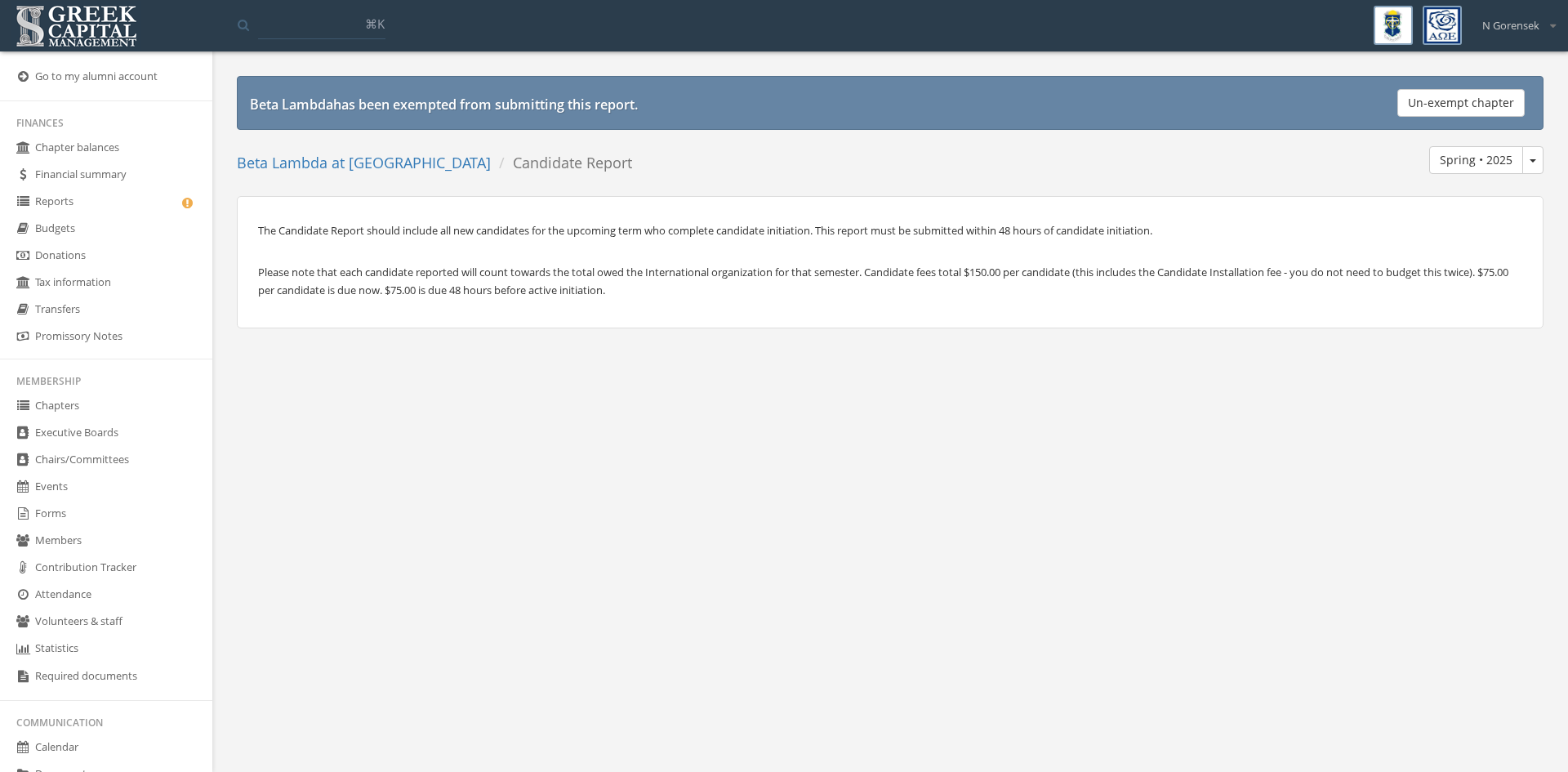
click at [1536, 156] on button "Spring • 2025" at bounding box center [1533, 160] width 22 height 28
click at [1489, 188] on link "Fall • 2025" at bounding box center [1477, 193] width 117 height 25
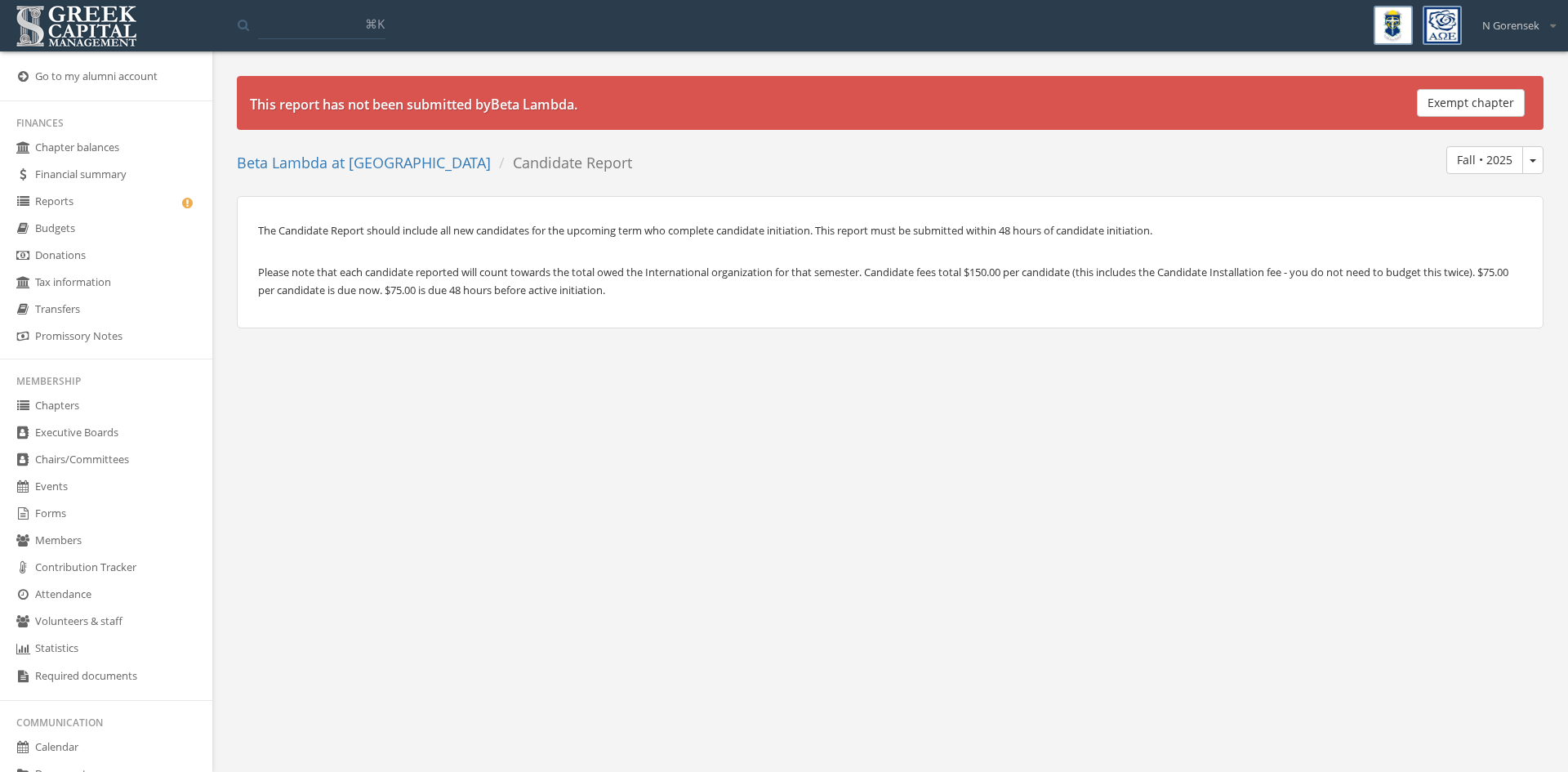
click at [1494, 98] on button "Exempt chapter" at bounding box center [1470, 103] width 108 height 28
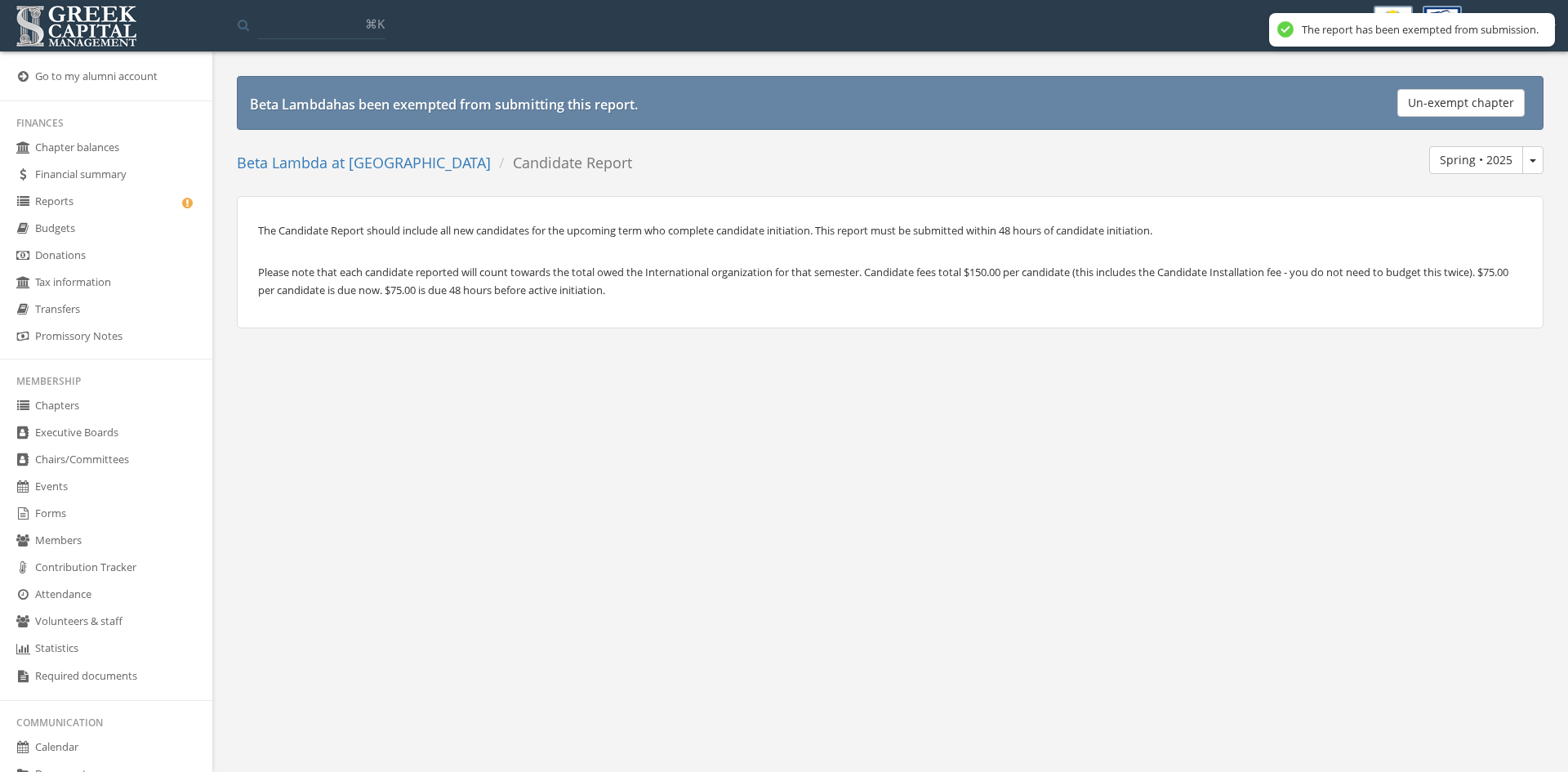
click at [74, 208] on link "Reports" at bounding box center [106, 201] width 212 height 27
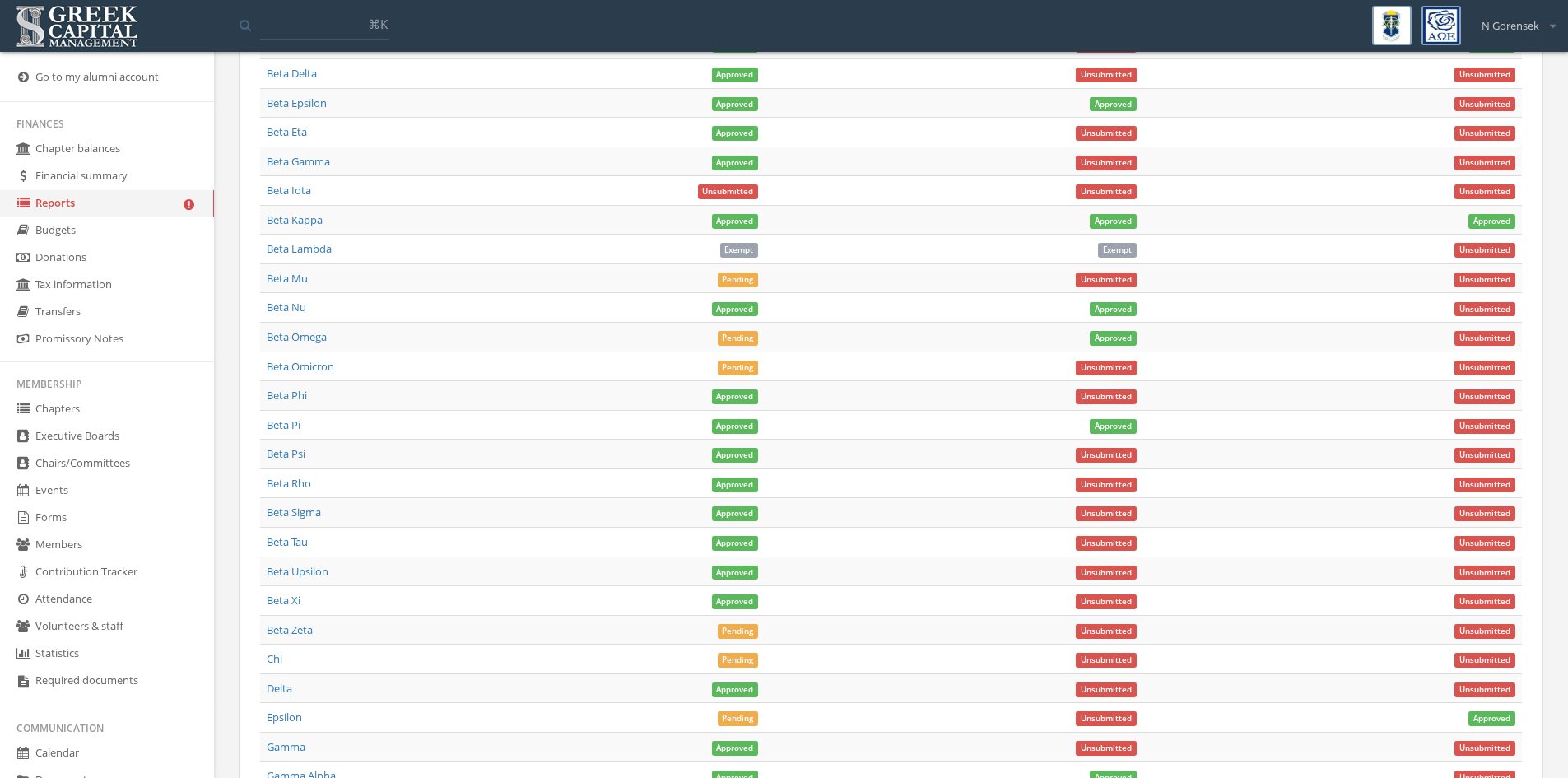
scroll to position [988, 0]
click at [1495, 246] on span "Unsubmitted" at bounding box center [1485, 251] width 61 height 15
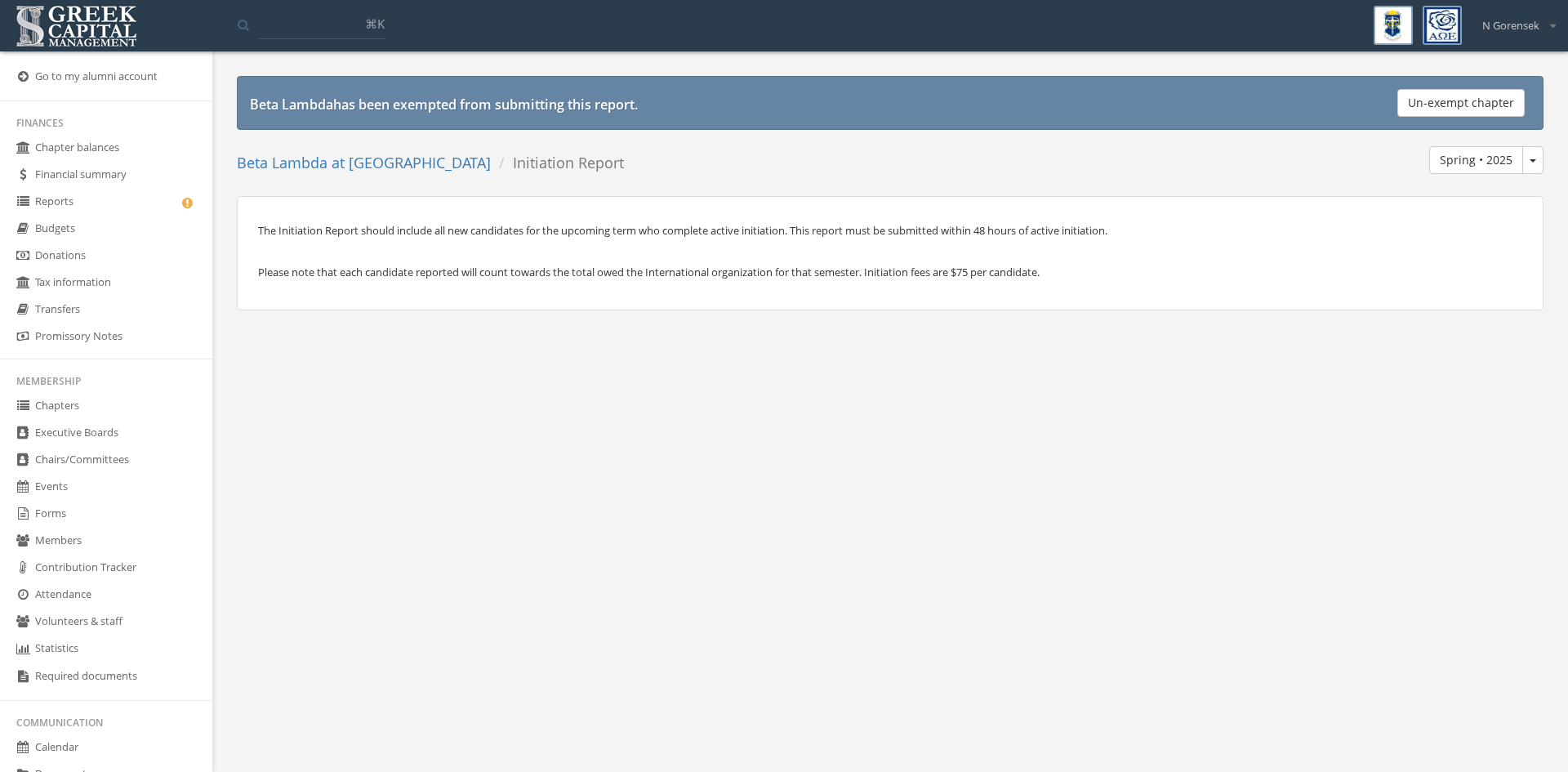
click at [1527, 165] on button "Spring • 2025" at bounding box center [1533, 160] width 22 height 28
click at [1508, 189] on link "Fall • 2025" at bounding box center [1477, 193] width 117 height 25
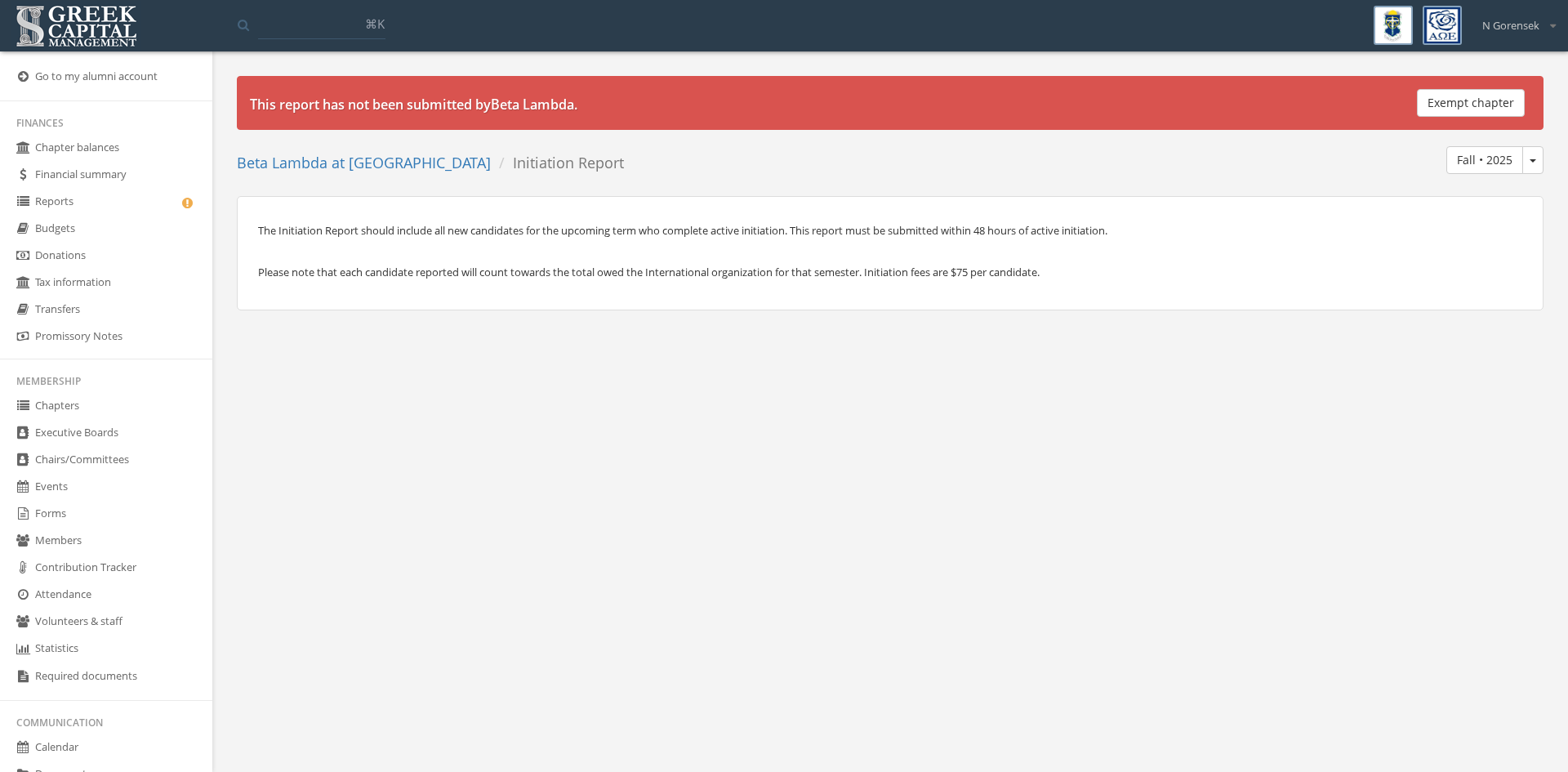
click at [1457, 102] on button "Exempt chapter" at bounding box center [1470, 103] width 108 height 28
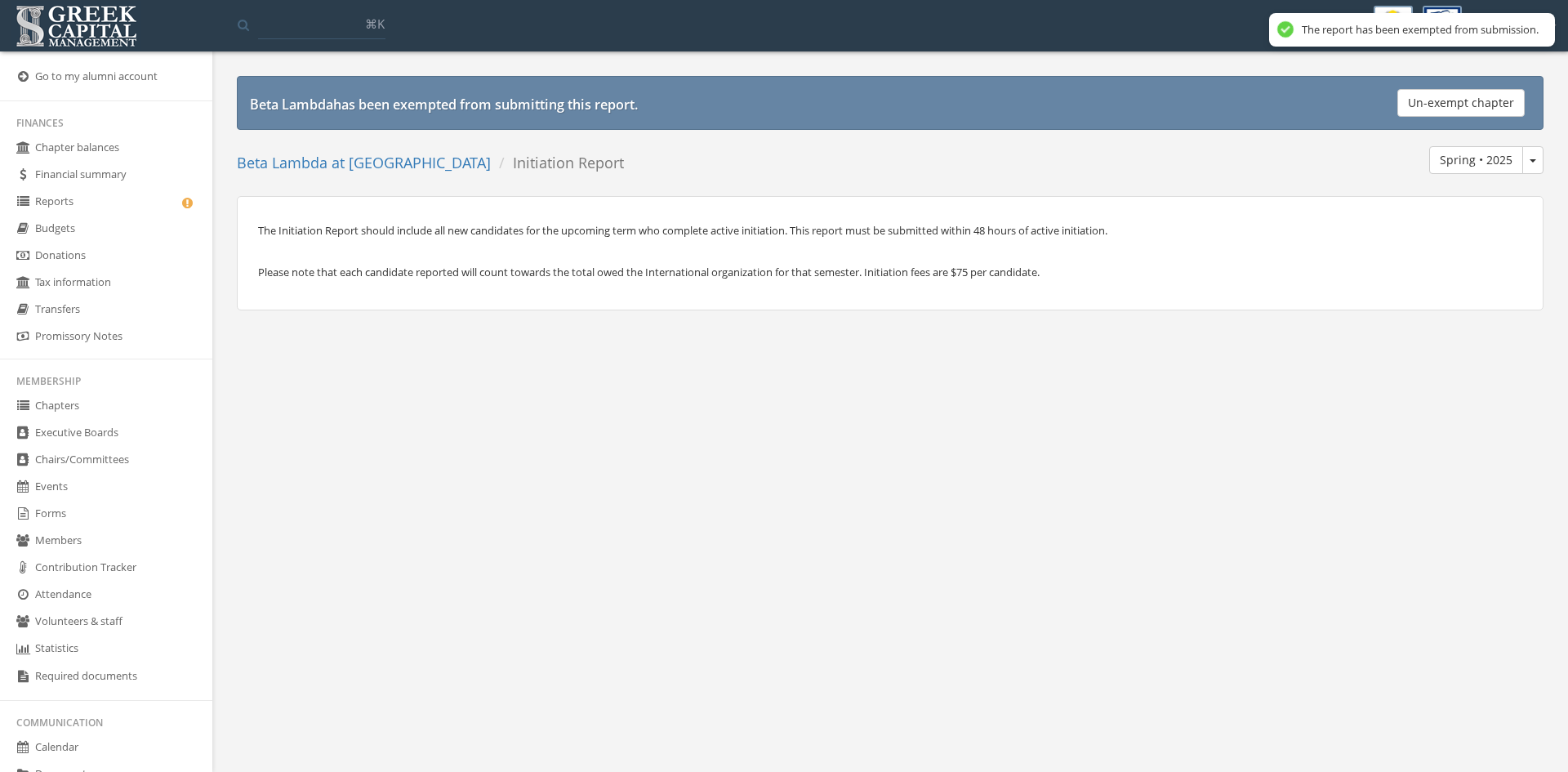
click at [107, 203] on link "Reports" at bounding box center [106, 201] width 212 height 27
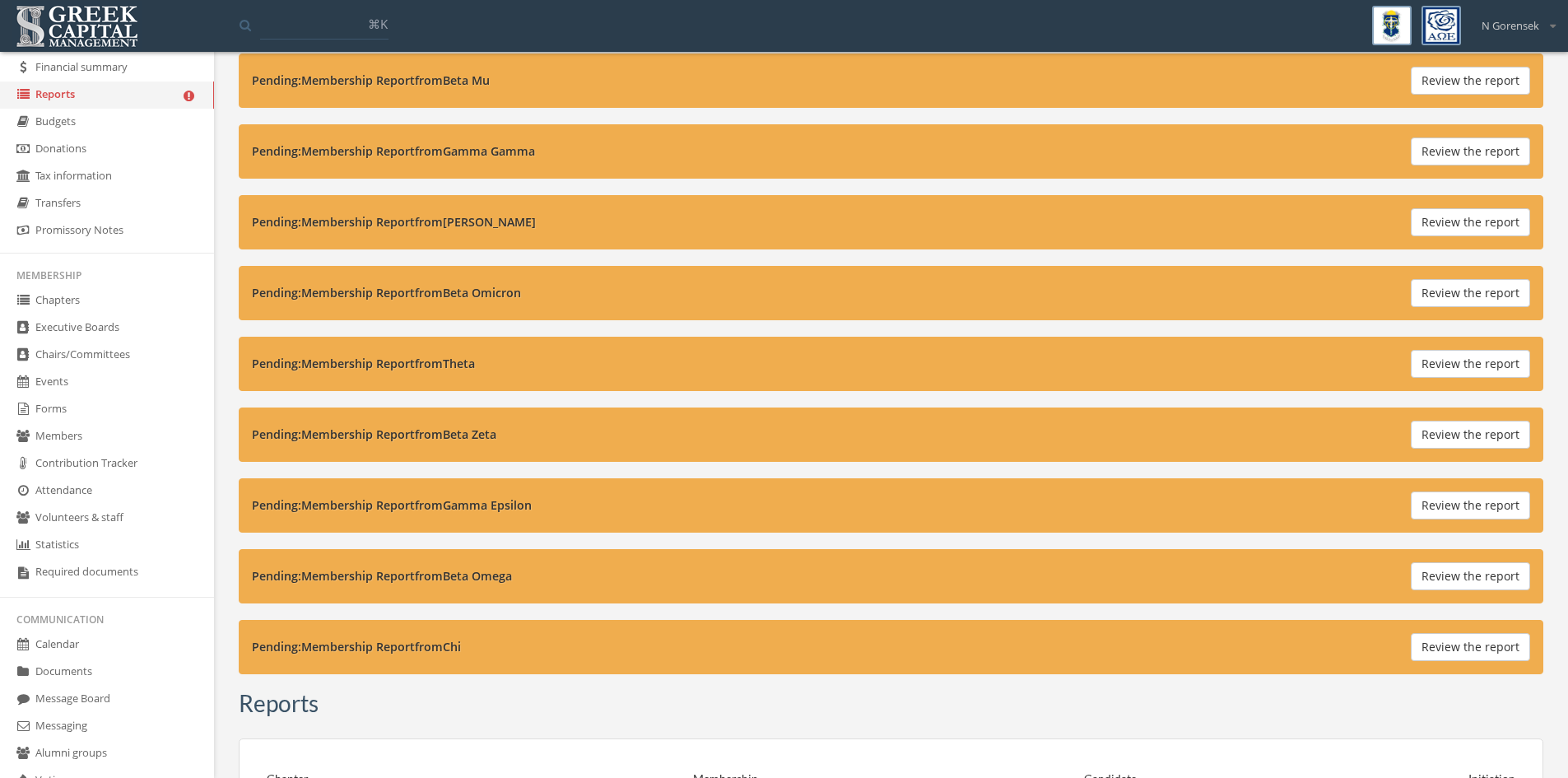
scroll to position [66, 0]
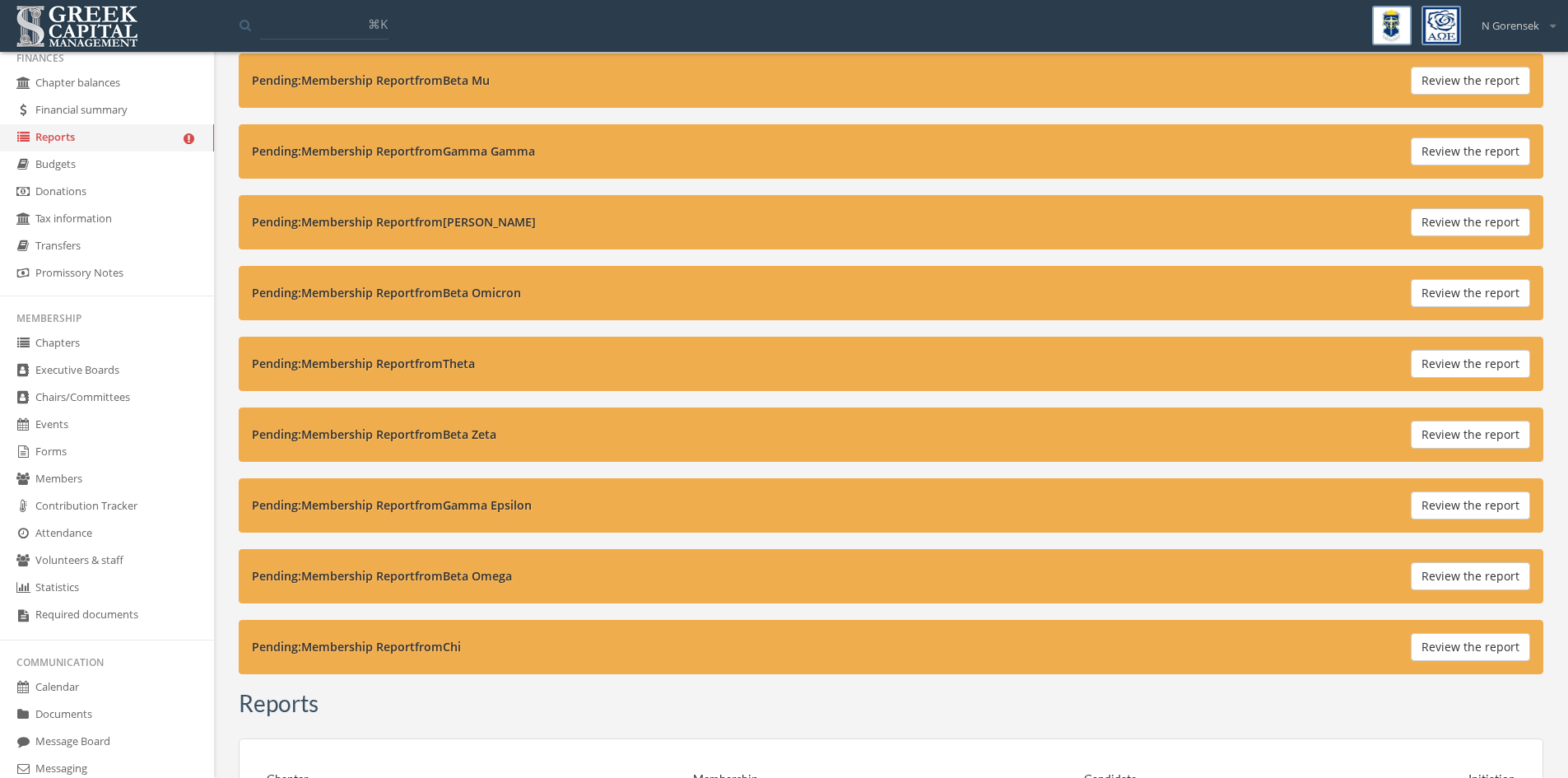
click at [105, 453] on link "Forms" at bounding box center [107, 452] width 214 height 27
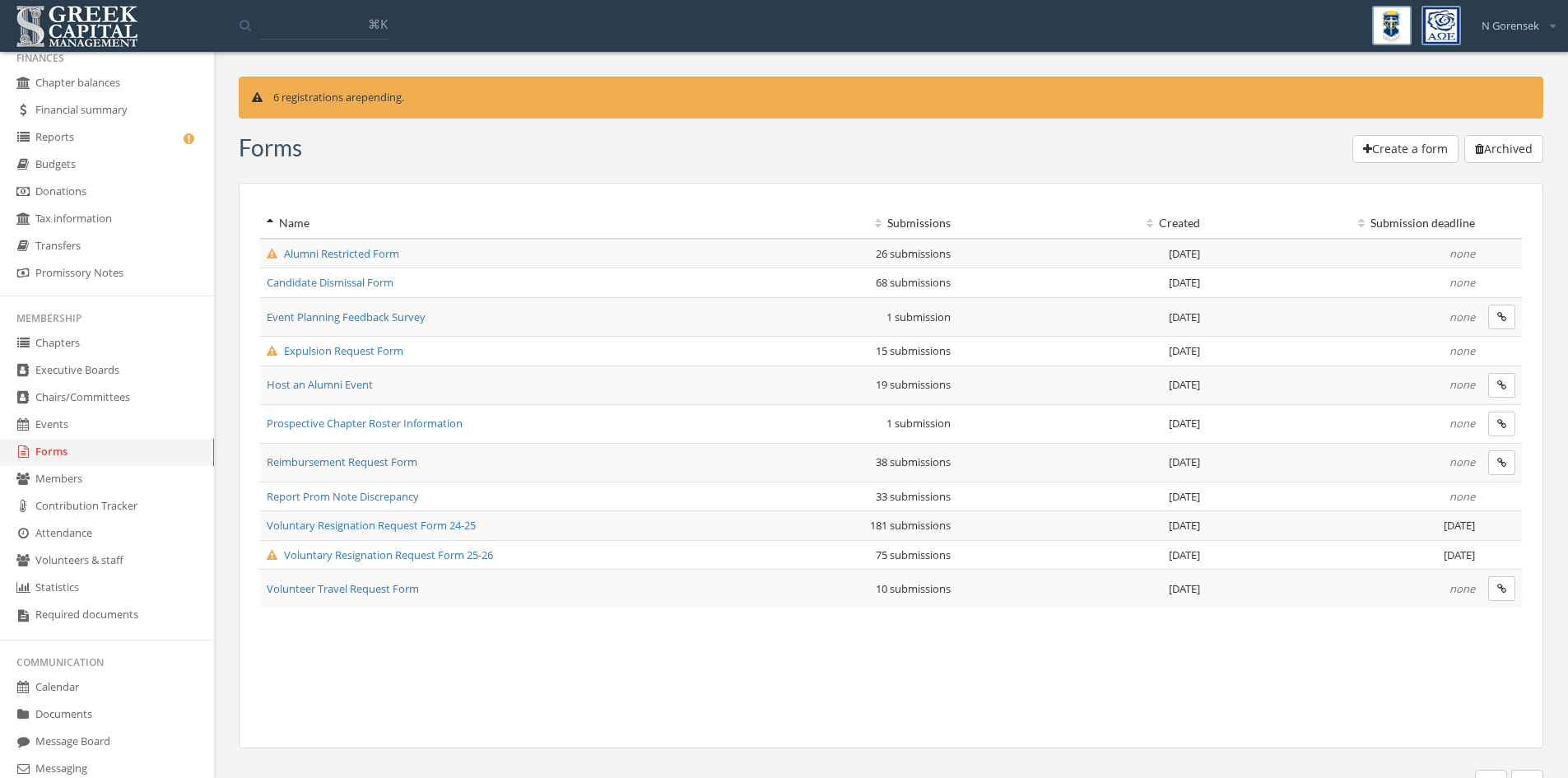
click at [354, 560] on span "Voluntary Resignation Request Form 25-26" at bounding box center [380, 554] width 226 height 15
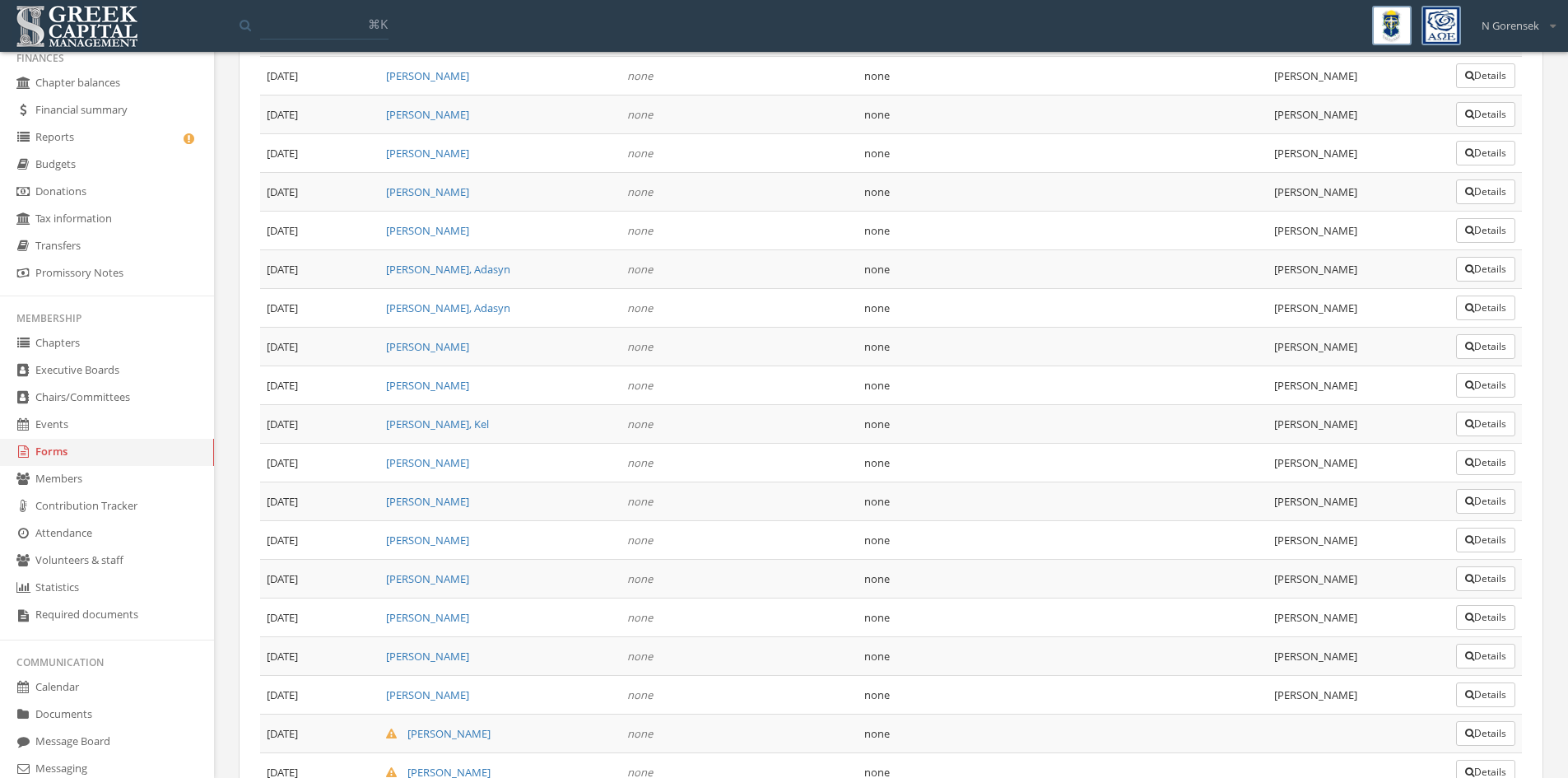
scroll to position [2612, 0]
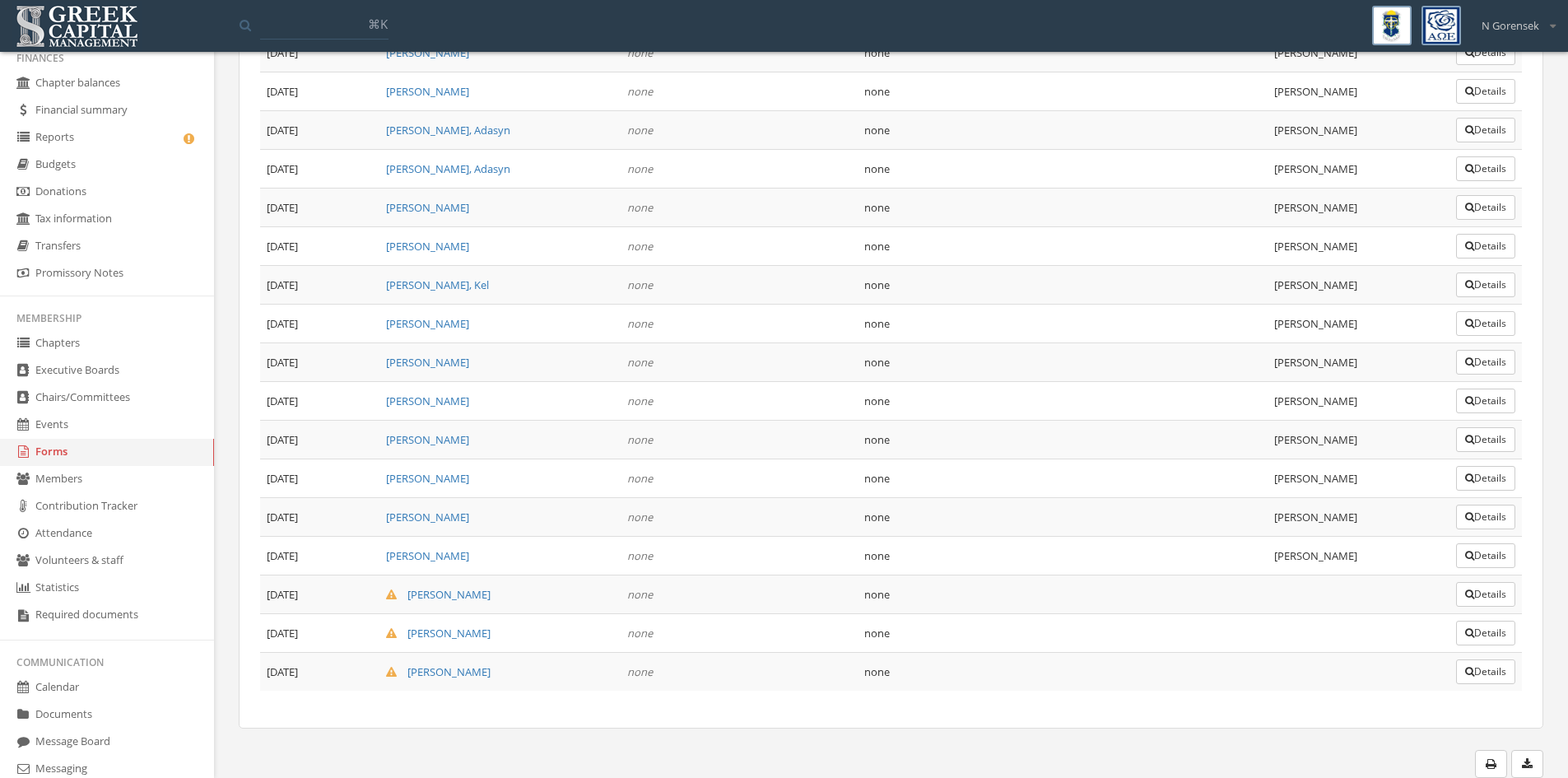
click at [83, 125] on link "Reports" at bounding box center [107, 137] width 214 height 27
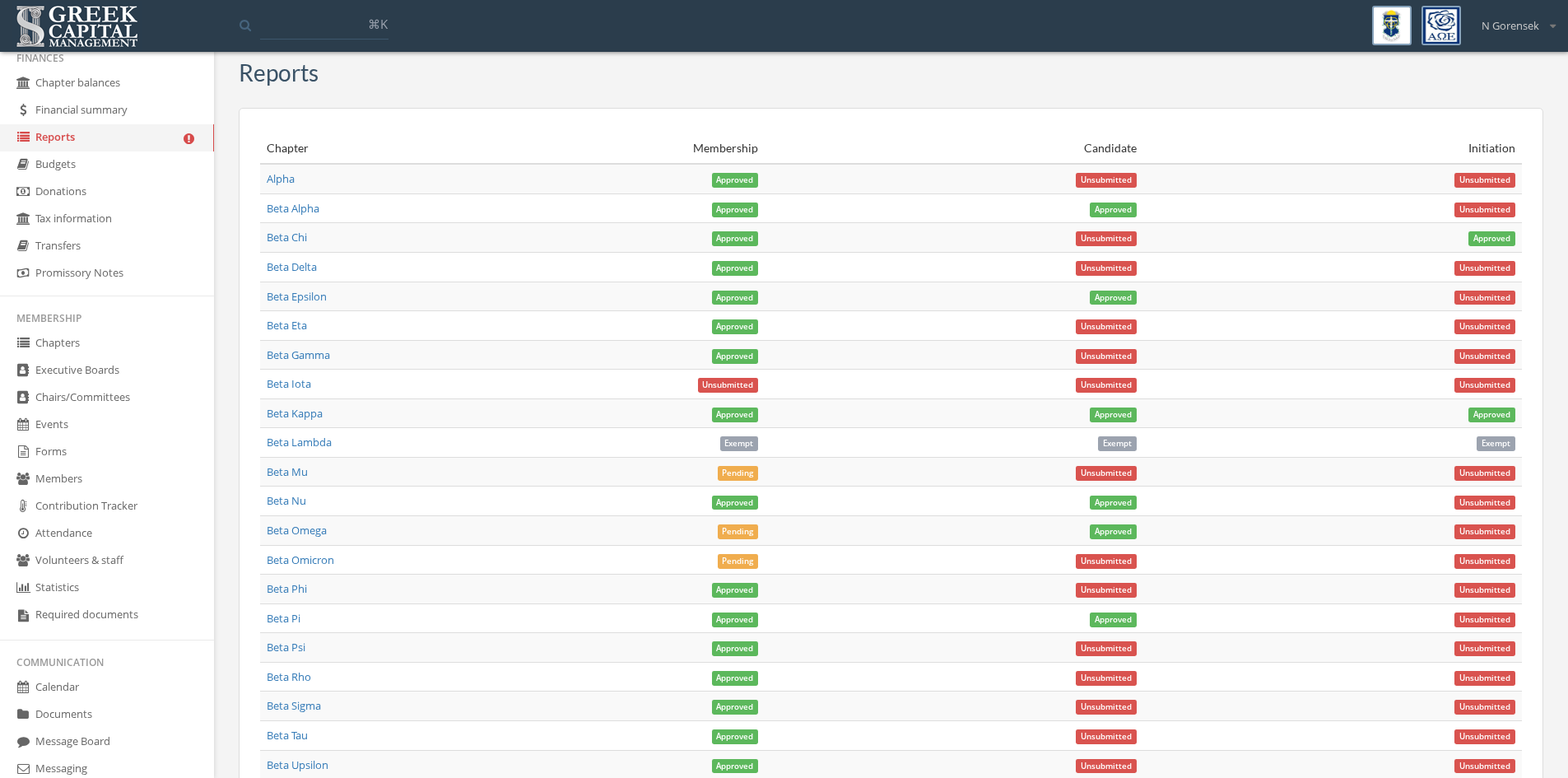
scroll to position [905, 0]
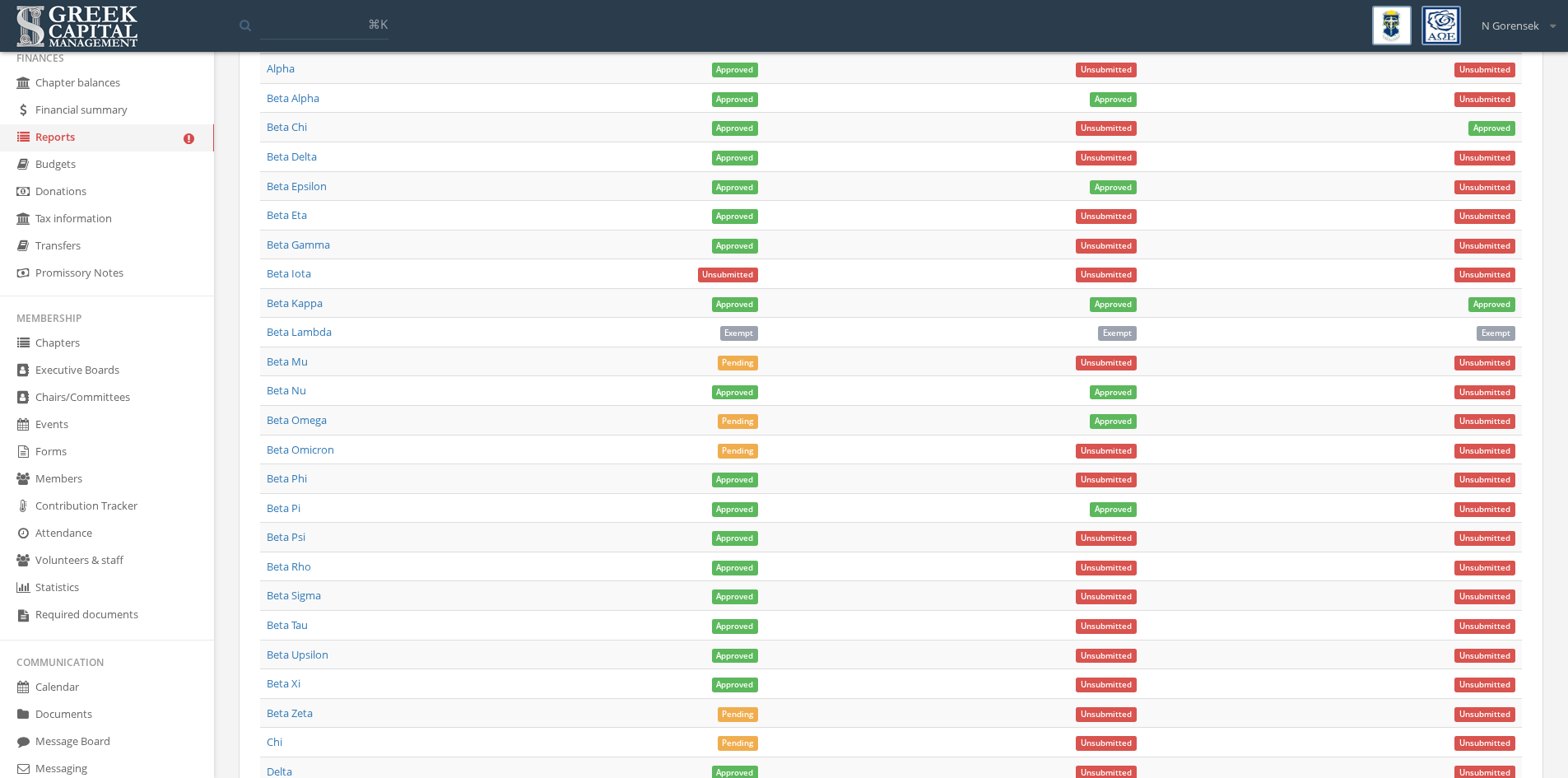
click at [292, 621] on link "Beta Tau" at bounding box center [286, 624] width 41 height 15
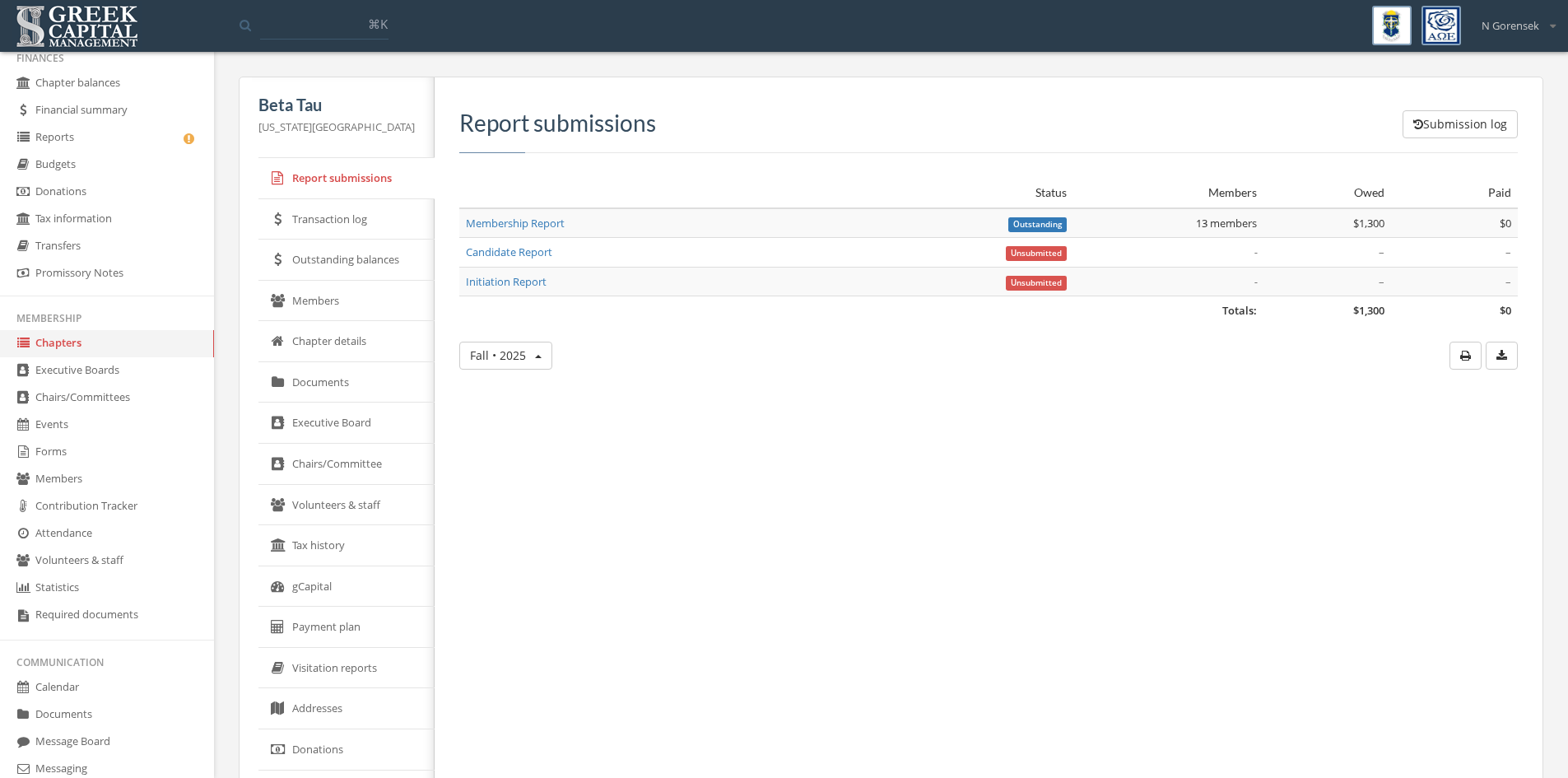
click at [348, 309] on link "Members" at bounding box center [347, 300] width 176 height 41
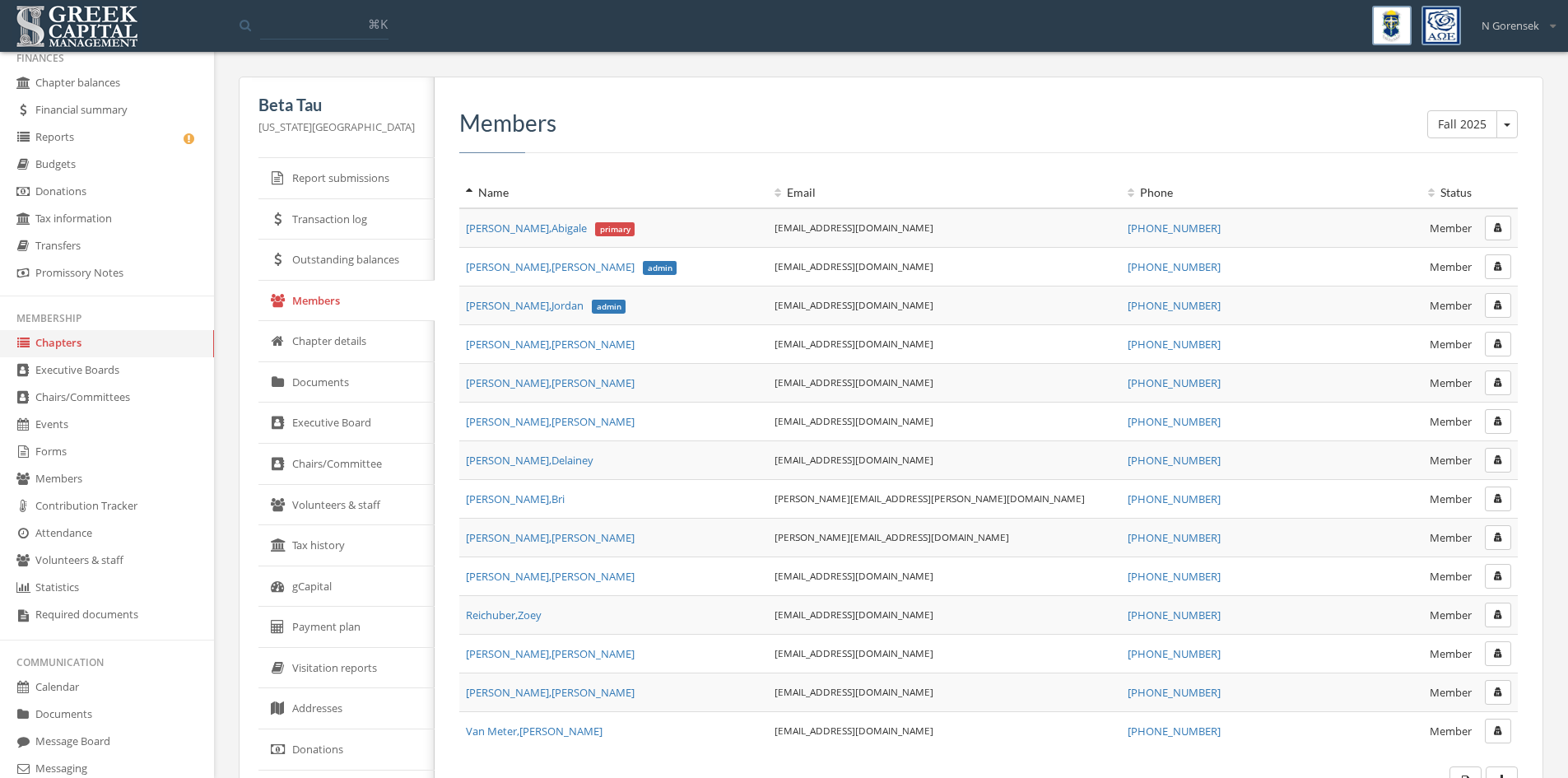
click at [50, 127] on link "Reports" at bounding box center [107, 137] width 214 height 27
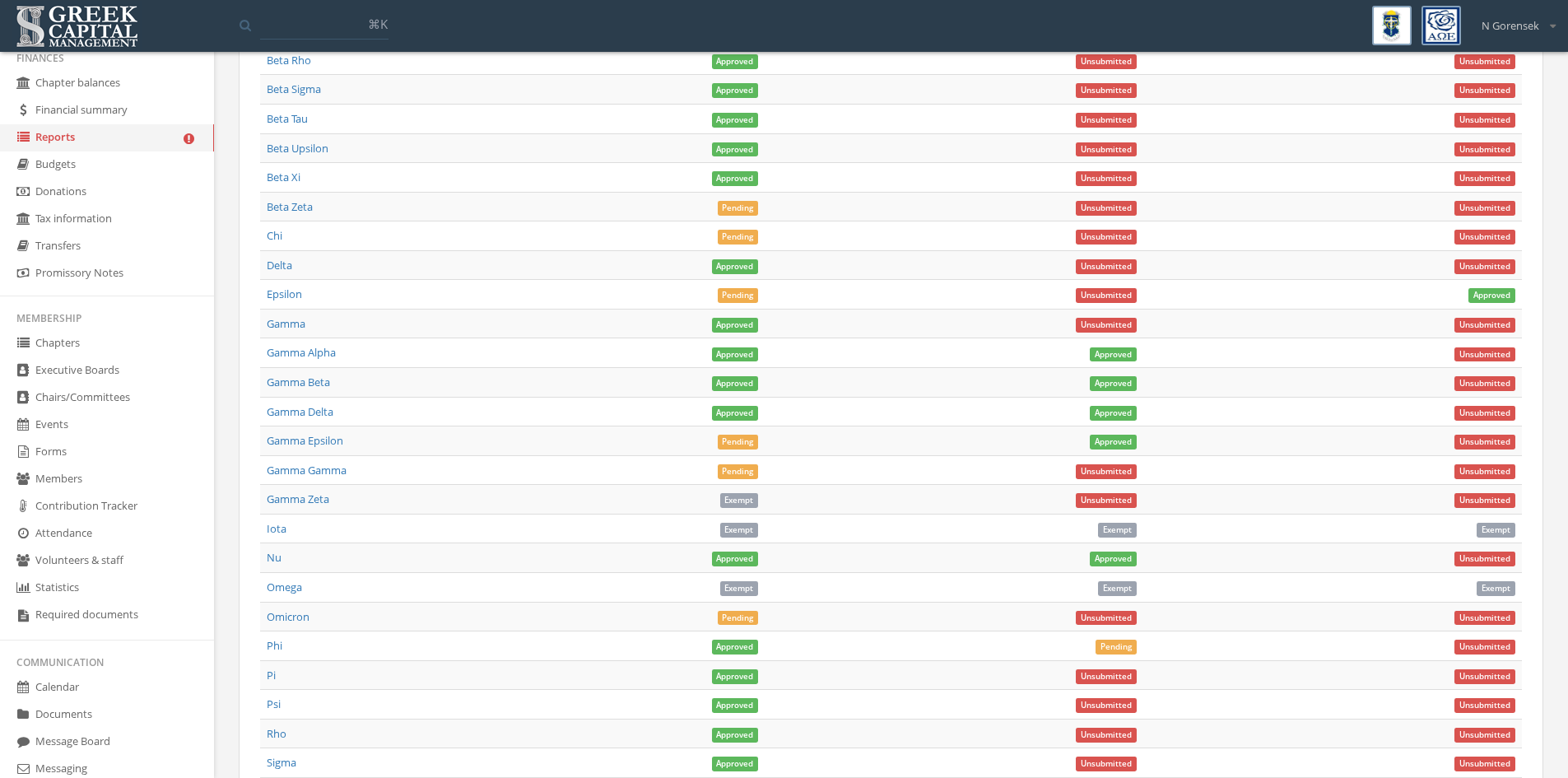
scroll to position [1481, 0]
click at [743, 119] on span "Approved" at bounding box center [736, 120] width 47 height 15
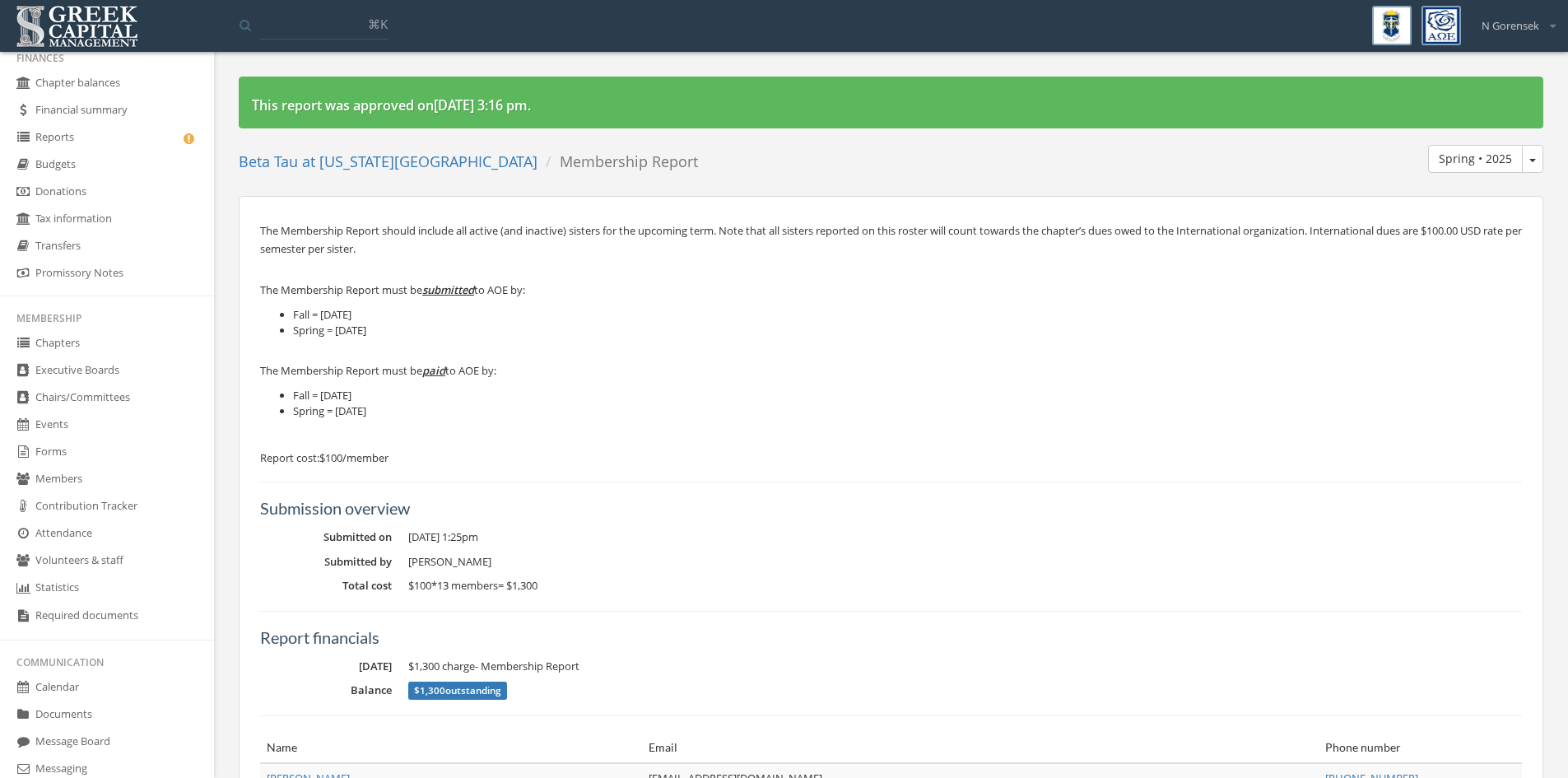
click at [1531, 159] on span "Spring • 2025" at bounding box center [1533, 161] width 7 height 3
click at [1498, 184] on link "Fall • 2025" at bounding box center [1477, 191] width 118 height 25
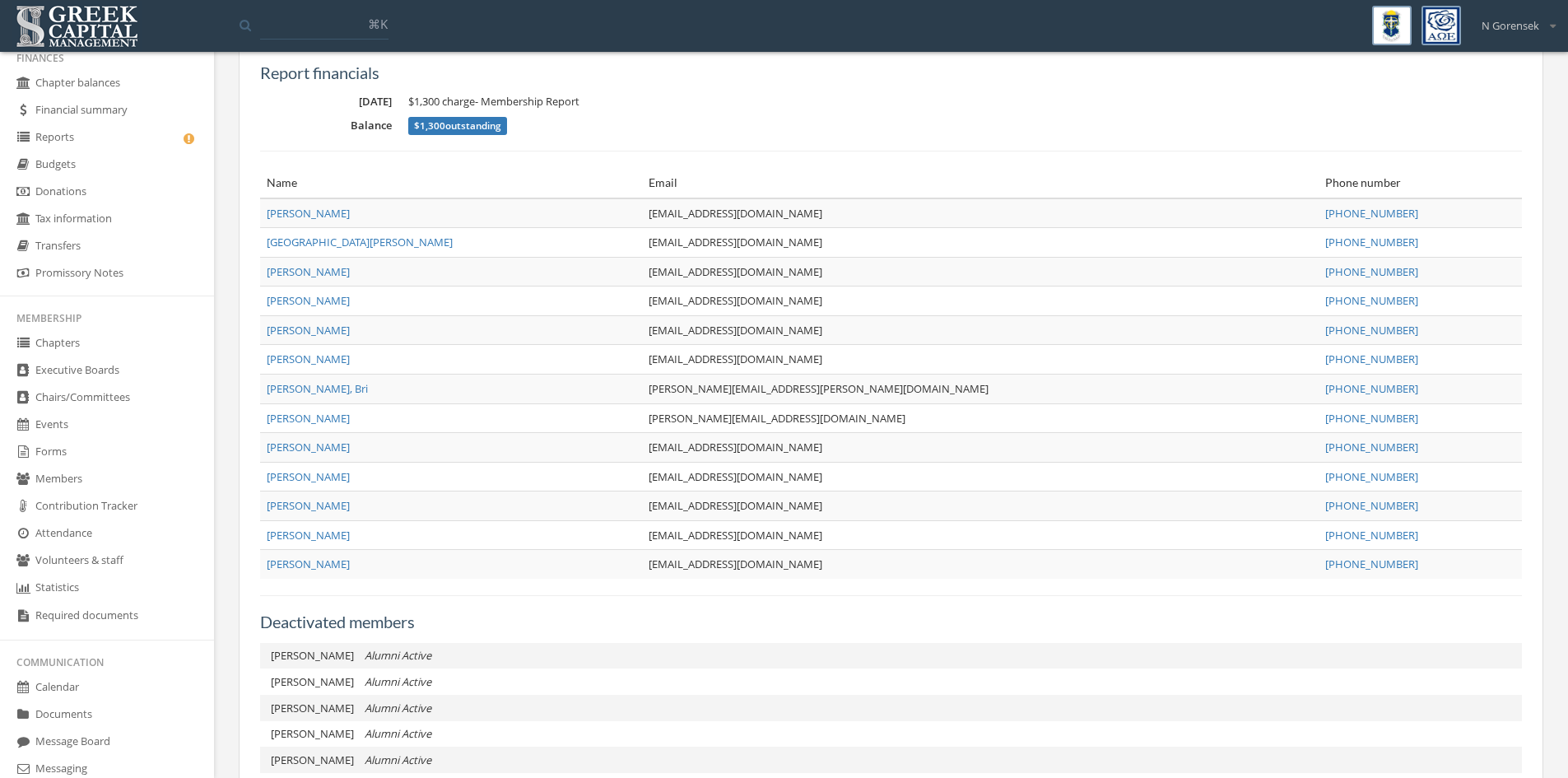
scroll to position [576, 0]
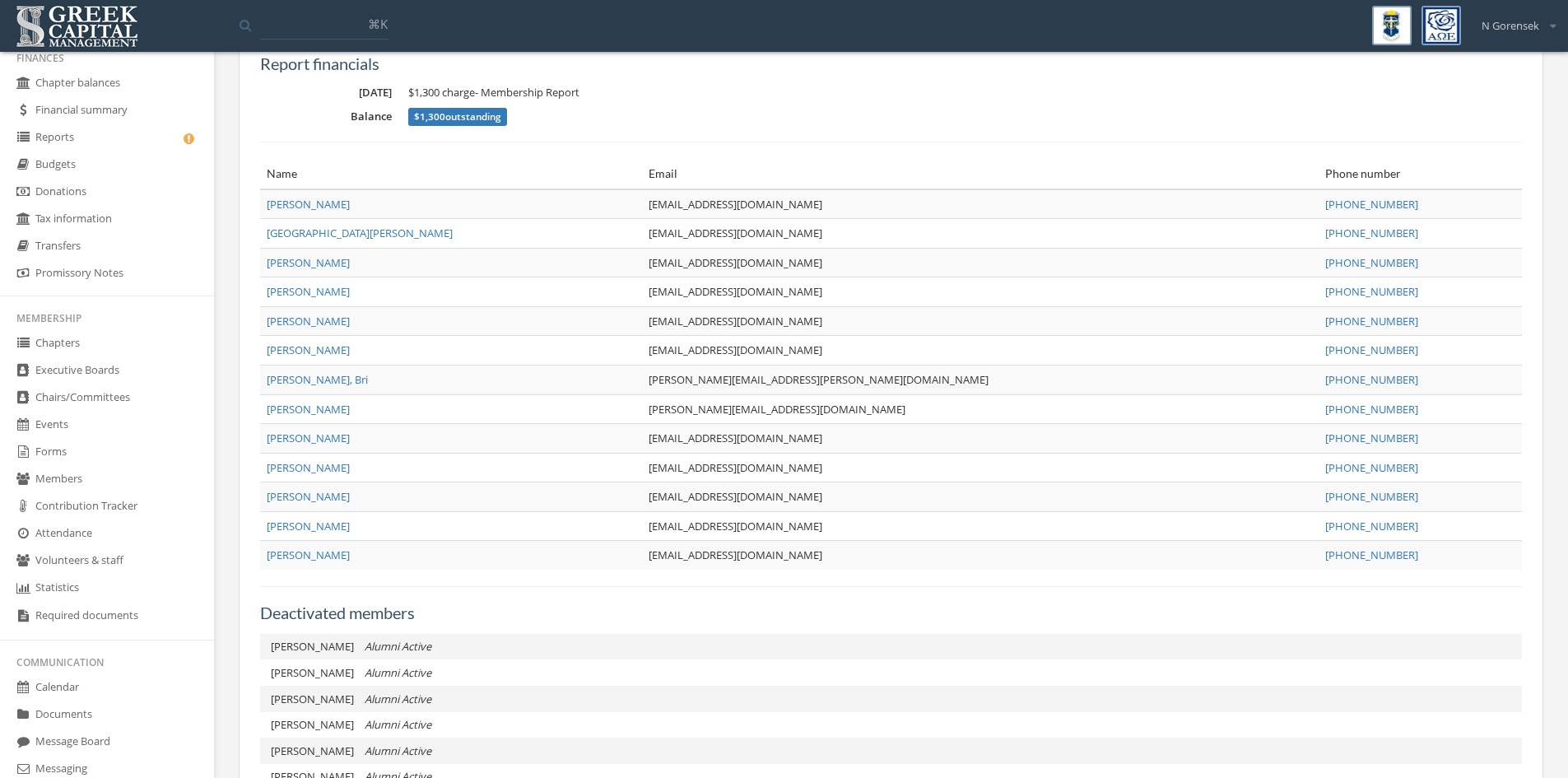
click at [1158, 19] on div "⌘[PERSON_NAME] My account Logout" at bounding box center [784, 23] width 1542 height 46
